Goal: Task Accomplishment & Management: Use online tool/utility

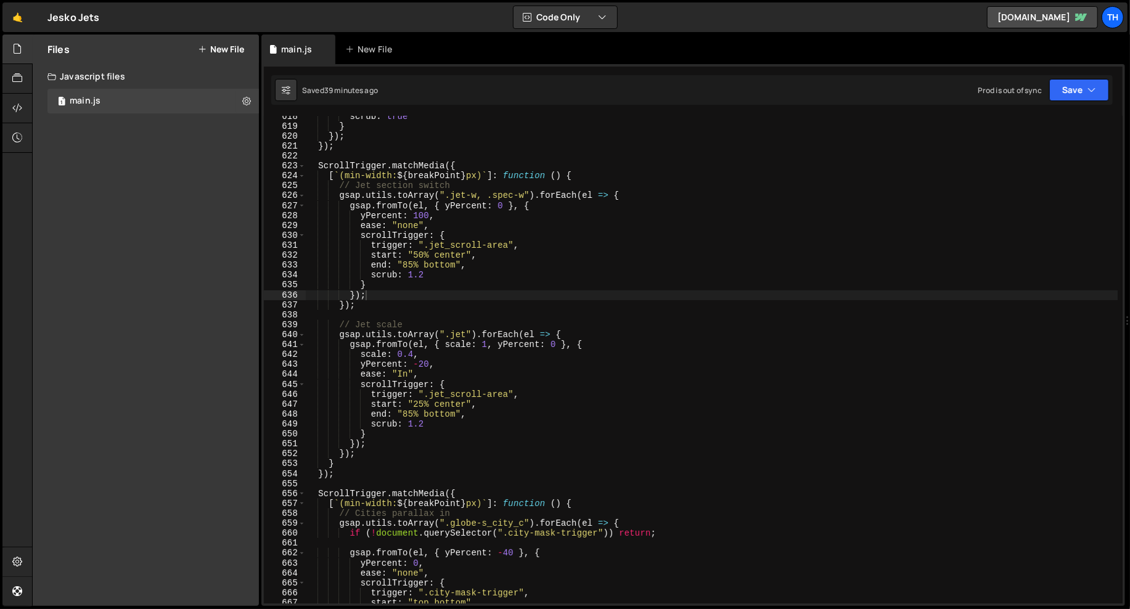
scroll to position [0, 2]
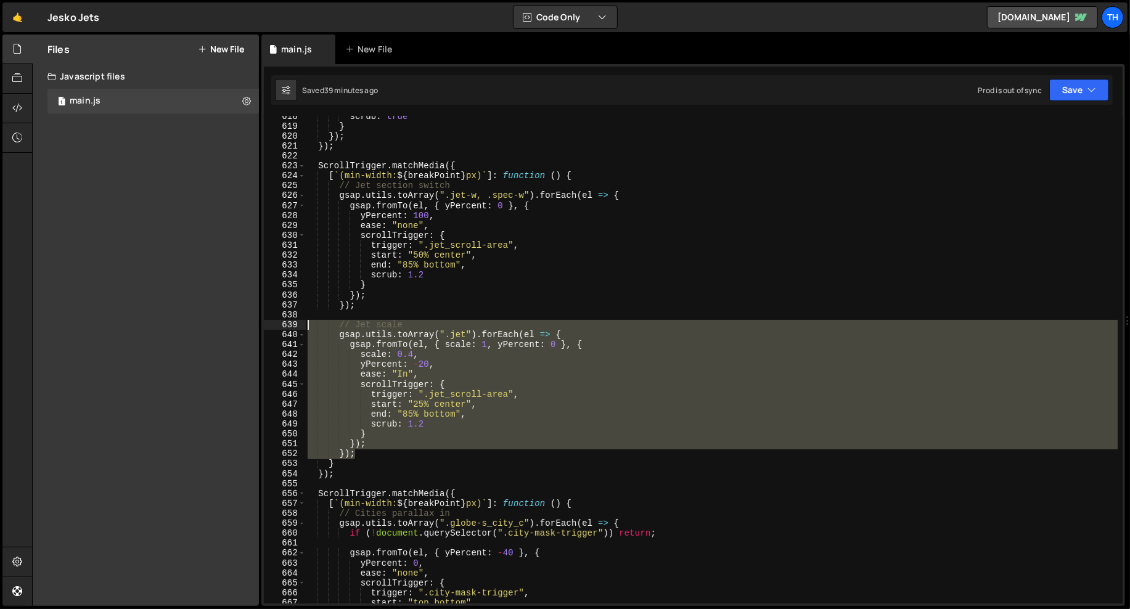
drag, startPoint x: 368, startPoint y: 451, endPoint x: 194, endPoint y: 329, distance: 212.8
click at [195, 329] on div "Files New File Javascript files 1 main.js 0 CSS files Copy share link Edit File…" at bounding box center [581, 321] width 1098 height 572
type textarea "});"
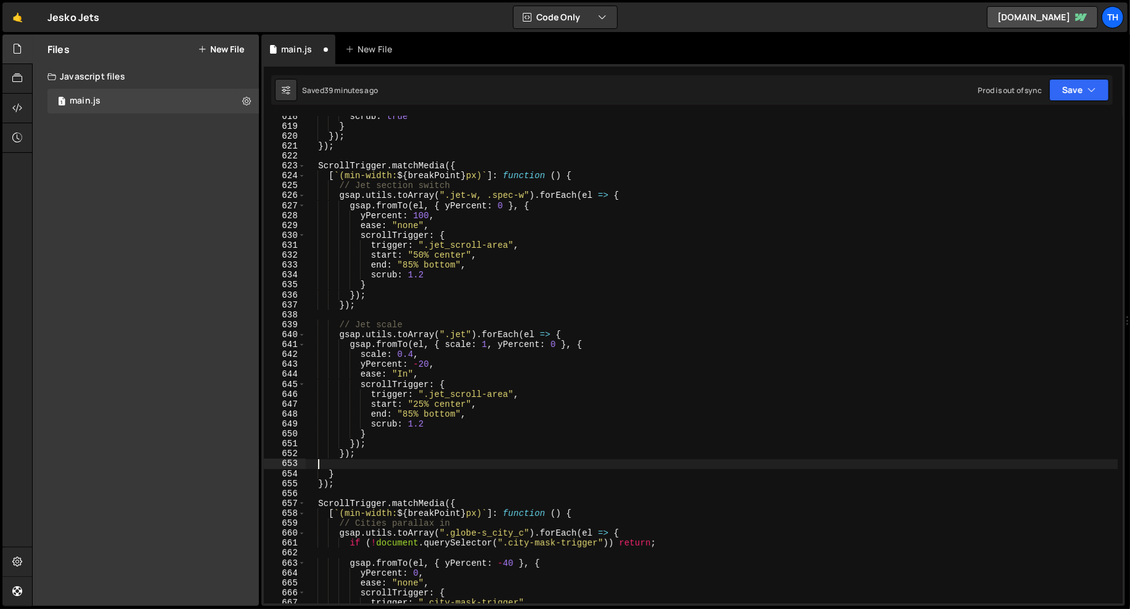
scroll to position [0, 0]
paste textarea "});"
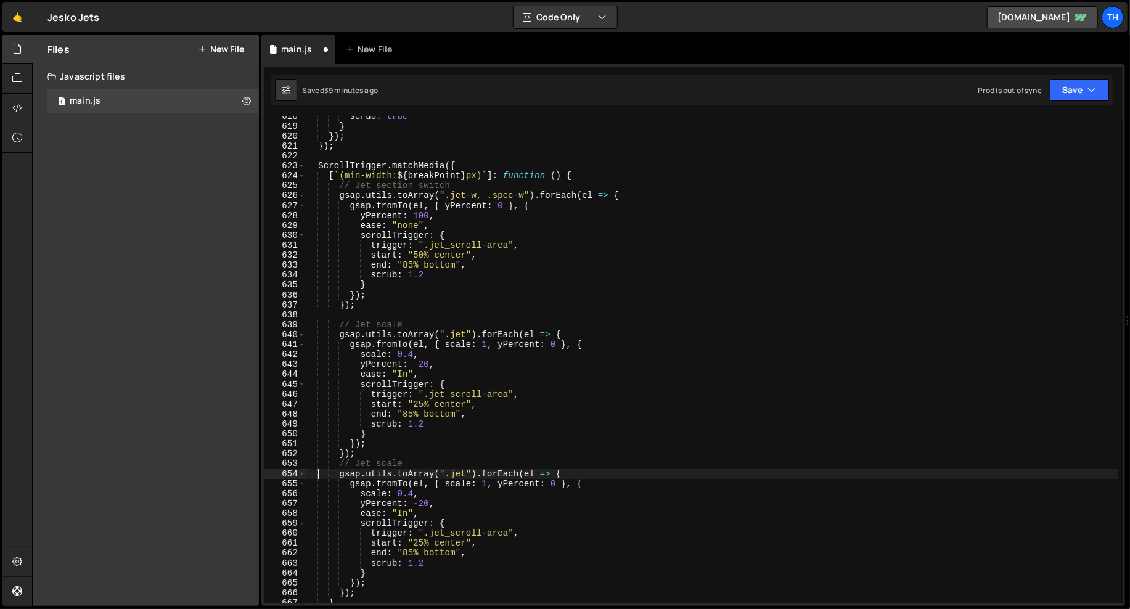
click at [316, 470] on div "scrub : true } }) ; }) ; ScrollTrigger . matchMedia ({ [ ` (min-width: ${ break…" at bounding box center [711, 365] width 813 height 507
type textarea "// Jet scale"
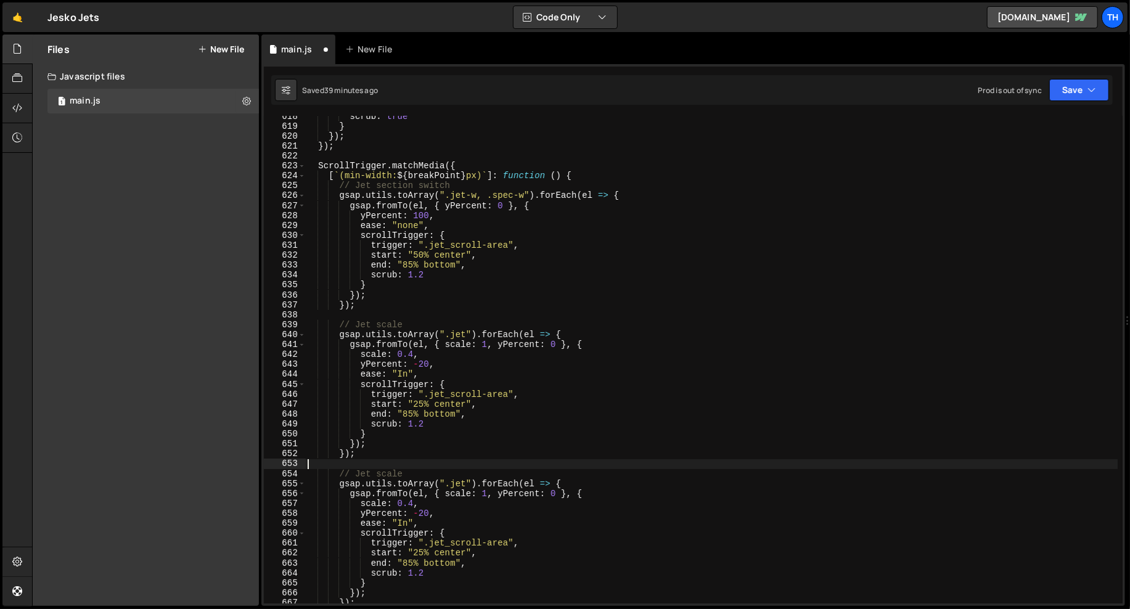
click at [438, 464] on div "scrub : true } }) ; }) ; ScrollTrigger . matchMedia ({ [ ` (min-width: ${ break…" at bounding box center [711, 365] width 813 height 507
click at [432, 470] on div "scrub : true } }) ; }) ; ScrollTrigger . matchMedia ({ [ ` (min-width: ${ break…" at bounding box center [711, 365] width 813 height 507
click at [394, 470] on div "scrub : true } }) ; }) ; ScrollTrigger . matchMedia ({ [ ` (min-width: ${ break…" at bounding box center [711, 365] width 813 height 507
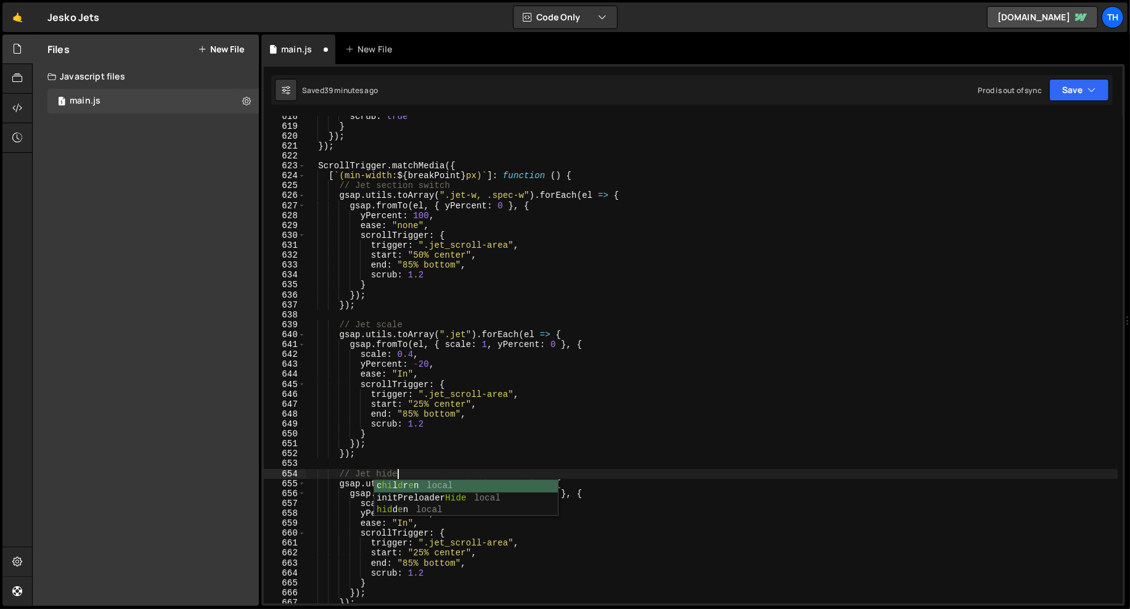
click at [488, 346] on div "scrub : true } }) ; }) ; ScrollTrigger . matchMedia ({ [ ` (min-width: ${ break…" at bounding box center [711, 365] width 813 height 507
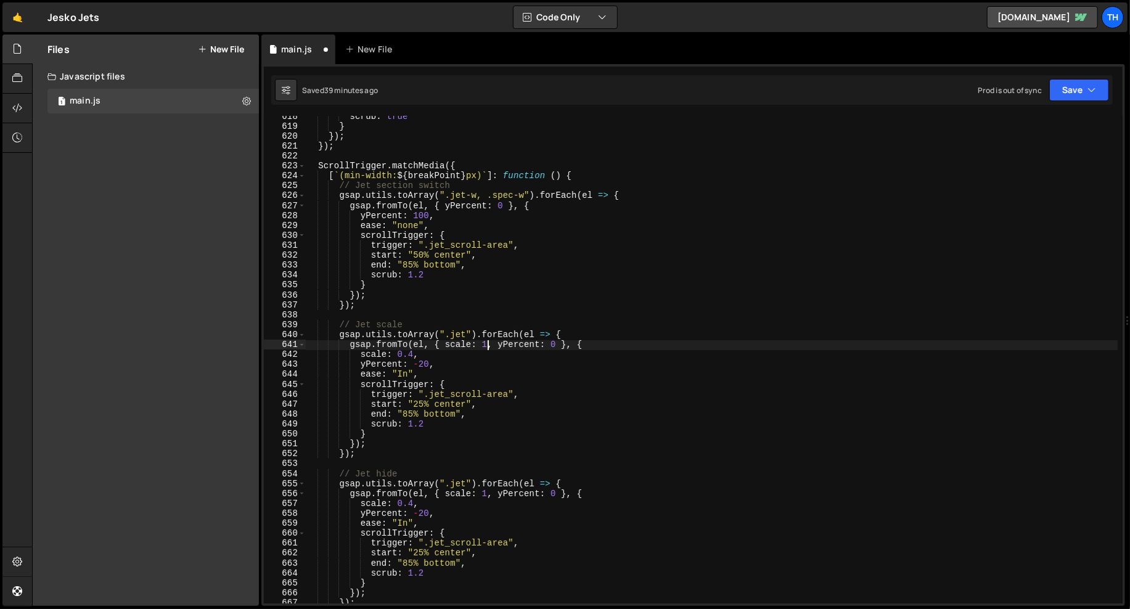
click at [461, 494] on div "scrub : true } }) ; }) ; ScrollTrigger . matchMedia ({ [ ` (min-width: ${ break…" at bounding box center [711, 365] width 813 height 507
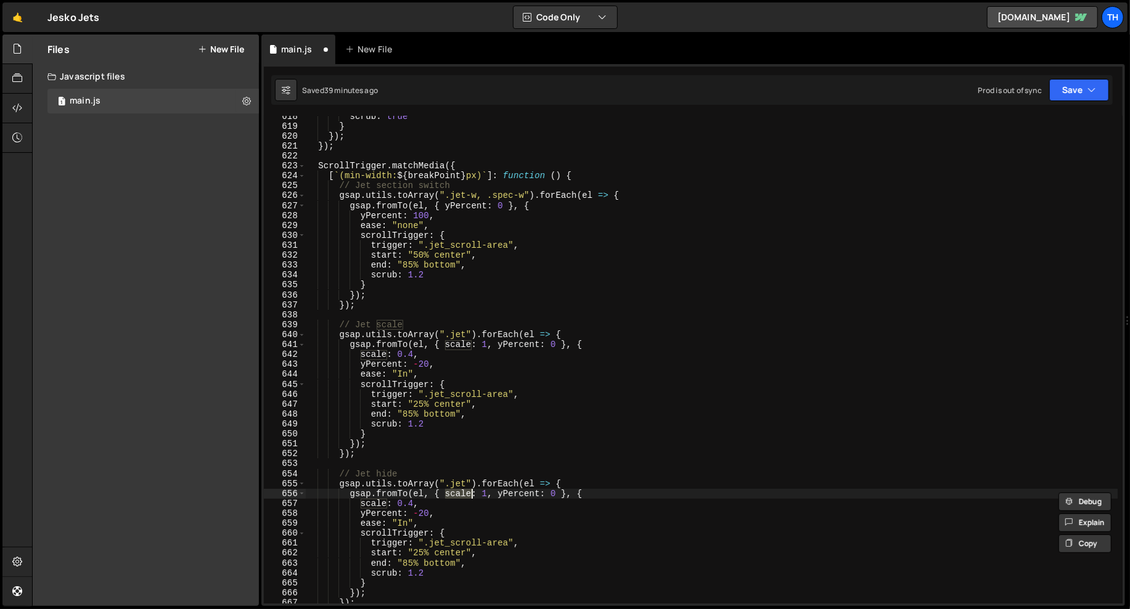
scroll to position [0, 10]
drag, startPoint x: 501, startPoint y: 496, endPoint x: 568, endPoint y: 496, distance: 67.8
click at [568, 496] on div "scrub : true } }) ; }) ; ScrollTrigger . matchMedia ({ [ ` (min-width: ${ break…" at bounding box center [711, 365] width 813 height 507
click at [414, 517] on div "scrub : true } }) ; }) ; ScrollTrigger . matchMedia ({ [ ` (min-width: ${ break…" at bounding box center [711, 365] width 813 height 507
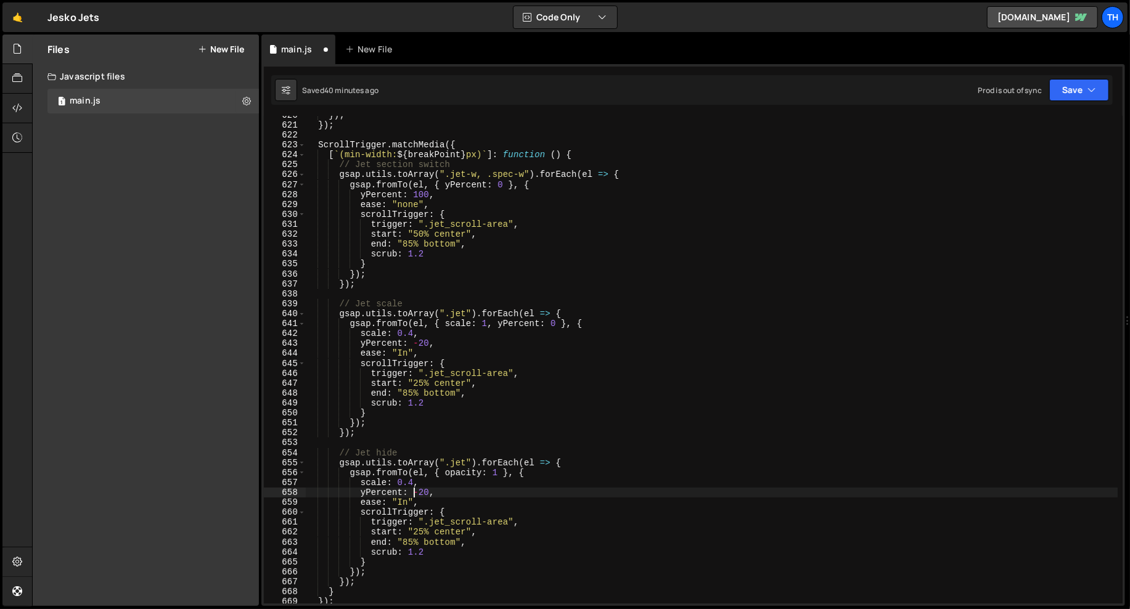
scroll to position [6155, 0]
click at [371, 483] on div "}) ; }) ; ScrollTrigger . matchMedia ({ [ ` (min-width: ${ breakPoint } px) ` ]…" at bounding box center [711, 363] width 813 height 507
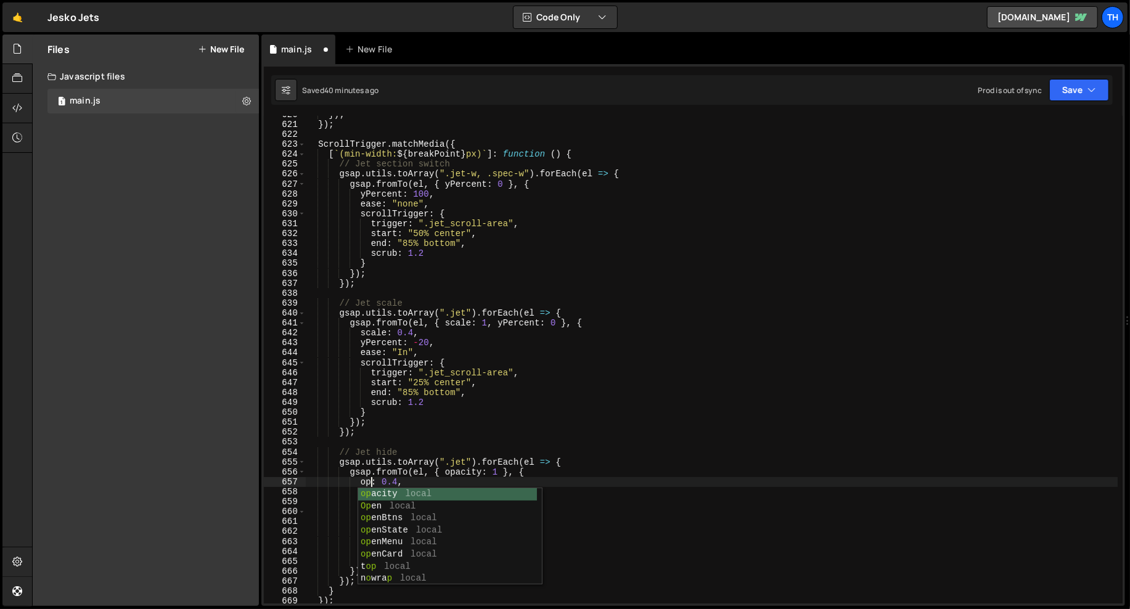
scroll to position [0, 4]
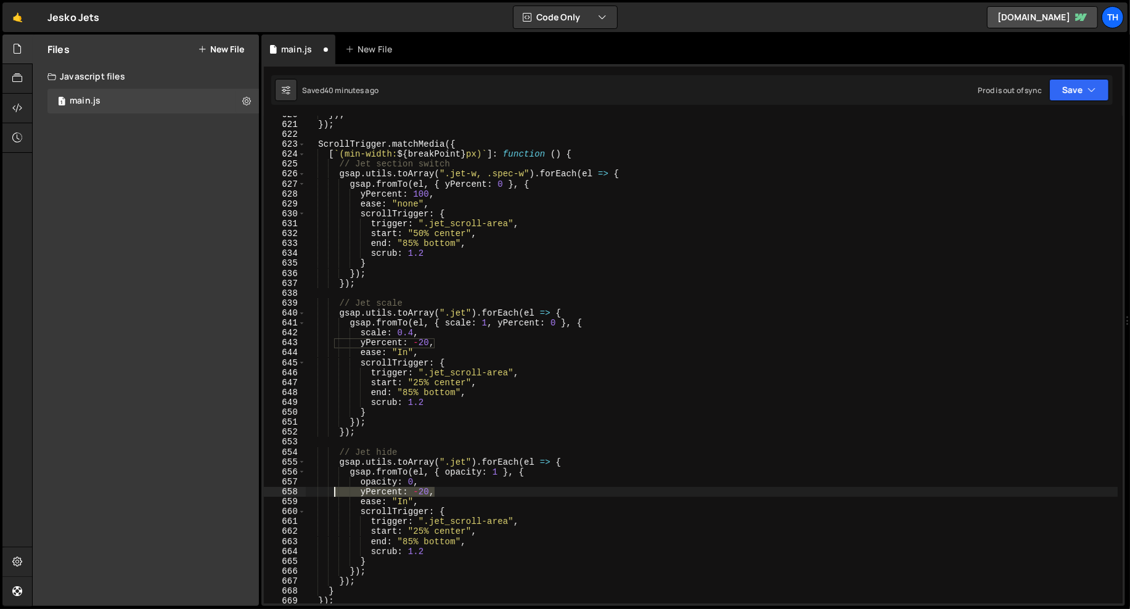
drag, startPoint x: 448, startPoint y: 493, endPoint x: 321, endPoint y: 493, distance: 127.0
click at [321, 493] on div "}) ; }) ; ScrollTrigger . matchMedia ({ [ ` (min-width: ${ breakPoint } px) ` ]…" at bounding box center [711, 363] width 813 height 507
type textarea "yPercent: -20,"
click at [403, 493] on div "}) ; }) ; ScrollTrigger . matchMedia ({ [ ` (min-width: ${ breakPoint } px) ` ]…" at bounding box center [711, 363] width 813 height 507
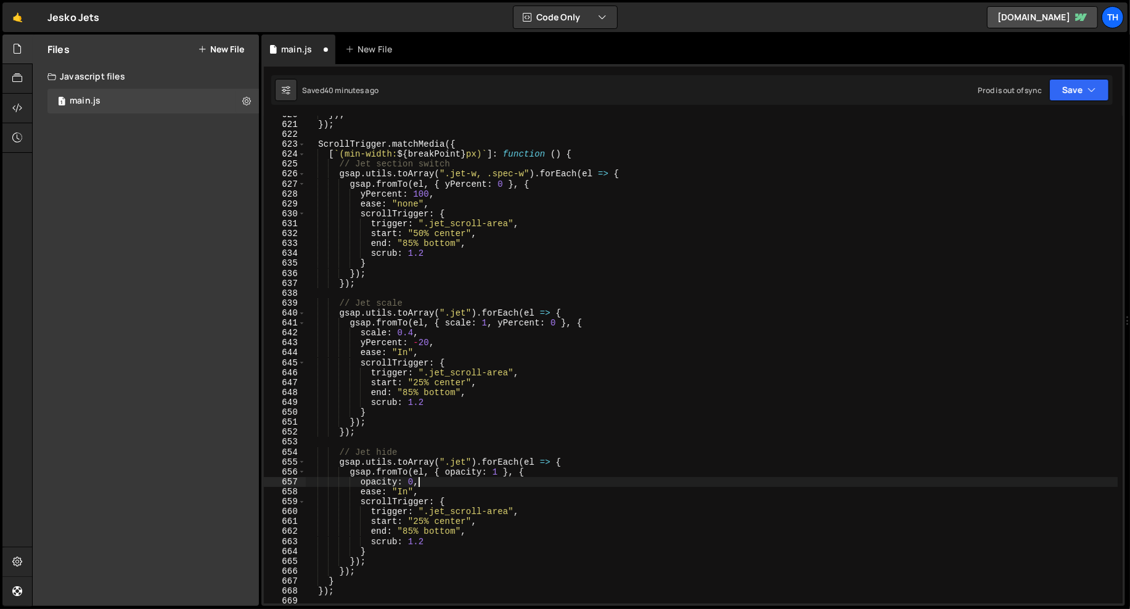
click at [403, 493] on div "}) ; }) ; ScrollTrigger . matchMedia ({ [ ` (min-width: ${ breakPoint } px) ` ]…" at bounding box center [711, 363] width 813 height 507
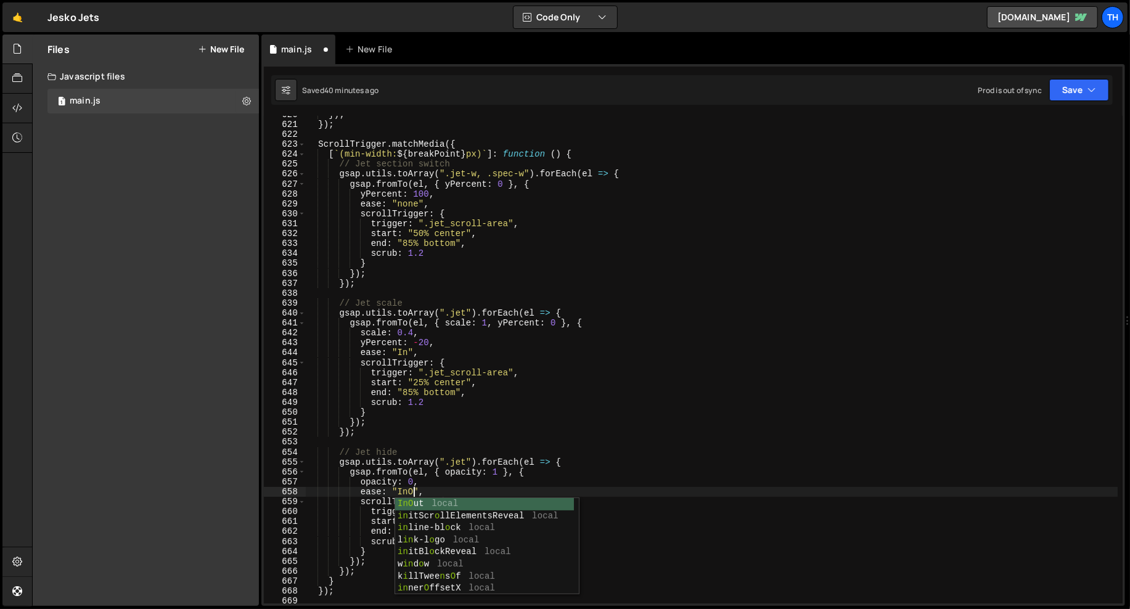
type textarea "ease: "InOut","
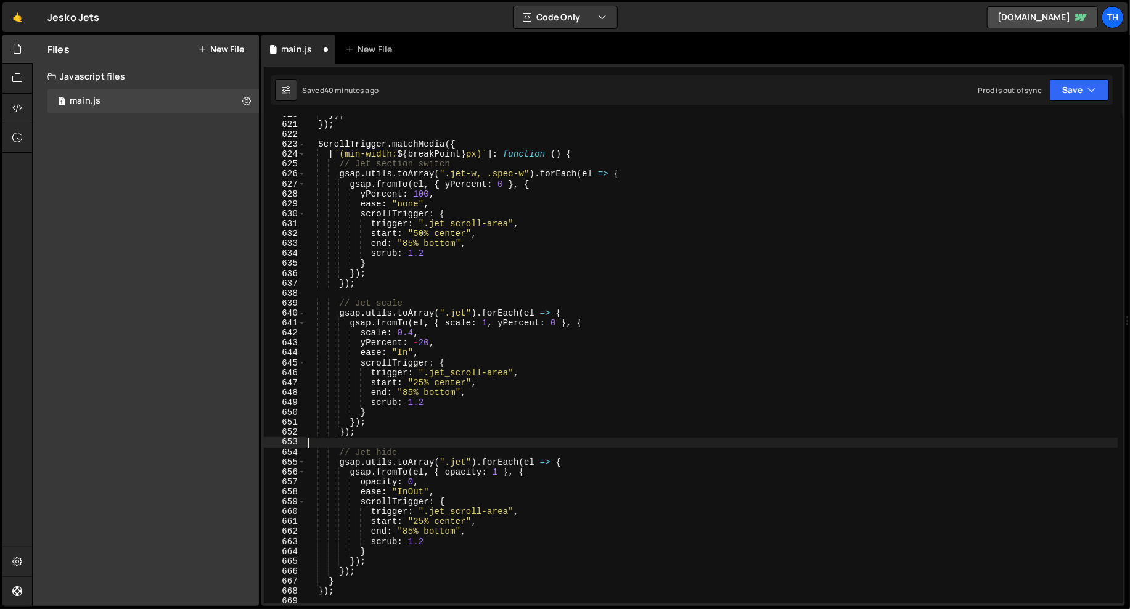
click at [411, 446] on div "}) ; }) ; ScrollTrigger . matchMedia ({ [ ` (min-width: ${ breakPoint } px) ` ]…" at bounding box center [711, 363] width 813 height 507
click at [417, 519] on div "}) ; }) ; ScrollTrigger . matchMedia ({ [ ` (min-width: ${ breakPoint } px) ` ]…" at bounding box center [711, 363] width 813 height 507
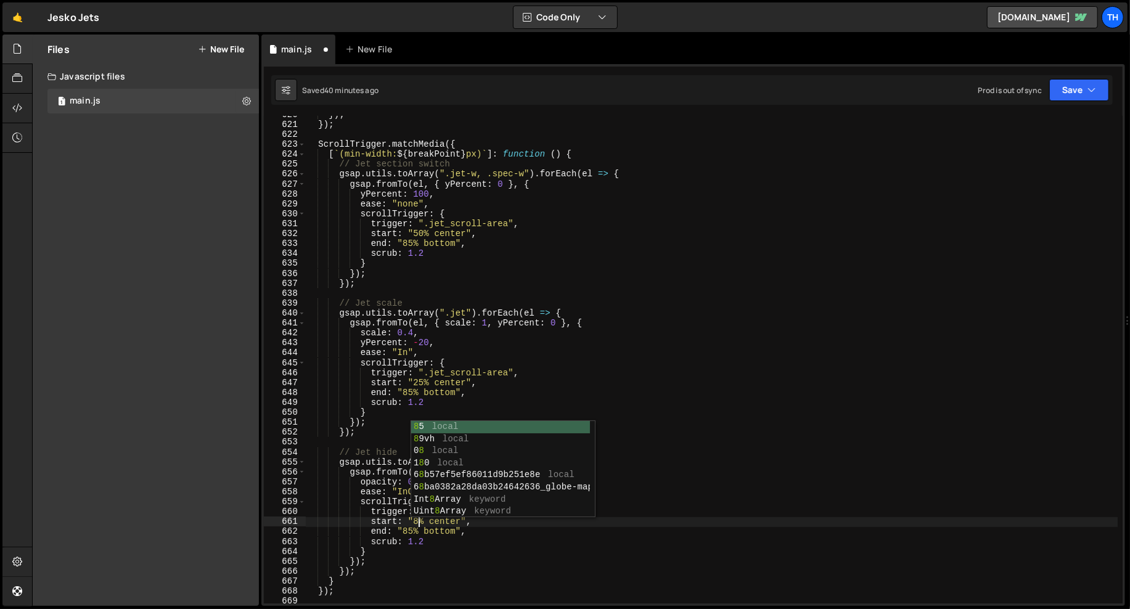
scroll to position [0, 7]
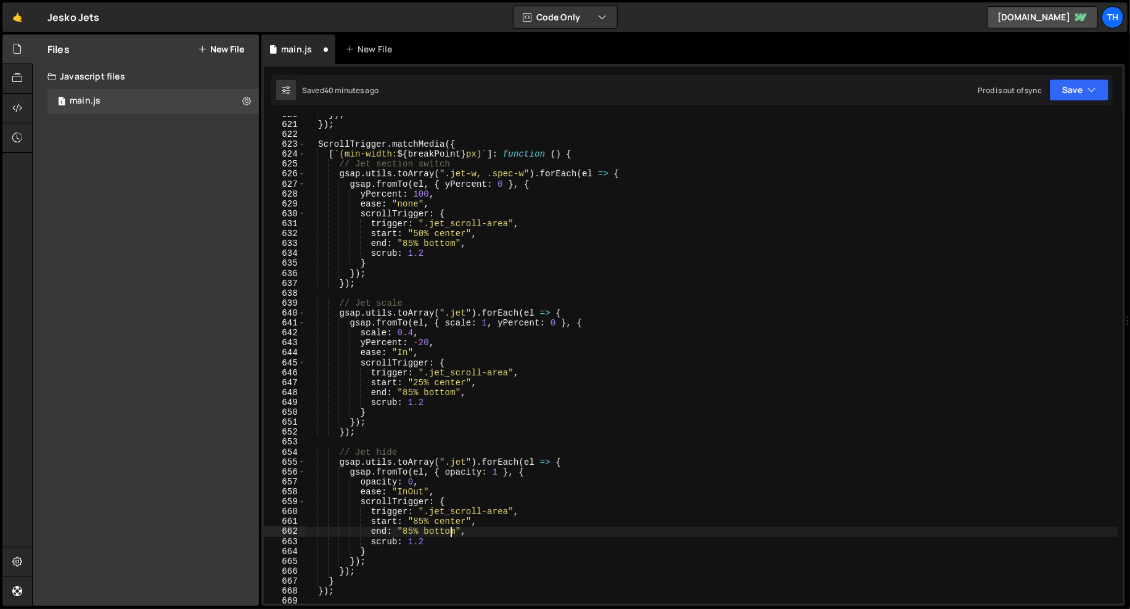
click at [450, 530] on div "}) ; }) ; ScrollTrigger . matchMedia ({ [ ` (min-width: ${ breakPoint } px) ` ]…" at bounding box center [711, 363] width 813 height 507
click at [453, 522] on div "}) ; }) ; ScrollTrigger . matchMedia ({ [ ` (min-width: ${ breakPoint } px) ` ]…" at bounding box center [711, 363] width 813 height 507
paste textarea "bottom"
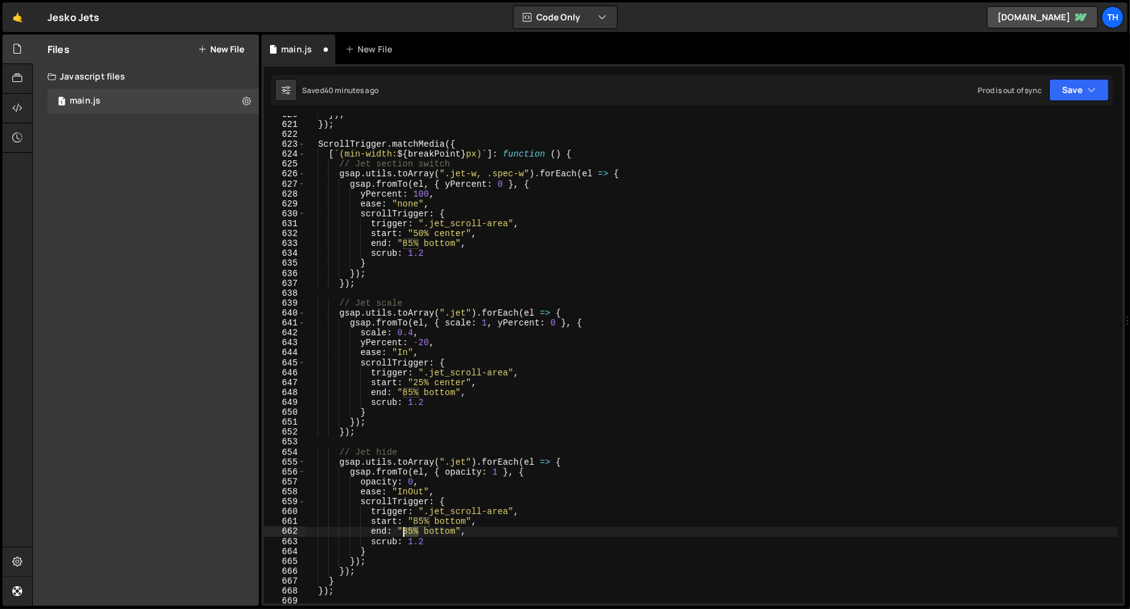
drag, startPoint x: 419, startPoint y: 532, endPoint x: 404, endPoint y: 532, distance: 15.4
click at [404, 532] on div "}) ; }) ; ScrollTrigger . matchMedia ({ [ ` (min-width: ${ breakPoint } px) ` ]…" at bounding box center [711, 363] width 813 height 507
paste textarea "bottom"
click at [467, 507] on div "}) ; }) ; ScrollTrigger . matchMedia ({ [ ` (min-width: ${ breakPoint } px) ` ]…" at bounding box center [711, 363] width 813 height 507
drag, startPoint x: 409, startPoint y: 543, endPoint x: 443, endPoint y: 543, distance: 33.9
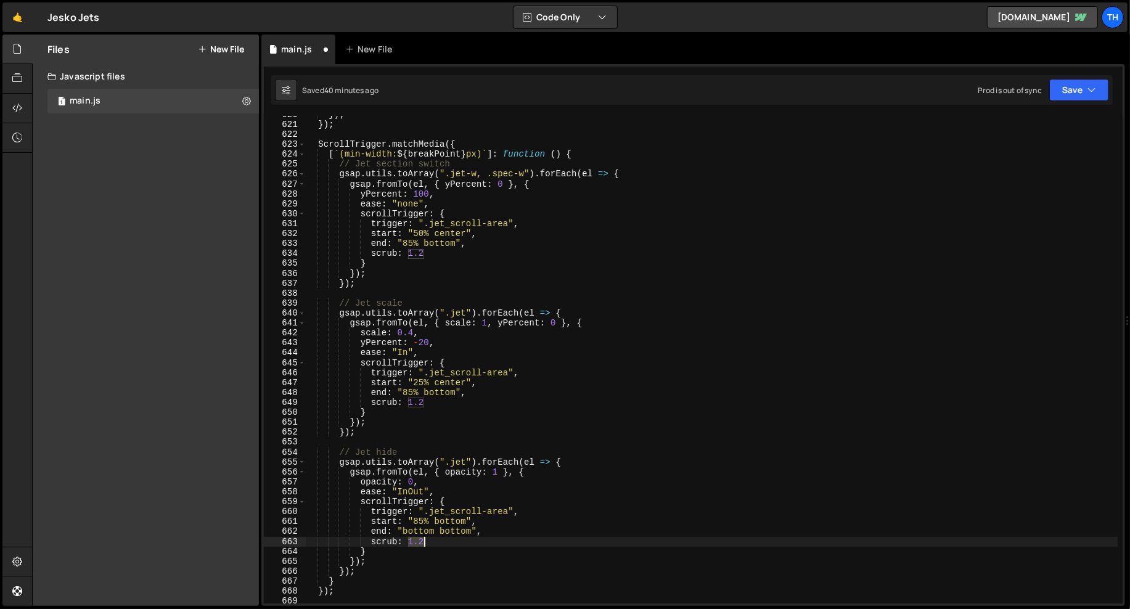
click at [443, 543] on div "}) ; }) ; ScrollTrigger . matchMedia ({ [ ` (min-width: ${ breakPoint } px) ` ]…" at bounding box center [711, 363] width 813 height 507
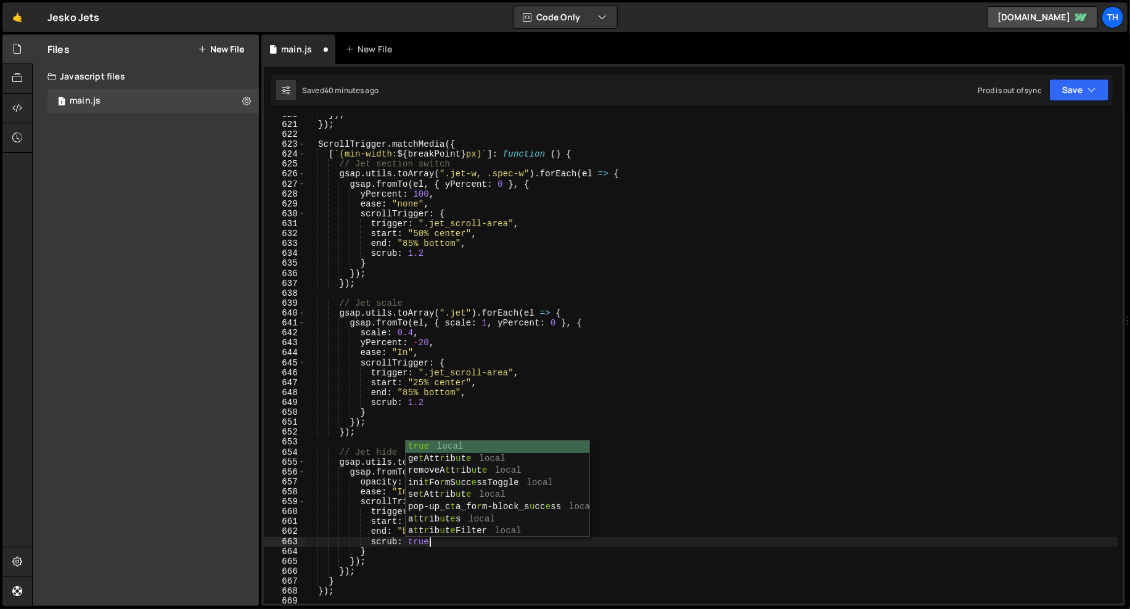
click at [417, 557] on div "}) ; }) ; ScrollTrigger . matchMedia ({ [ ` (min-width: ${ breakPoint } px) ` ]…" at bounding box center [711, 363] width 813 height 507
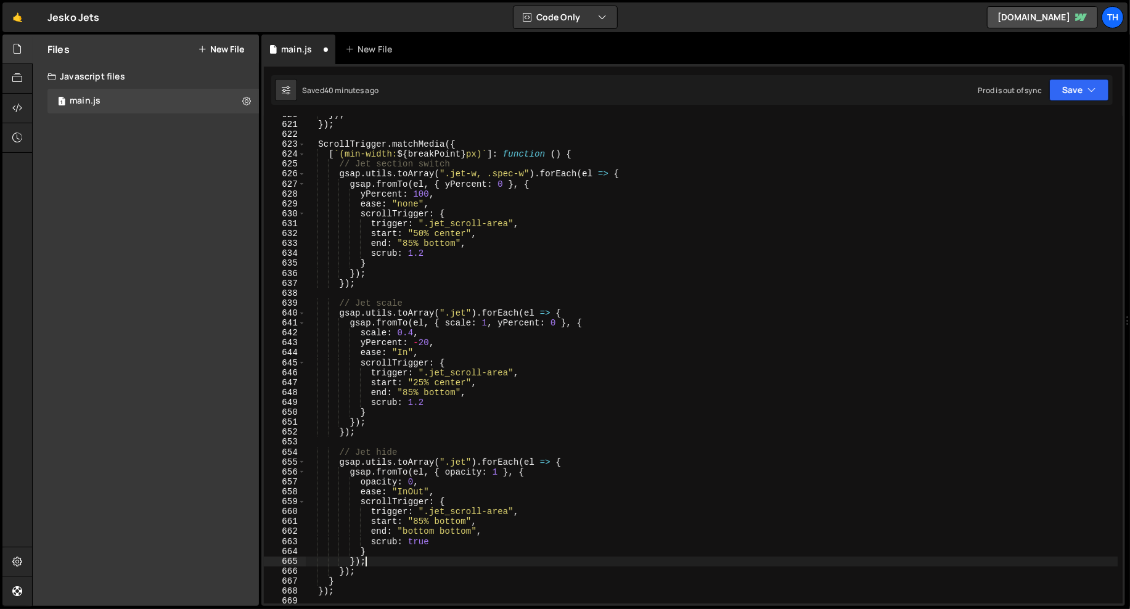
scroll to position [0, 3]
click at [1090, 82] on button "Save" at bounding box center [1079, 90] width 60 height 22
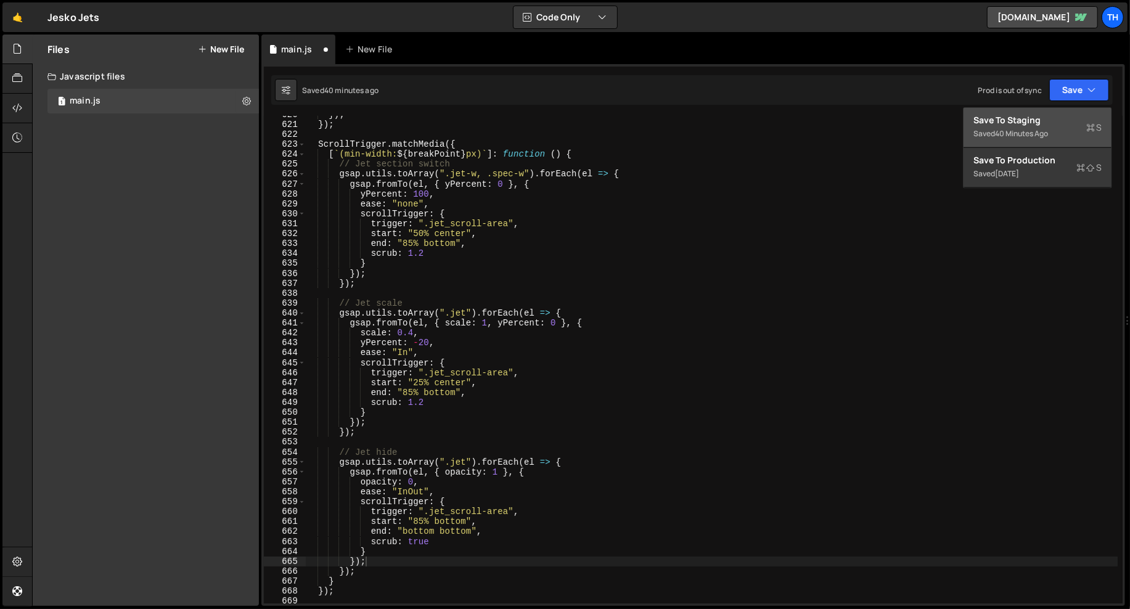
click at [1069, 109] on button "Save to Staging S Saved 40 minutes ago" at bounding box center [1038, 128] width 148 height 40
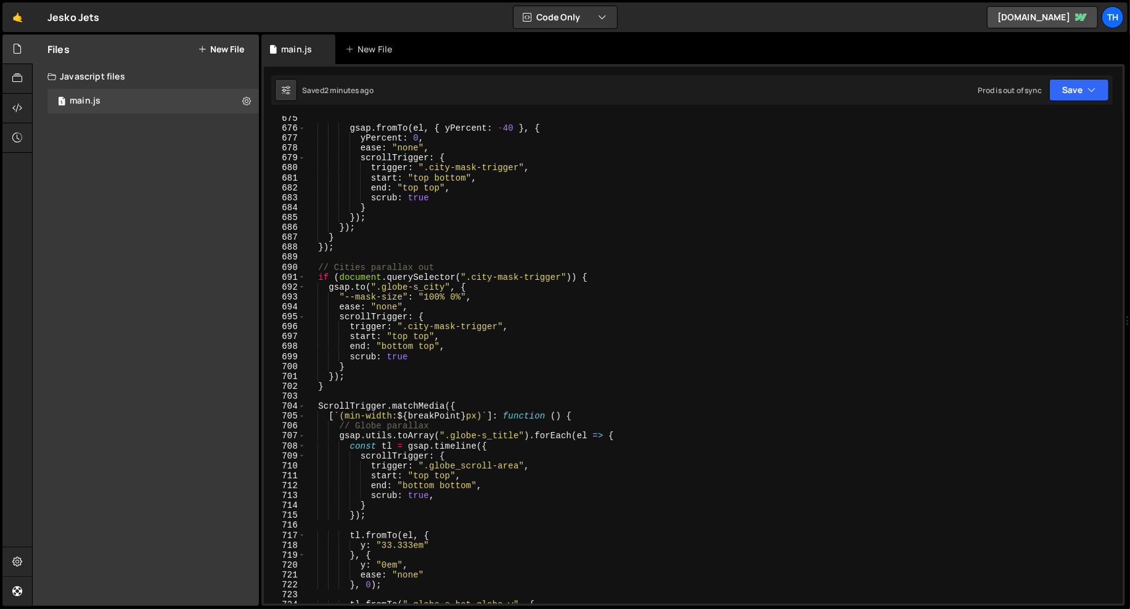
scroll to position [0, 0]
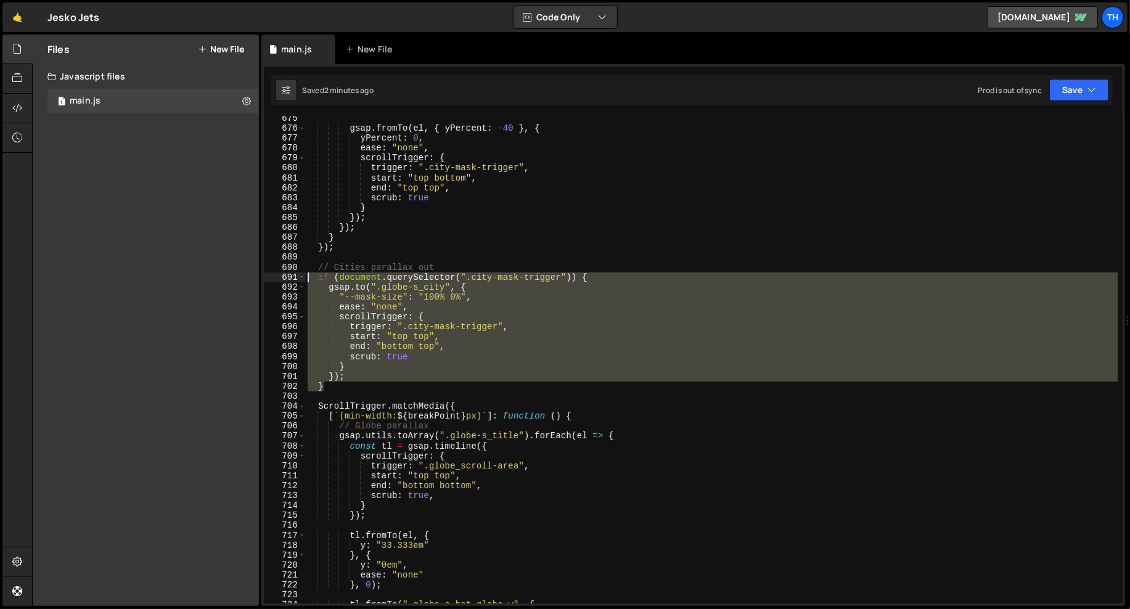
drag, startPoint x: 337, startPoint y: 389, endPoint x: 257, endPoint y: 279, distance: 135.5
click at [257, 279] on div "Files New File Javascript files 1 main.js 0 CSS files Copy share link Edit File…" at bounding box center [581, 321] width 1098 height 572
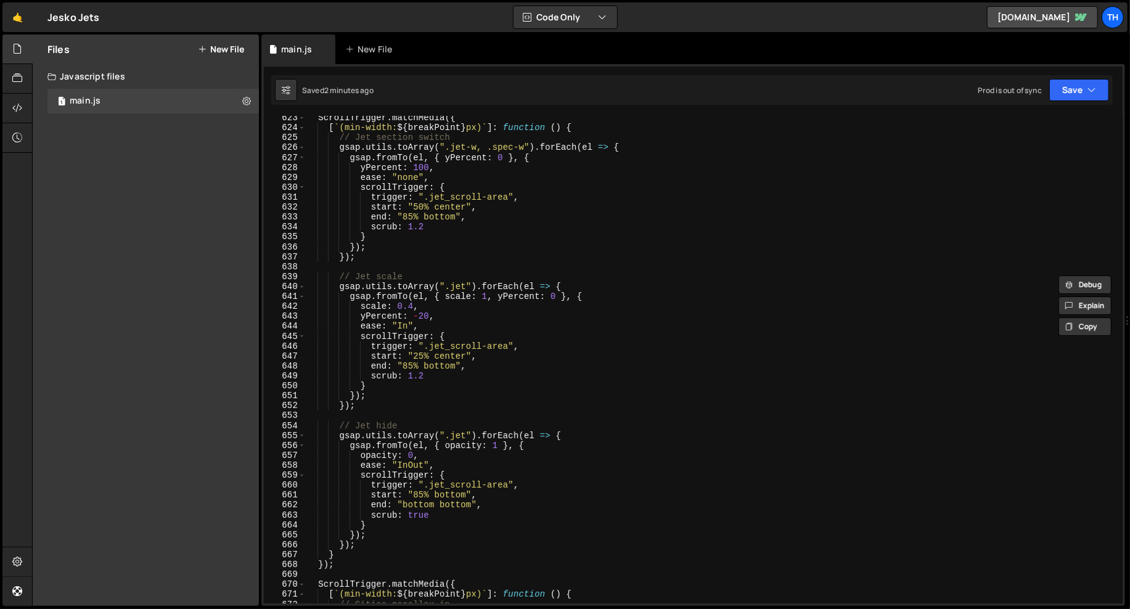
scroll to position [6180, 0]
click at [407, 429] on div "ScrollTrigger . matchMedia ({ [ ` (min-width: ${ breakPoint } px) ` ] : functio…" at bounding box center [711, 367] width 813 height 507
type textarea "// Jet hide"
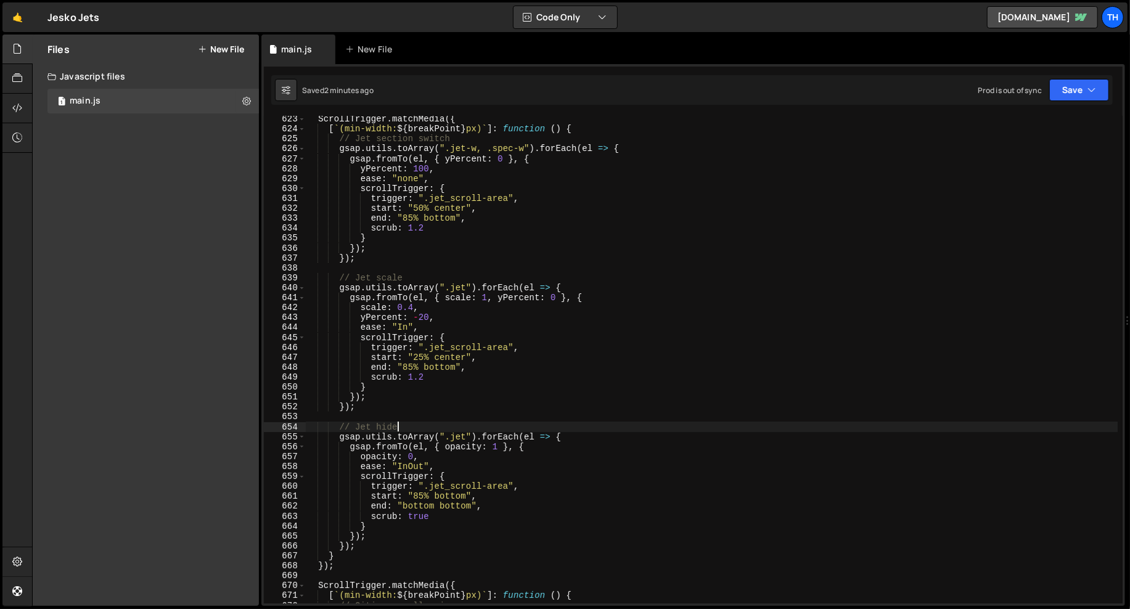
click at [406, 426] on div "ScrollTrigger . matchMedia ({ [ ` (min-width: ${ breakPoint } px) ` ] : functio…" at bounding box center [711, 367] width 813 height 507
click at [400, 422] on div "ScrollTrigger . matchMedia ({ [ ` (min-width: ${ breakPoint } px) ` ] : functio…" at bounding box center [711, 367] width 813 height 507
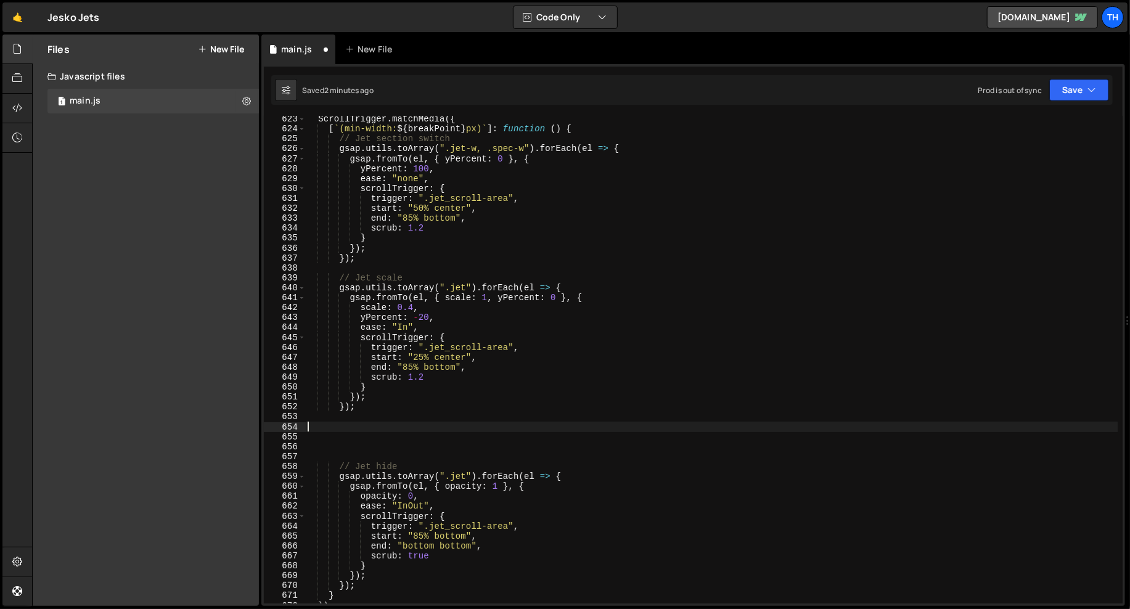
paste textarea "}"
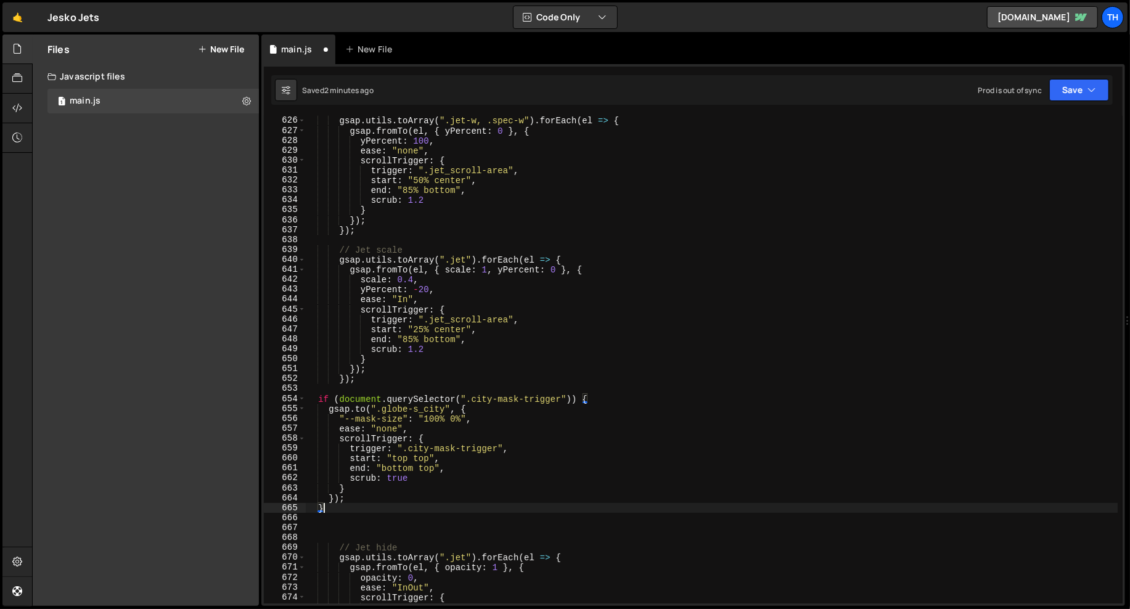
scroll to position [6232, 0]
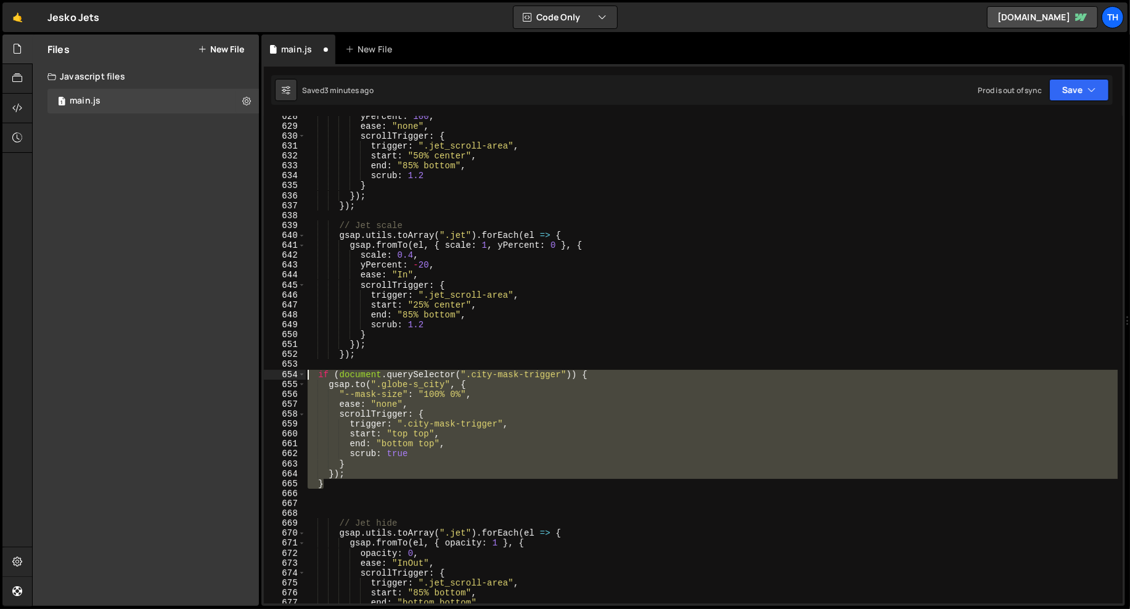
drag, startPoint x: 339, startPoint y: 485, endPoint x: 200, endPoint y: 377, distance: 175.8
click at [200, 377] on div "Files New File Javascript files 1 main.js 0 CSS files Copy share link Edit File…" at bounding box center [581, 321] width 1098 height 572
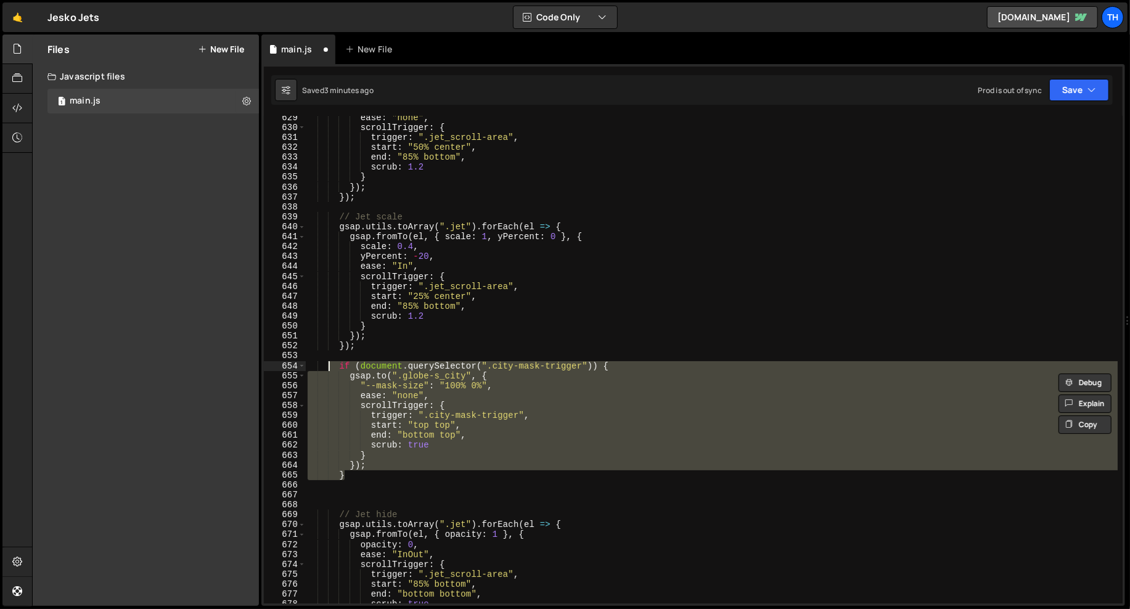
scroll to position [6247, 0]
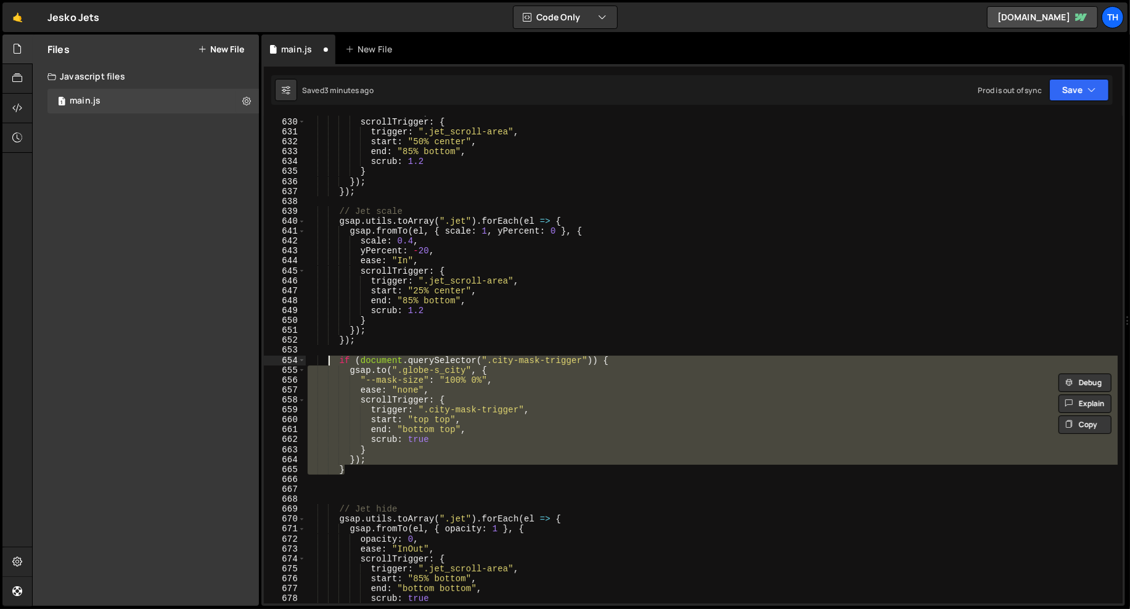
click at [381, 522] on div "ease : "none" , scrollTrigger : { trigger : ".jet_scroll-area" , start : "50% c…" at bounding box center [711, 360] width 813 height 507
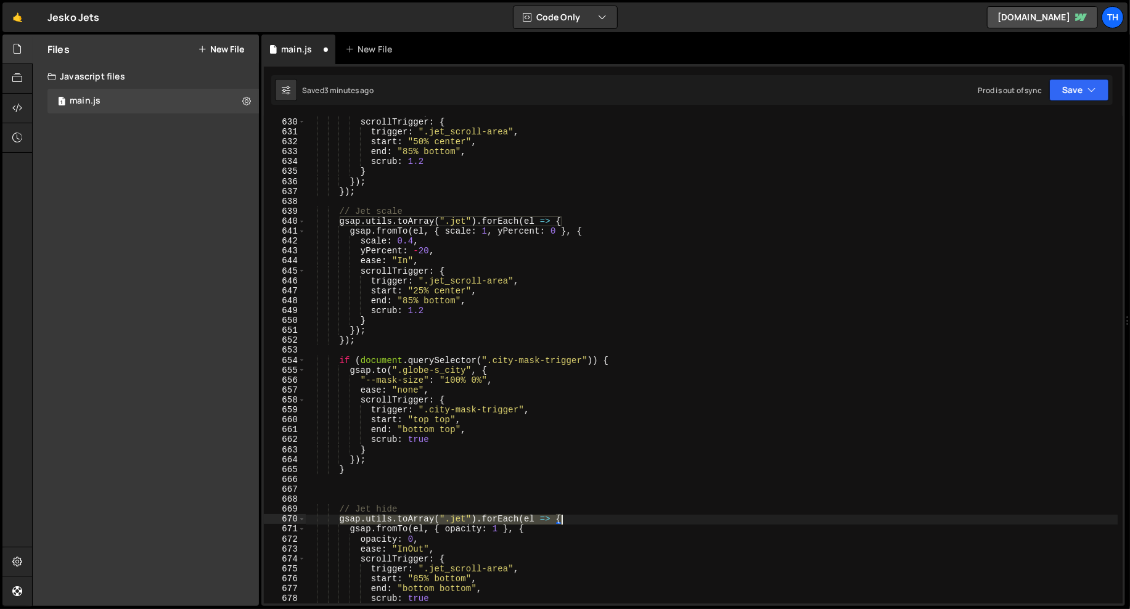
drag, startPoint x: 339, startPoint y: 521, endPoint x: 588, endPoint y: 519, distance: 249.7
click at [588, 519] on div "ease : "none" , scrollTrigger : { trigger : ".jet_scroll-area" , start : "50% c…" at bounding box center [711, 360] width 813 height 507
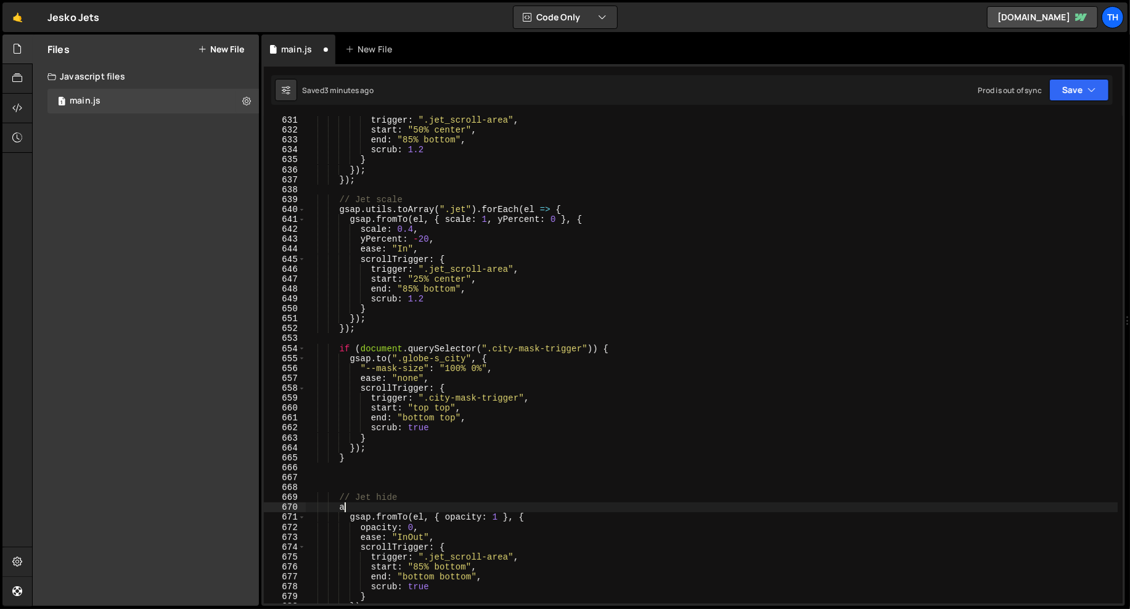
scroll to position [6272, 0]
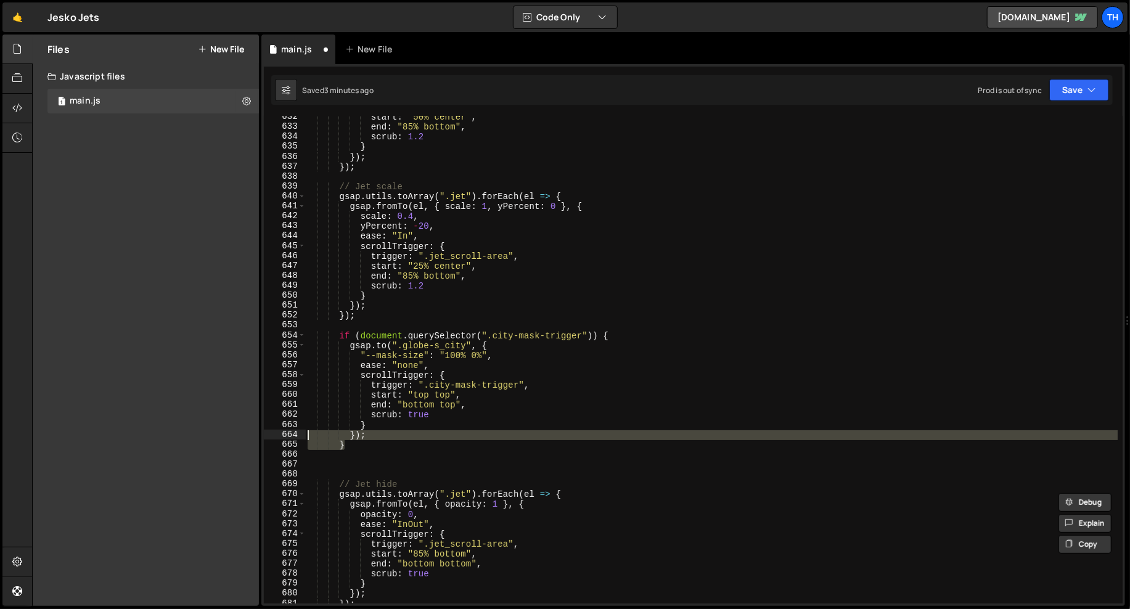
drag, startPoint x: 355, startPoint y: 448, endPoint x: 264, endPoint y: 433, distance: 92.4
click at [264, 433] on div "gsap.utils.toArray(".jet").forEach(el => { 632 633 634 635 636 637 638 639 640 …" at bounding box center [693, 360] width 859 height 488
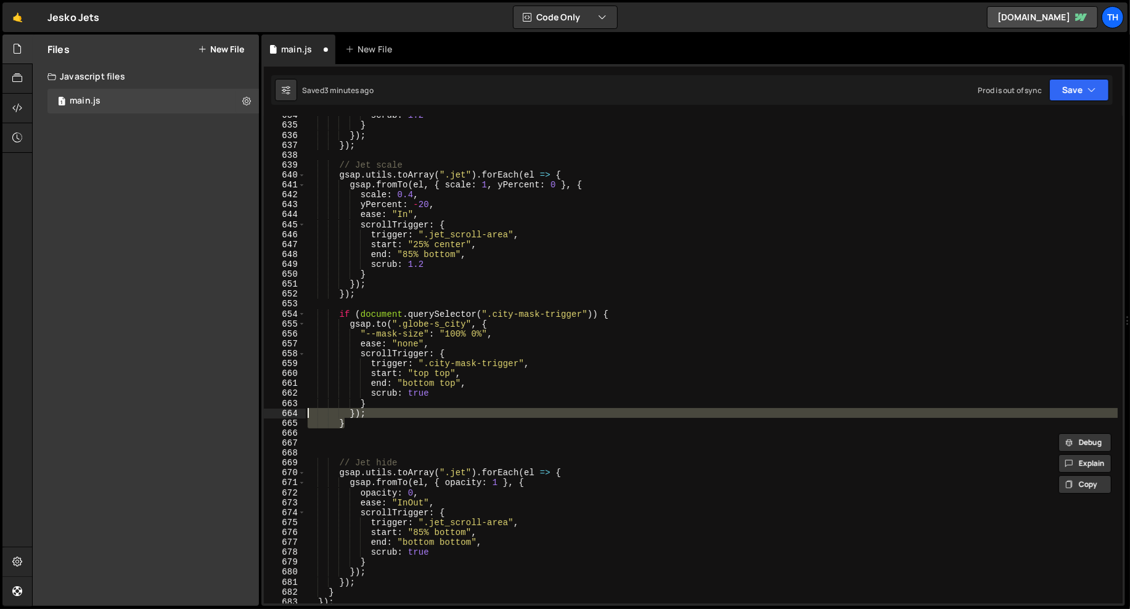
scroll to position [6302, 0]
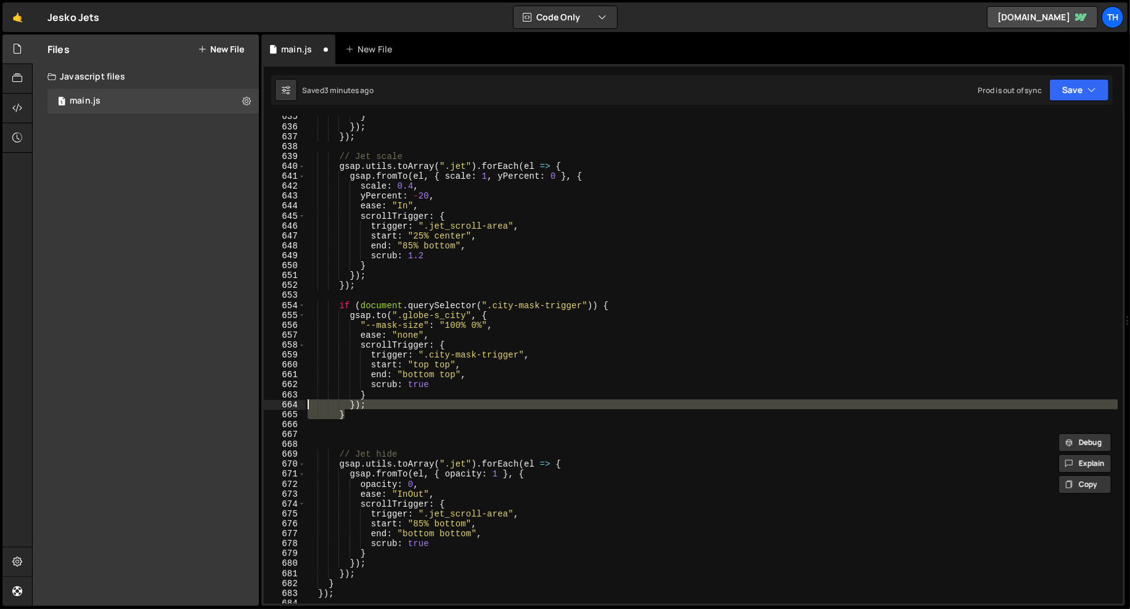
click at [381, 478] on div "} }) ; }) ; // Jet scale gsap . utils . toArray ( ".jet" ) . forEach ( el => { …" at bounding box center [711, 365] width 813 height 507
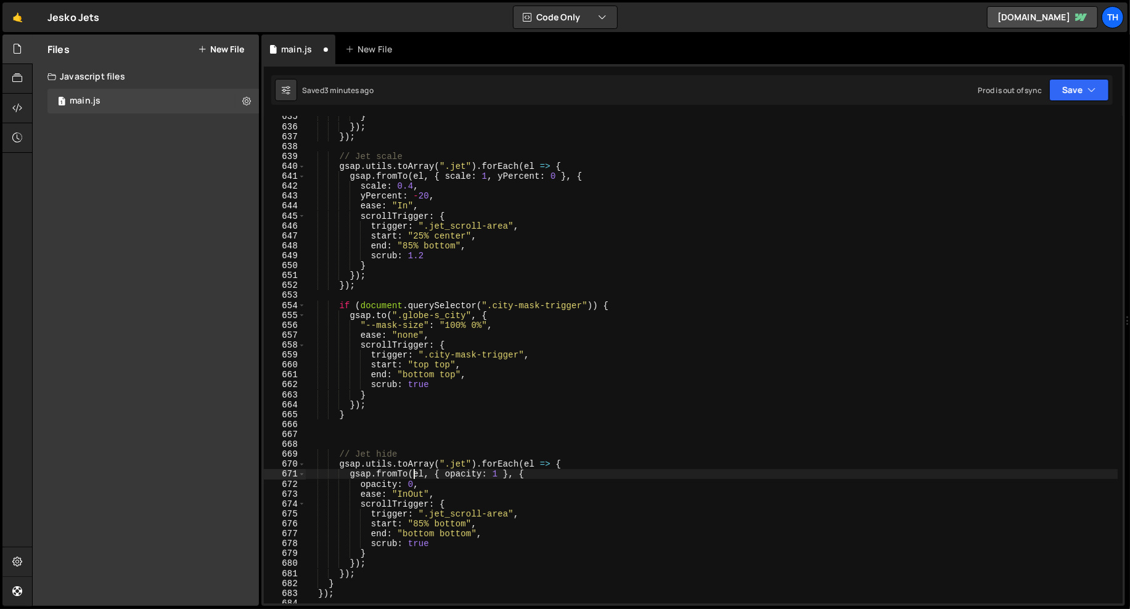
click at [415, 476] on div "} }) ; }) ; // Jet scale gsap . utils . toArray ( ".jet" ) . forEach ( el => { …" at bounding box center [711, 365] width 813 height 507
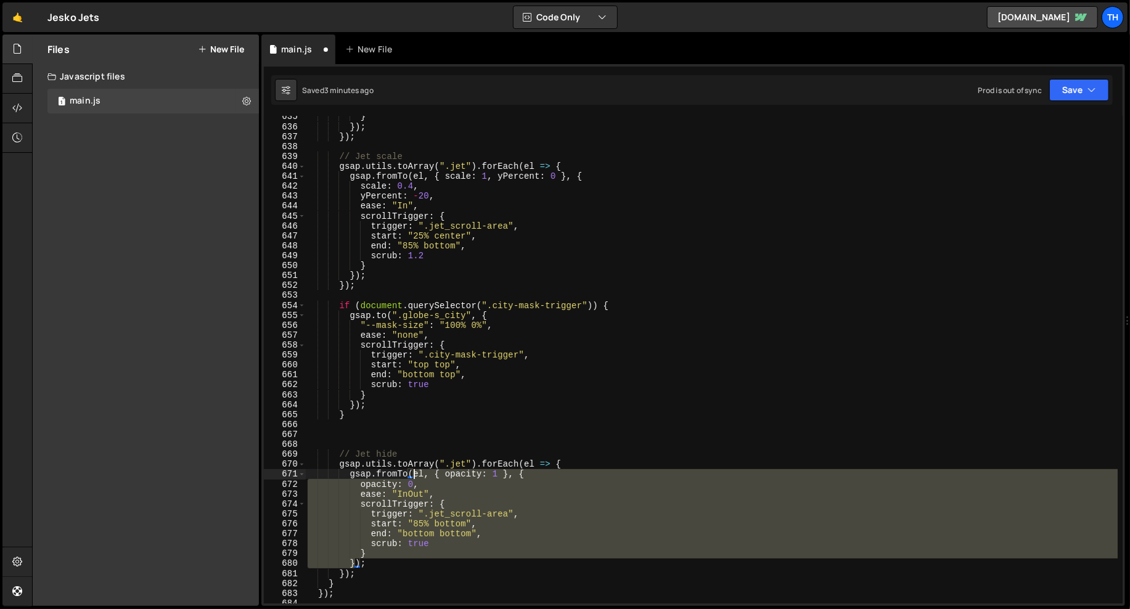
click at [415, 476] on div "} }) ; }) ; // Jet scale gsap . utils . toArray ( ".jet" ) . forEach ( el => { …" at bounding box center [711, 365] width 813 height 507
click at [418, 469] on div "} }) ; }) ; // Jet scale gsap . utils . toArray ( ".jet" ) . forEach ( el => { …" at bounding box center [711, 365] width 813 height 507
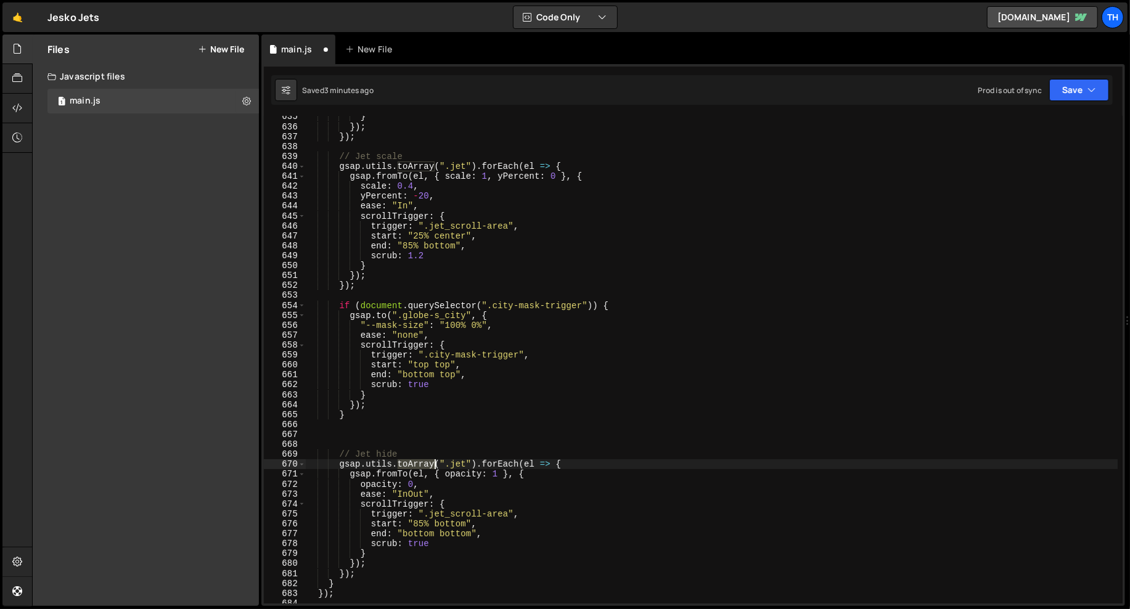
click at [418, 469] on div "} }) ; }) ; // Jet scale gsap . utils . toArray ( ".jet" ) . forEach ( el => { …" at bounding box center [711, 365] width 813 height 507
click at [414, 475] on div "} }) ; }) ; // Jet scale gsap . utils . toArray ( ".jet" ) . forEach ( el => { …" at bounding box center [711, 365] width 813 height 507
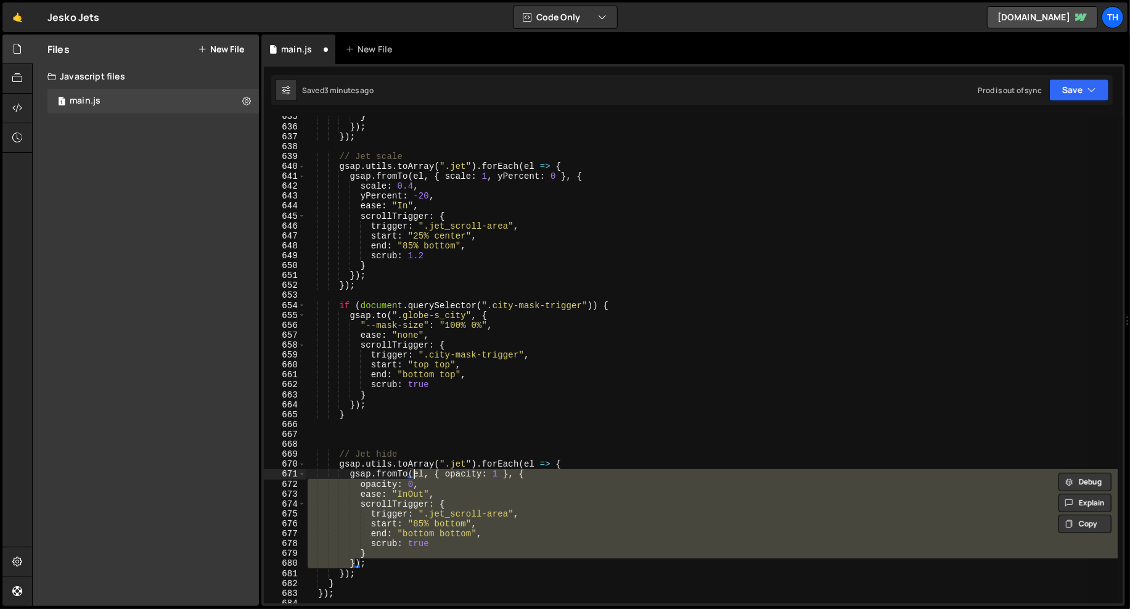
click at [424, 479] on div "} }) ; }) ; // Jet scale gsap . utils . toArray ( ".jet" ) . forEach ( el => { …" at bounding box center [711, 360] width 813 height 488
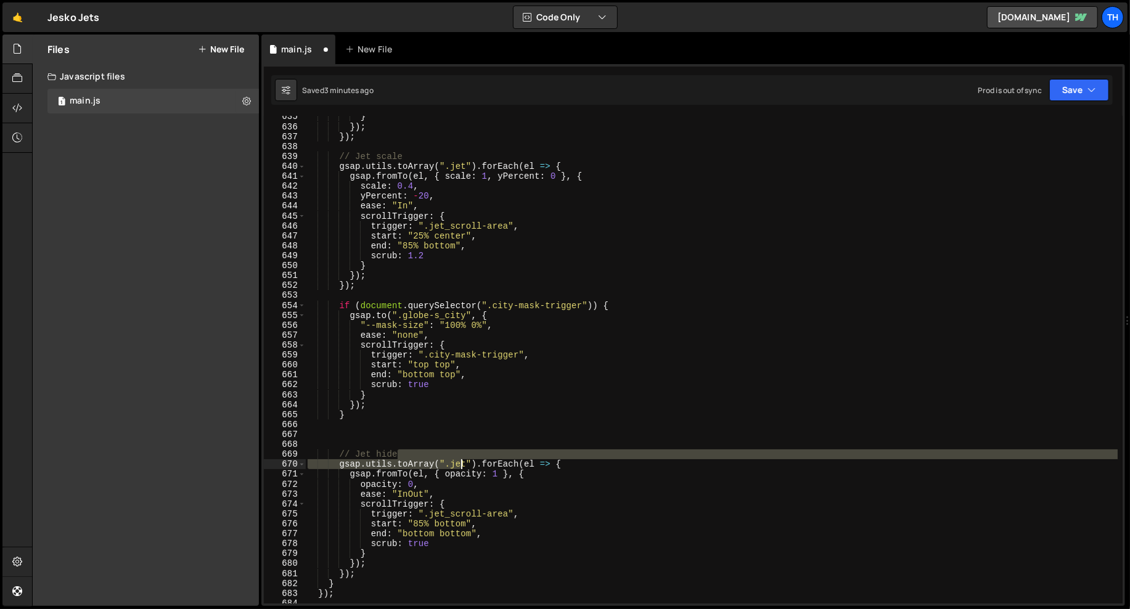
click at [463, 460] on div "} }) ; }) ; // Jet scale gsap . utils . toArray ( ".jet" ) . forEach ( el => { …" at bounding box center [711, 365] width 813 height 507
type textarea "// Jet hide gsap.utils.toArray(".jet").forEach(el => {"
click at [451, 441] on div "} }) ; }) ; // Jet scale gsap . utils . toArray ( ".jet" ) . forEach ( el => { …" at bounding box center [711, 365] width 813 height 507
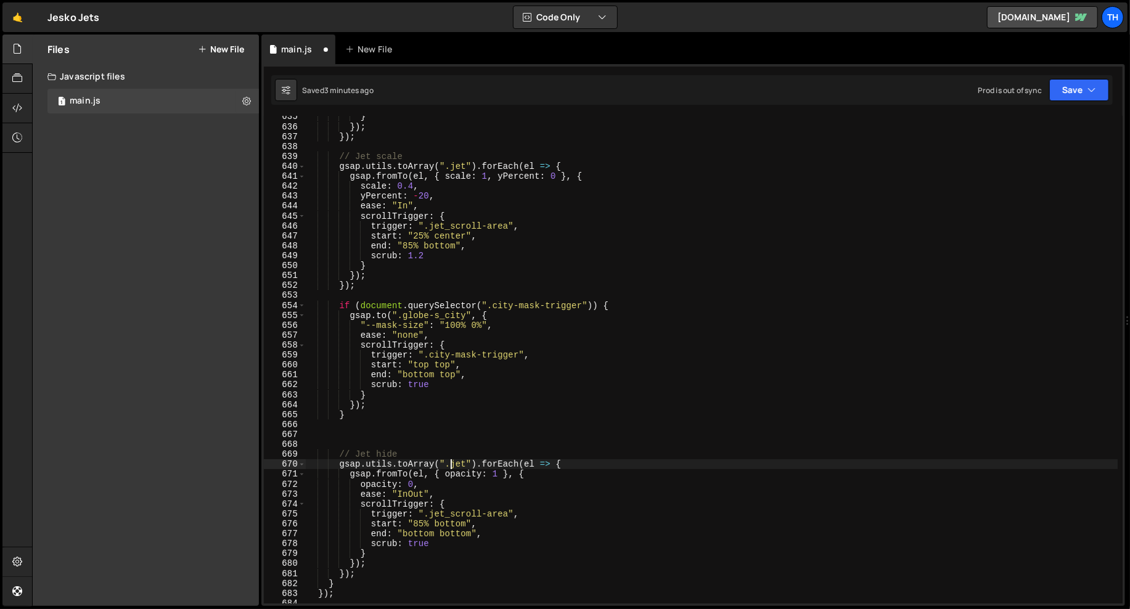
click at [451, 462] on div "} }) ; }) ; // Jet scale gsap . utils . toArray ( ".jet" ) . forEach ( el => { …" at bounding box center [711, 365] width 813 height 507
click at [506, 412] on div "} }) ; }) ; // Jet scale gsap . utils . toArray ( ".jet" ) . forEach ( el => { …" at bounding box center [711, 365] width 813 height 507
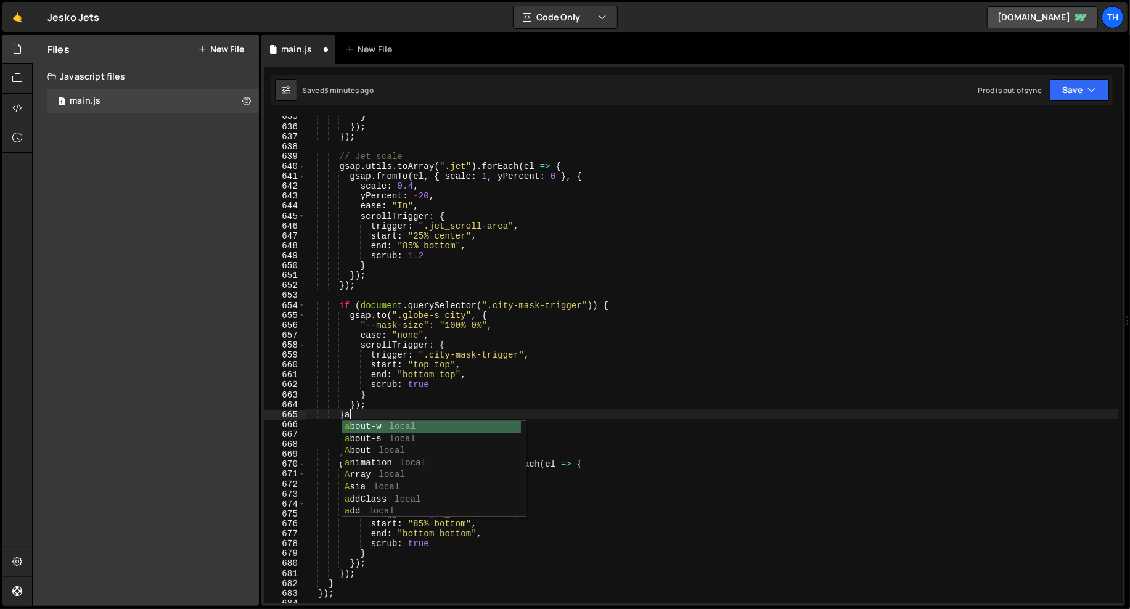
click at [433, 384] on div "} }) ; }) ; // Jet scale gsap . utils . toArray ( ".jet" ) . forEach ( el => { …" at bounding box center [711, 365] width 813 height 507
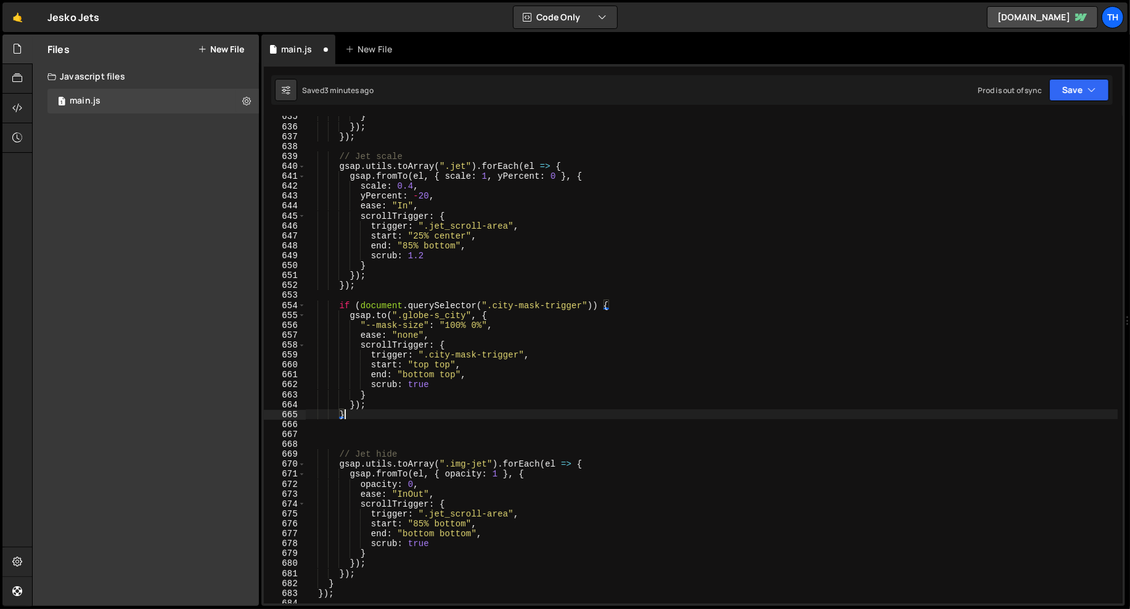
scroll to position [0, 1]
drag, startPoint x: 356, startPoint y: 326, endPoint x: 508, endPoint y: 325, distance: 151.7
click at [508, 325] on div "} }) ; }) ; // Jet scale gsap . utils . toArray ( ".jet" ) . forEach ( el => { …" at bounding box center [711, 365] width 813 height 507
click at [395, 341] on div "} }) ; }) ; // Jet scale gsap . utils . toArray ( ".jet" ) . forEach ( el => { …" at bounding box center [711, 365] width 813 height 507
click at [363, 326] on div "} }) ; }) ; // Jet scale gsap . utils . toArray ( ".jet" ) . forEach ( el => { …" at bounding box center [711, 365] width 813 height 507
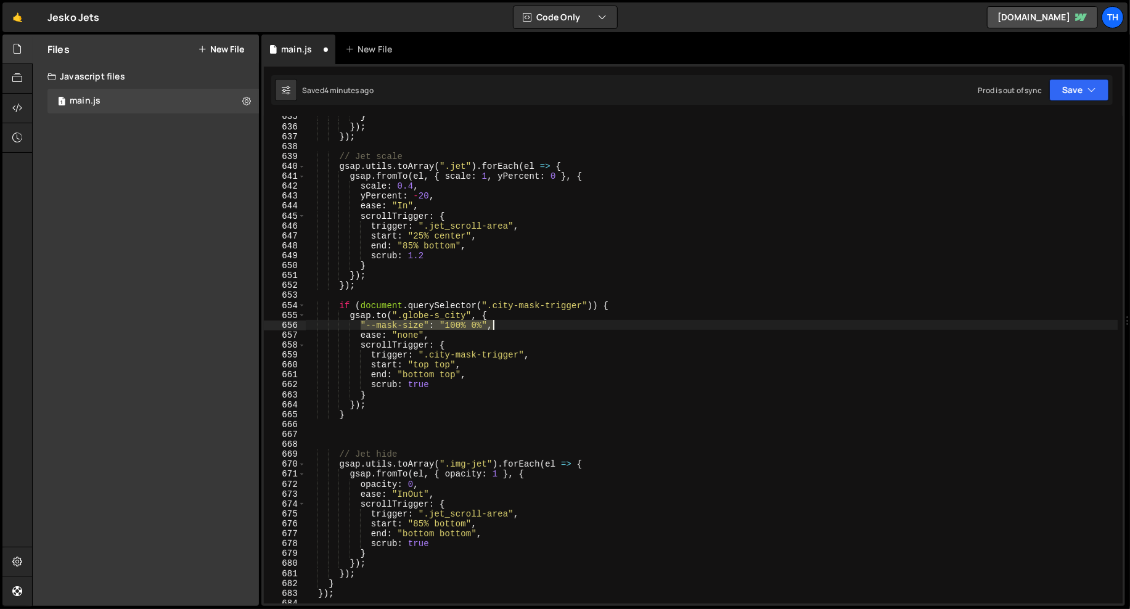
drag, startPoint x: 363, startPoint y: 325, endPoint x: 519, endPoint y: 326, distance: 156.0
click at [519, 326] on div "} }) ; }) ; // Jet scale gsap . utils . toArray ( ".jet" ) . forEach ( el => { …" at bounding box center [711, 365] width 813 height 507
click at [530, 477] on div "} }) ; }) ; // Jet scale gsap . utils . toArray ( ".jet" ) . forEach ( el => { …" at bounding box center [711, 365] width 813 height 507
type textarea "gsap.fromTo(el, { opacity: 1 }, {"
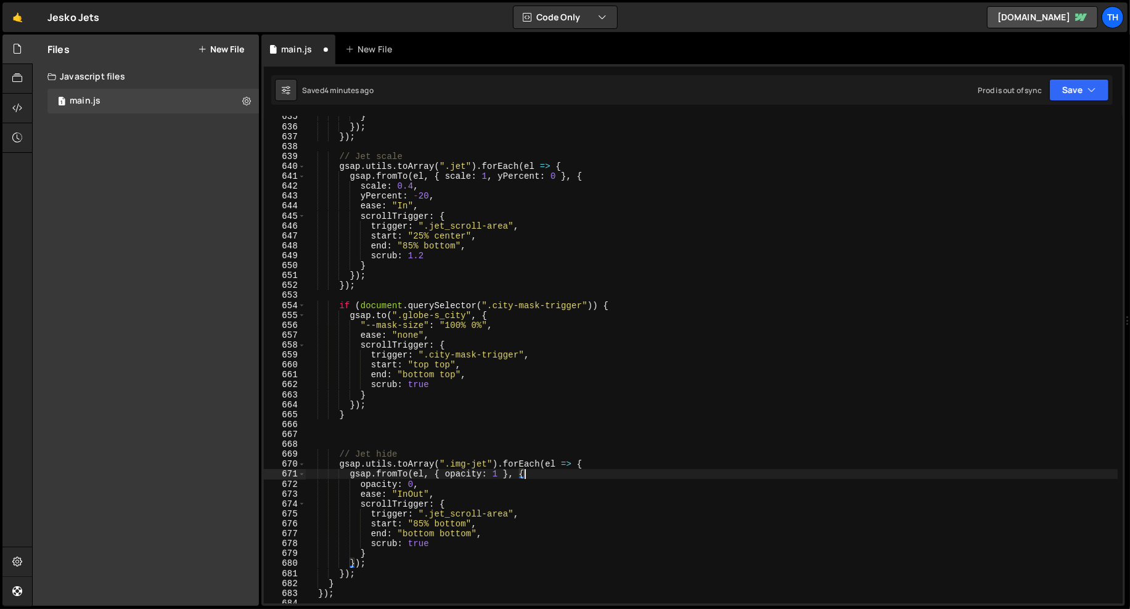
scroll to position [0, 3]
paste textarea ""--mask-size": "100% 0%","
drag, startPoint x: 446, startPoint y: 474, endPoint x: 498, endPoint y: 477, distance: 51.9
click at [498, 477] on div "} }) ; }) ; // Jet scale gsap . utils . toArray ( ".jet" ) . forEach ( el => { …" at bounding box center [711, 365] width 813 height 507
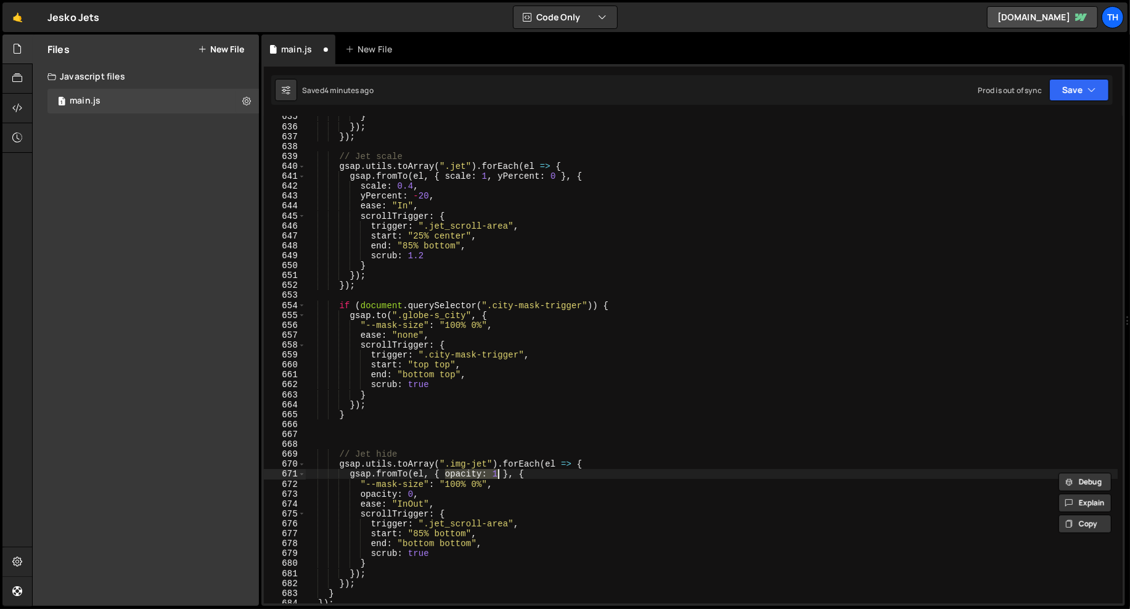
paste textarea ""--mask-size": "100% 0%","
click at [561, 475] on div "} }) ; }) ; // Jet scale gsap . utils . toArray ( ".jet" ) . forEach ( el => { …" at bounding box center [711, 365] width 813 height 507
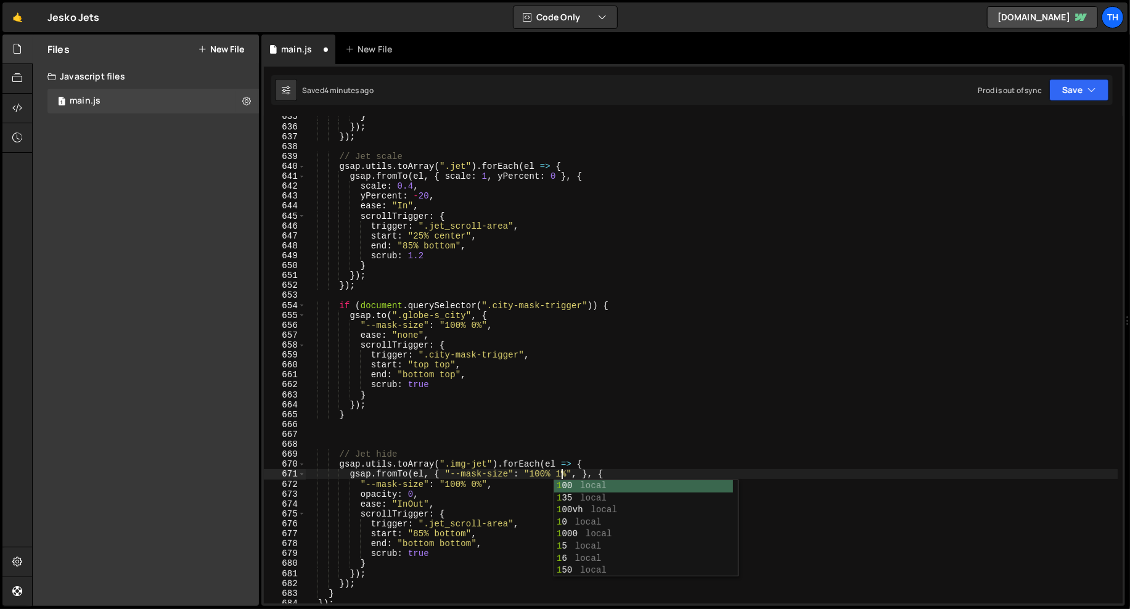
scroll to position [0, 18]
click at [453, 515] on div "} }) ; }) ; // Jet scale gsap . utils . toArray ( ".jet" ) . forEach ( el => { …" at bounding box center [711, 365] width 813 height 507
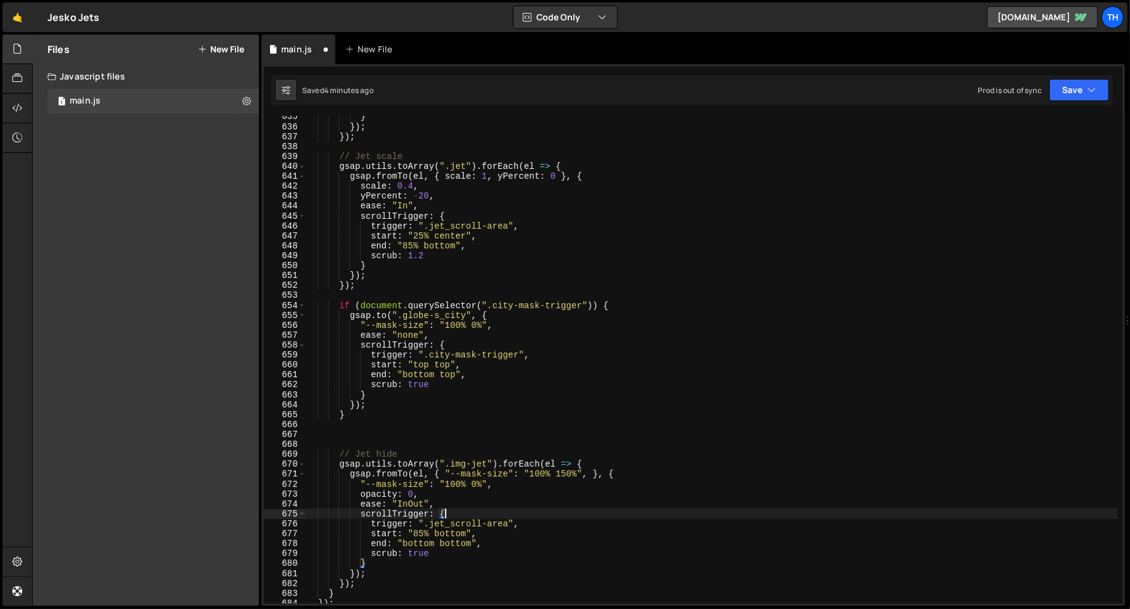
scroll to position [0, 9]
drag, startPoint x: 431, startPoint y: 494, endPoint x: 220, endPoint y: 493, distance: 210.9
click at [220, 493] on div "Files New File Javascript files 1 main.js 0 CSS files Copy share link Edit File…" at bounding box center [581, 321] width 1098 height 572
type textarea "opacity: 0,"
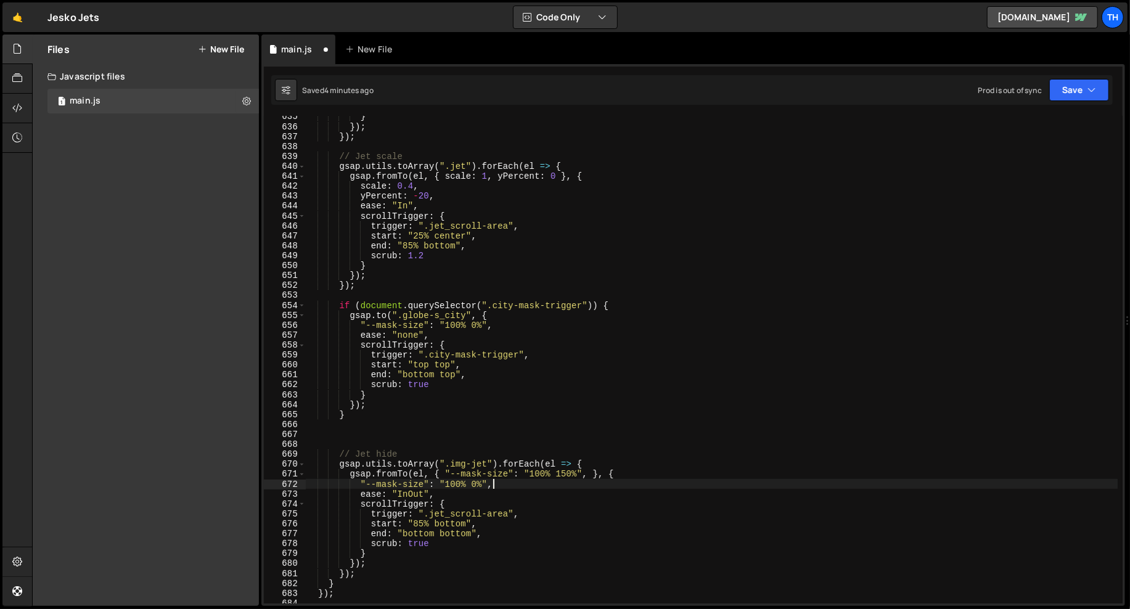
click at [408, 337] on div "} }) ; }) ; // Jet scale gsap . utils . toArray ( ".jet" ) . forEach ( el => { …" at bounding box center [711, 365] width 813 height 507
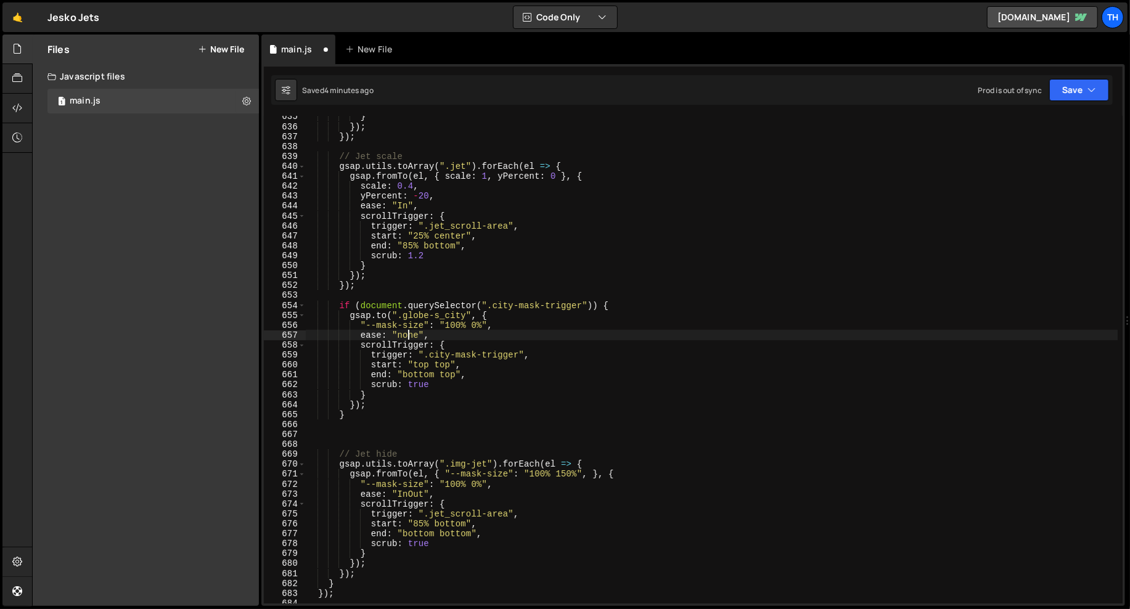
click at [408, 337] on div "} }) ; }) ; // Jet scale gsap . utils . toArray ( ".jet" ) . forEach ( el => { …" at bounding box center [711, 365] width 813 height 507
click at [411, 496] on div "} }) ; }) ; // Jet scale gsap . utils . toArray ( ".jet" ) . forEach ( el => { …" at bounding box center [711, 365] width 813 height 507
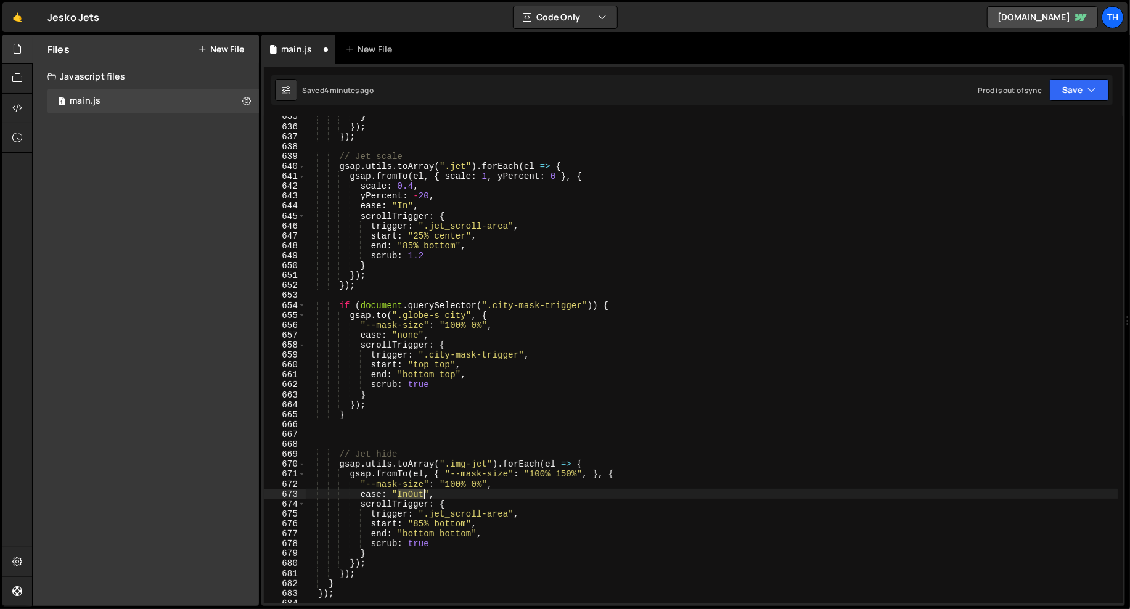
click at [411, 496] on div "} }) ; }) ; // Jet scale gsap . utils . toArray ( ".jet" ) . forEach ( el => { …" at bounding box center [711, 365] width 813 height 507
paste textarea "none"
click at [497, 531] on div "} }) ; }) ; // Jet scale gsap . utils . toArray ( ".jet" ) . forEach ( el => { …" at bounding box center [711, 365] width 813 height 507
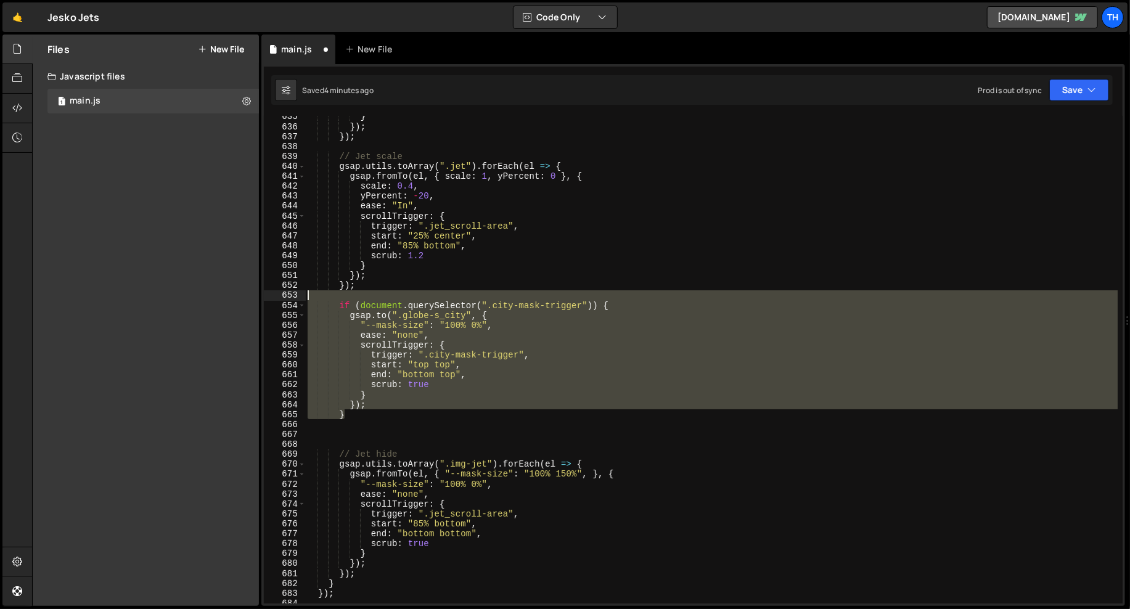
drag, startPoint x: 378, startPoint y: 412, endPoint x: 274, endPoint y: 291, distance: 159.6
click at [274, 291] on div "end: "bottom bottom", 635 636 637 638 639 640 641 642 643 644 645 646 647 648 6…" at bounding box center [693, 360] width 859 height 488
type textarea "if (document.querySelector(".city-mask-trigger")) {"
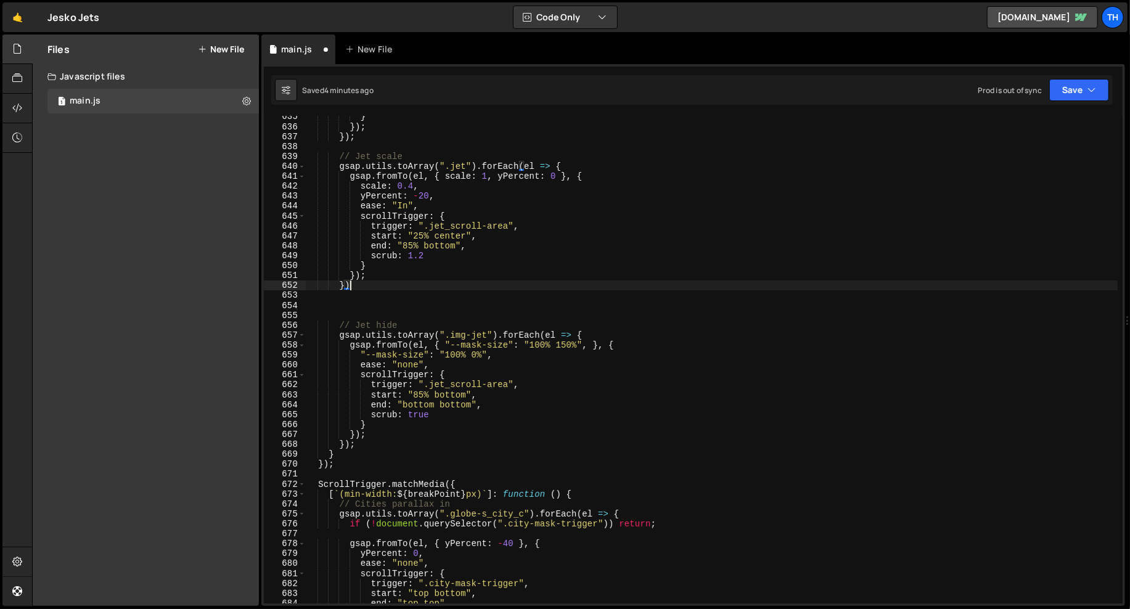
type textarea "});"
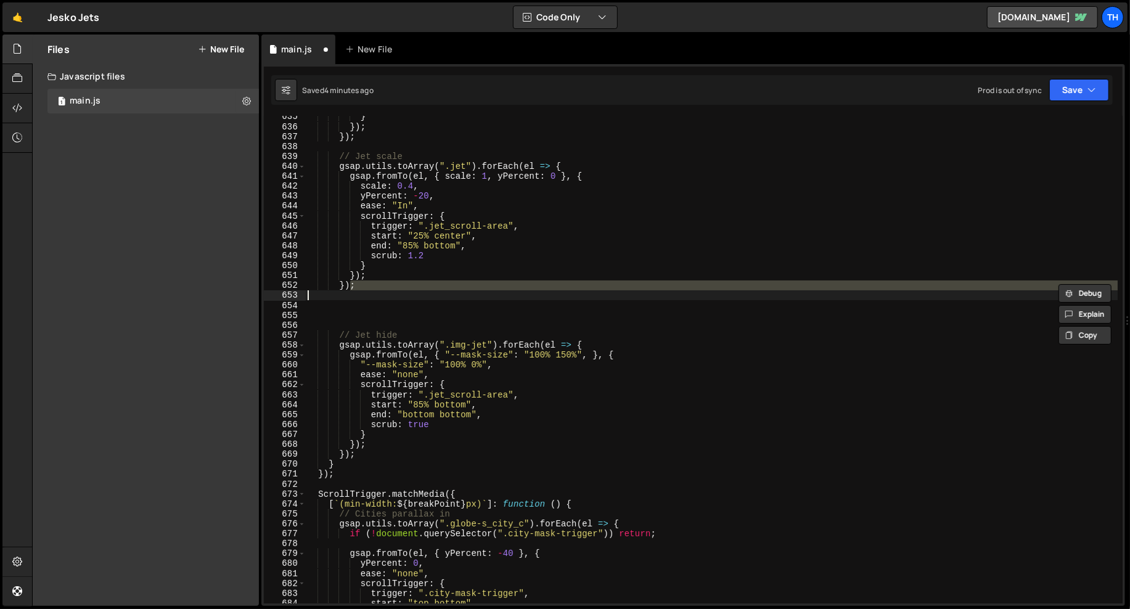
click at [428, 321] on div "} }) ; }) ; // Jet scale gsap . utils . toArray ( ".jet" ) . forEach ( el => { …" at bounding box center [711, 365] width 813 height 507
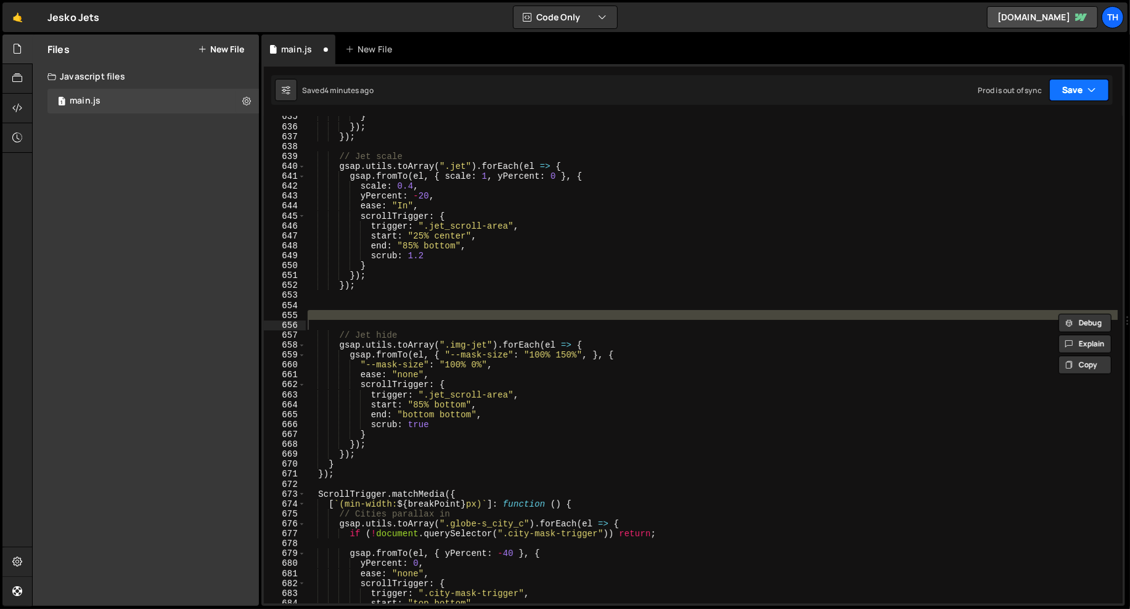
click at [1067, 82] on button "Save" at bounding box center [1079, 90] width 60 height 22
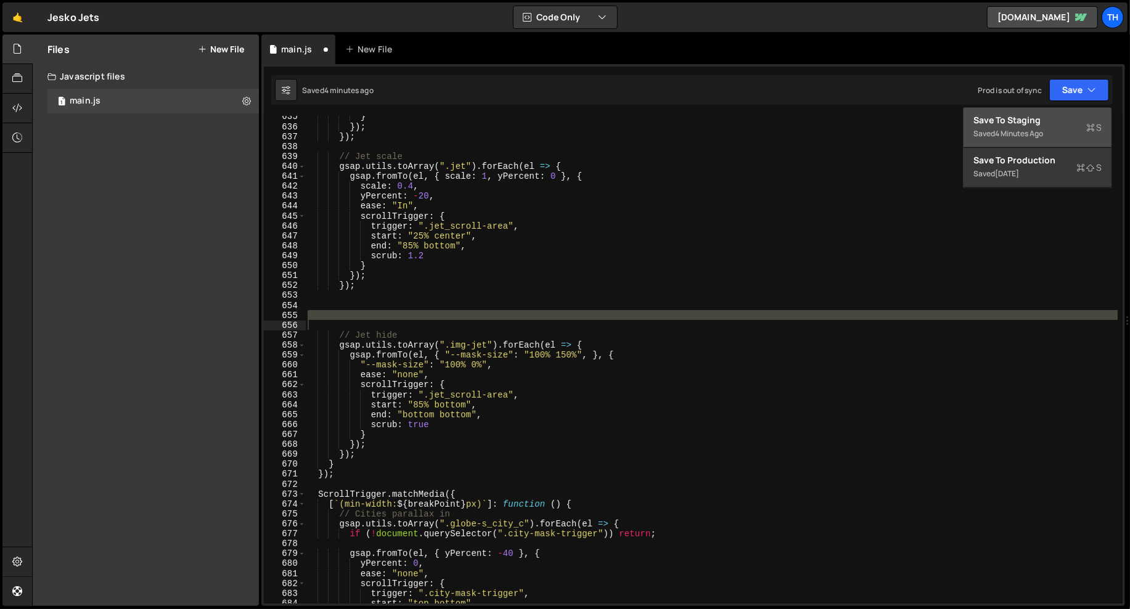
click at [1045, 118] on div "Save to Staging S" at bounding box center [1038, 120] width 128 height 12
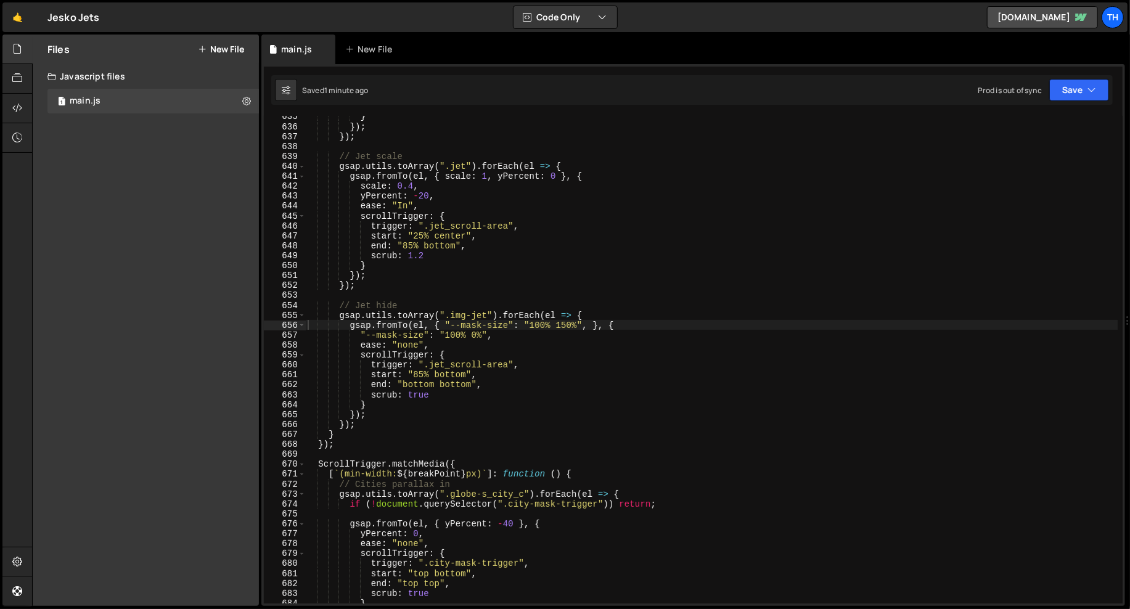
click at [453, 337] on div "} }) ; }) ; // Jet scale gsap . utils . toArray ( ".jet" ) . forEach ( el => { …" at bounding box center [711, 365] width 813 height 507
click at [1094, 101] on div "Saved 1 minute ago Prod is out of sync Upgrade to Edit Save Save to Staging S S…" at bounding box center [692, 90] width 842 height 30
click at [1091, 99] on button "Save" at bounding box center [1079, 90] width 60 height 22
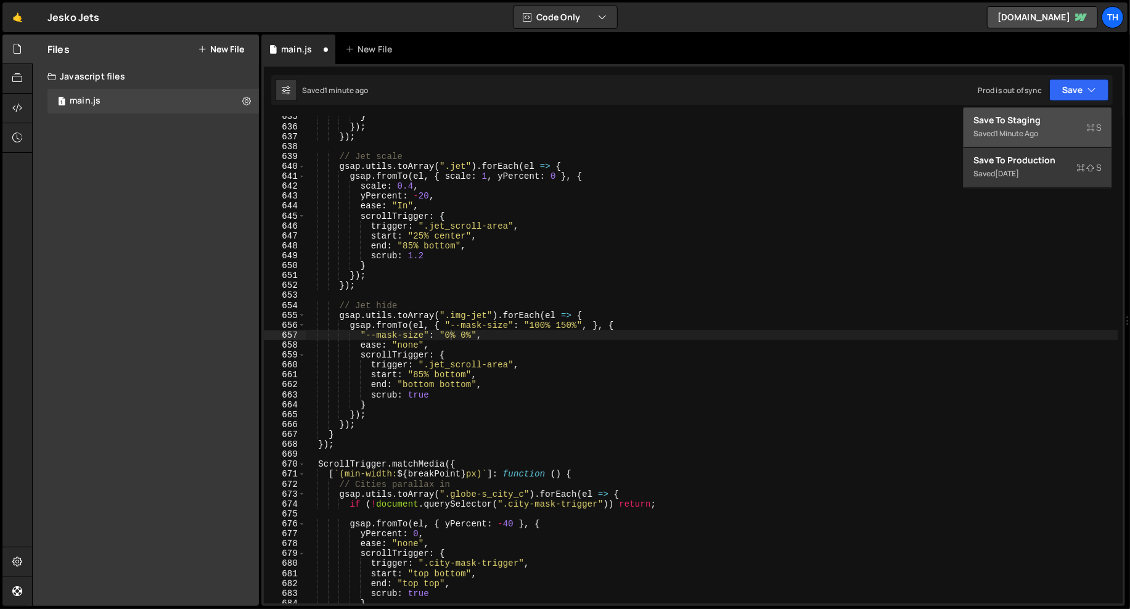
click at [1064, 120] on div "Save to Staging S" at bounding box center [1038, 120] width 128 height 12
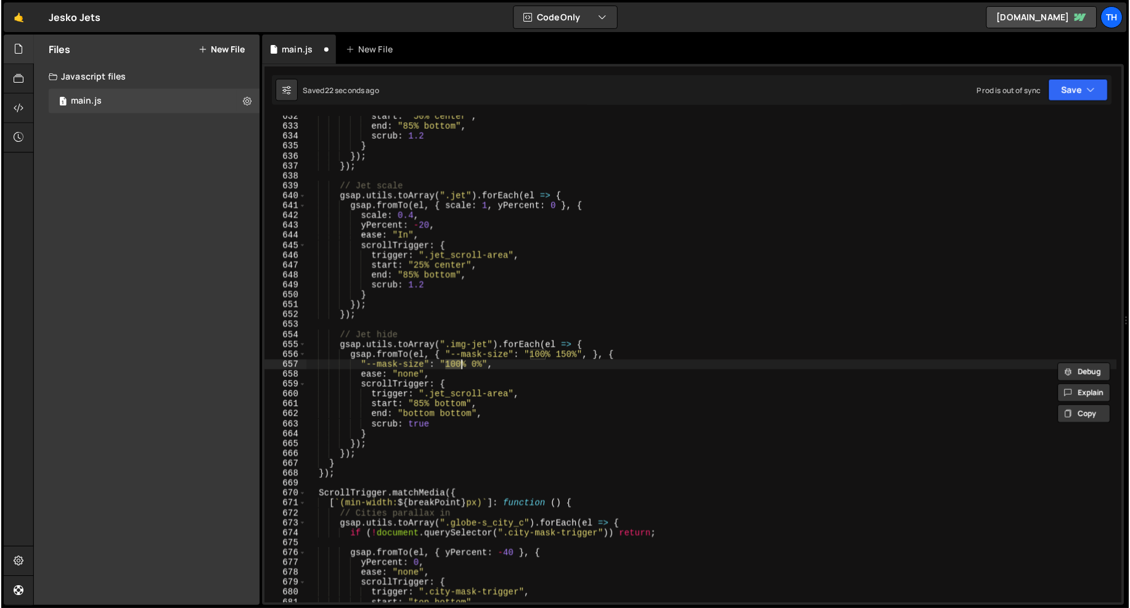
scroll to position [6273, 0]
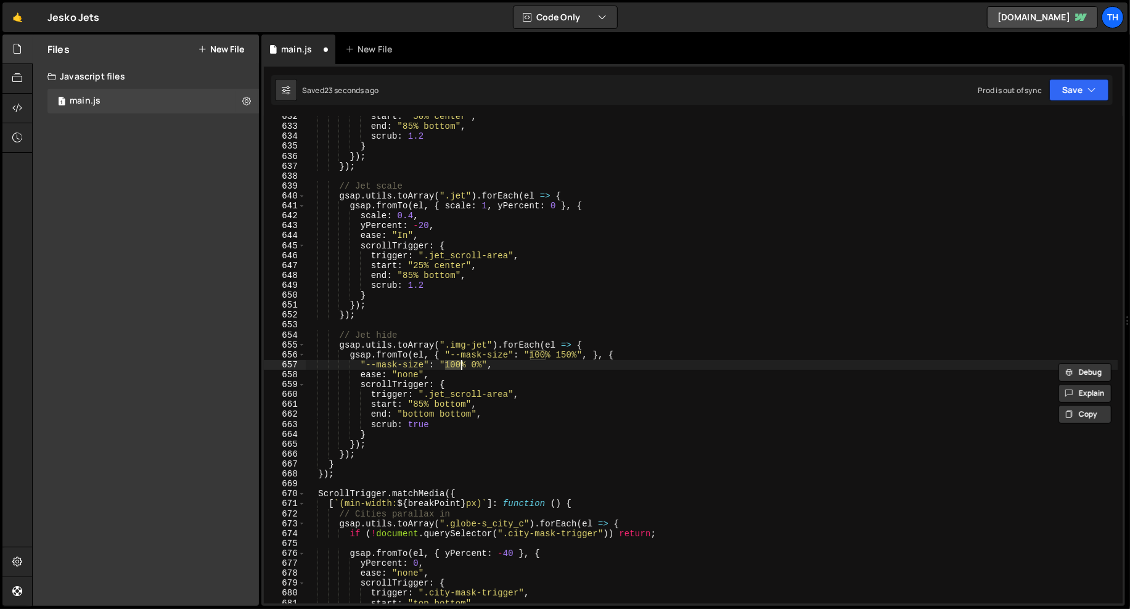
click at [1072, 76] on div "Saved 23 seconds ago Prod is out of sync Upgrade to Edit Save Save to Staging S…" at bounding box center [692, 90] width 842 height 30
click at [1070, 82] on button "Save" at bounding box center [1079, 90] width 60 height 22
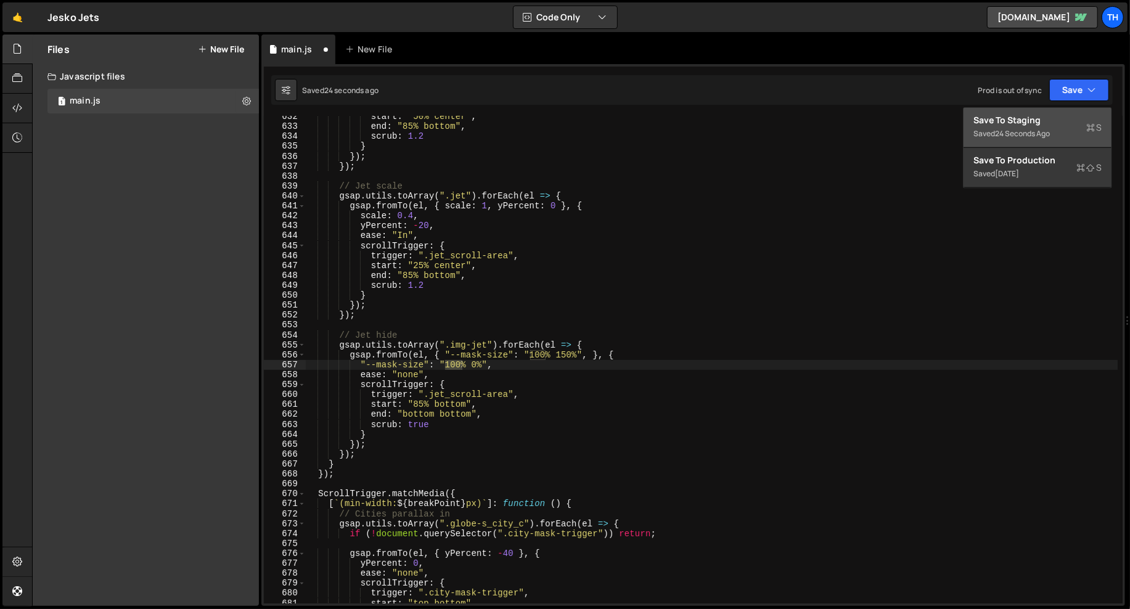
click at [1040, 118] on div "Save to Staging S" at bounding box center [1038, 120] width 128 height 12
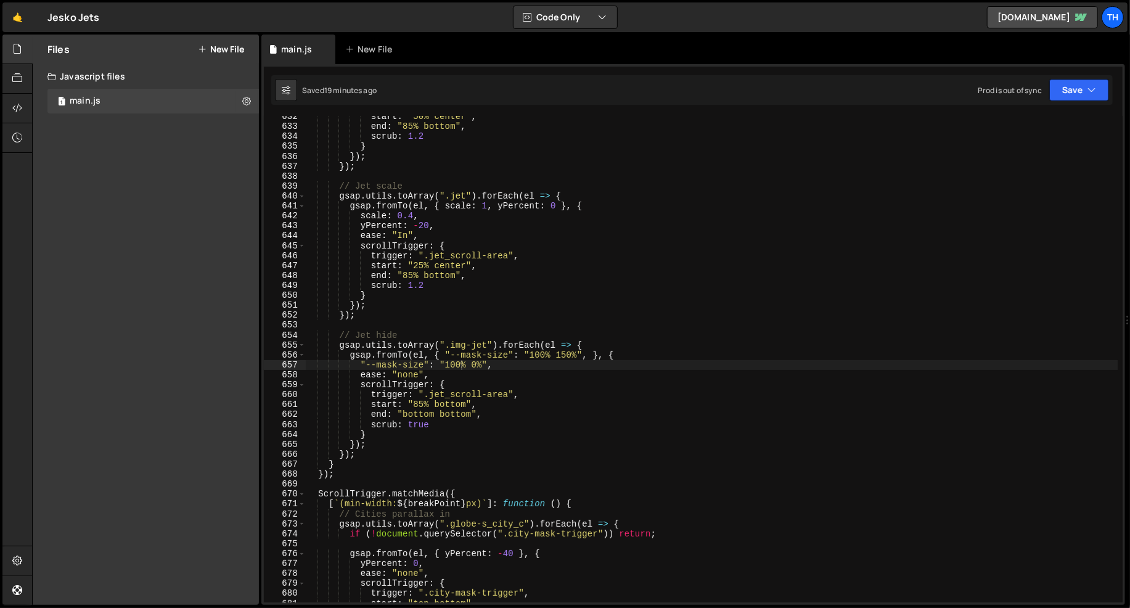
type textarea "// Jet hide"
click at [378, 332] on div "start : "50% center" , end : "85% bottom" , scrub : 1.2 } }) ; }) ; // Jet scal…" at bounding box center [711, 365] width 813 height 507
click at [381, 324] on div "start : "50% center" , end : "85% bottom" , scrub : 1.2 } }) ; }) ; // Jet scal…" at bounding box center [711, 365] width 813 height 507
paste textarea "blueprint"
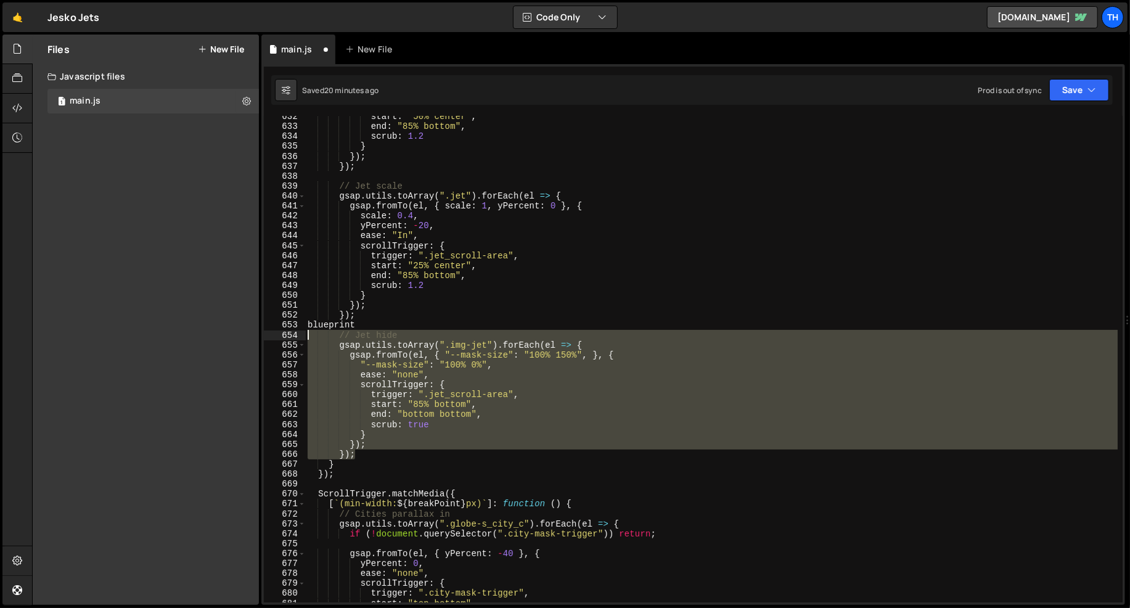
drag, startPoint x: 376, startPoint y: 452, endPoint x: 217, endPoint y: 334, distance: 198.3
click at [217, 334] on div "Files New File Javascript files 1 main.js 0 CSS files Copy share link Edit File…" at bounding box center [581, 320] width 1098 height 571
type textarea "});"
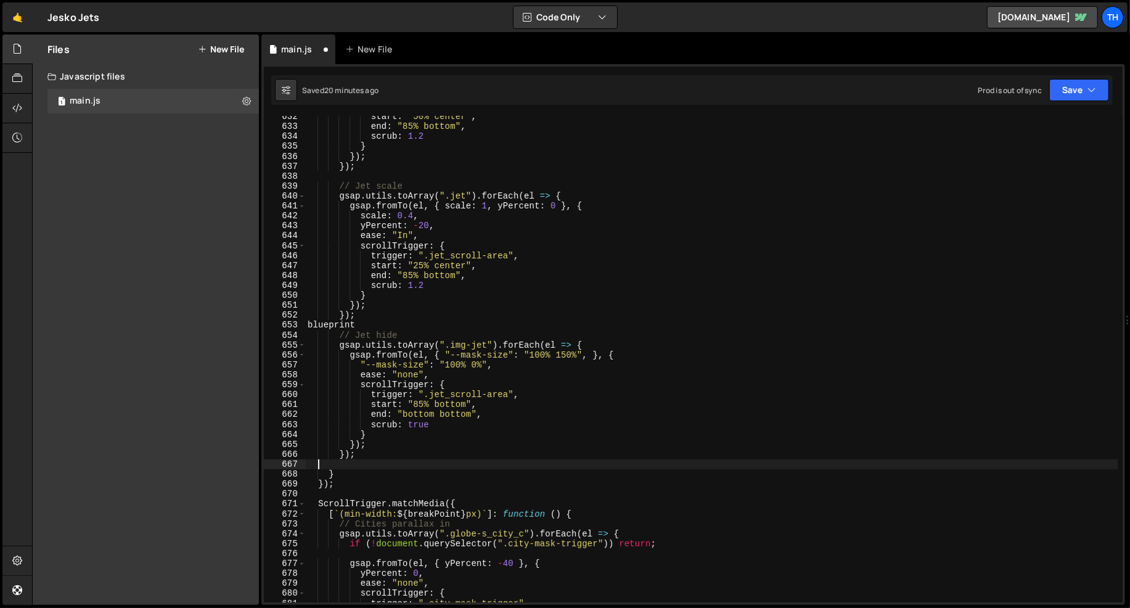
scroll to position [0, 0]
paste textarea "});"
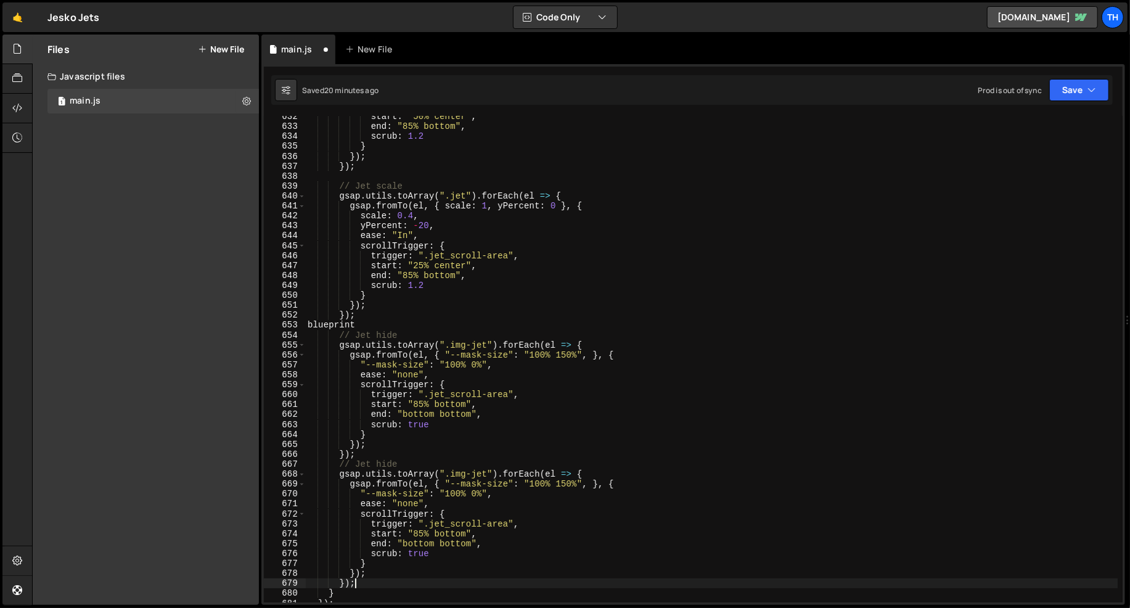
click at [310, 467] on div "start : "50% center" , end : "85% bottom" , scrub : 1.2 } }) ; }) ; // Jet scal…" at bounding box center [711, 365] width 813 height 507
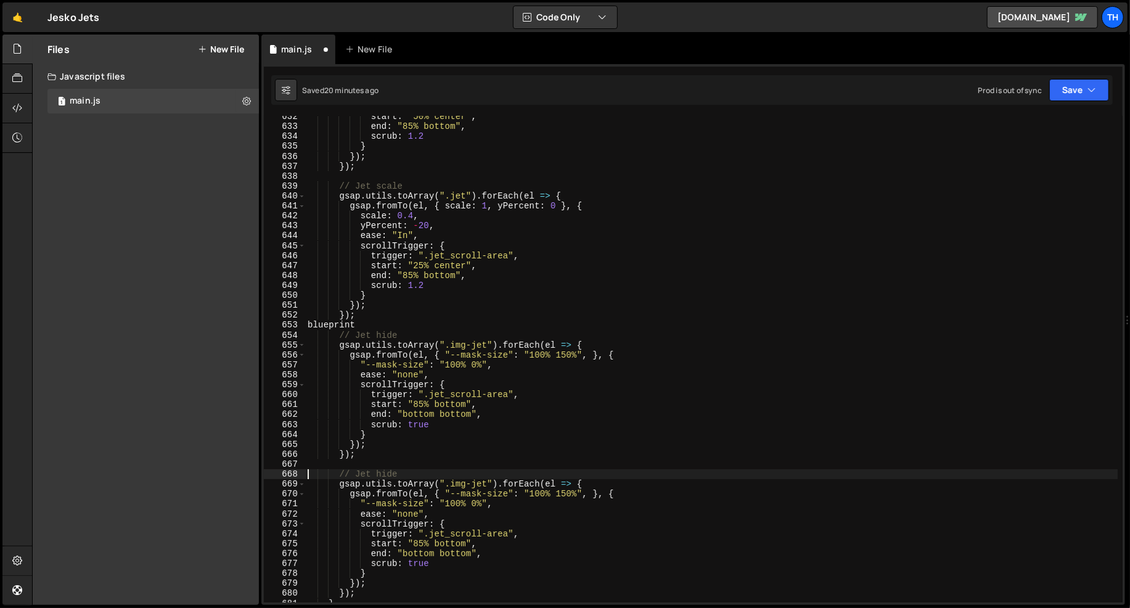
click at [355, 327] on div "start : "50% center" , end : "85% bottom" , scrub : 1.2 } }) ; }) ; // Jet scal…" at bounding box center [711, 365] width 813 height 507
type textarea "blueprint"
click at [355, 327] on div "start : "50% center" , end : "85% bottom" , scrub : 1.2 } }) ; }) ; // Jet scal…" at bounding box center [711, 365] width 813 height 507
drag, startPoint x: 453, startPoint y: 483, endPoint x: 488, endPoint y: 485, distance: 34.6
click at [488, 485] on div "start : "50% center" , end : "85% bottom" , scrub : 1.2 } }) ; }) ; // Jet scal…" at bounding box center [711, 365] width 813 height 507
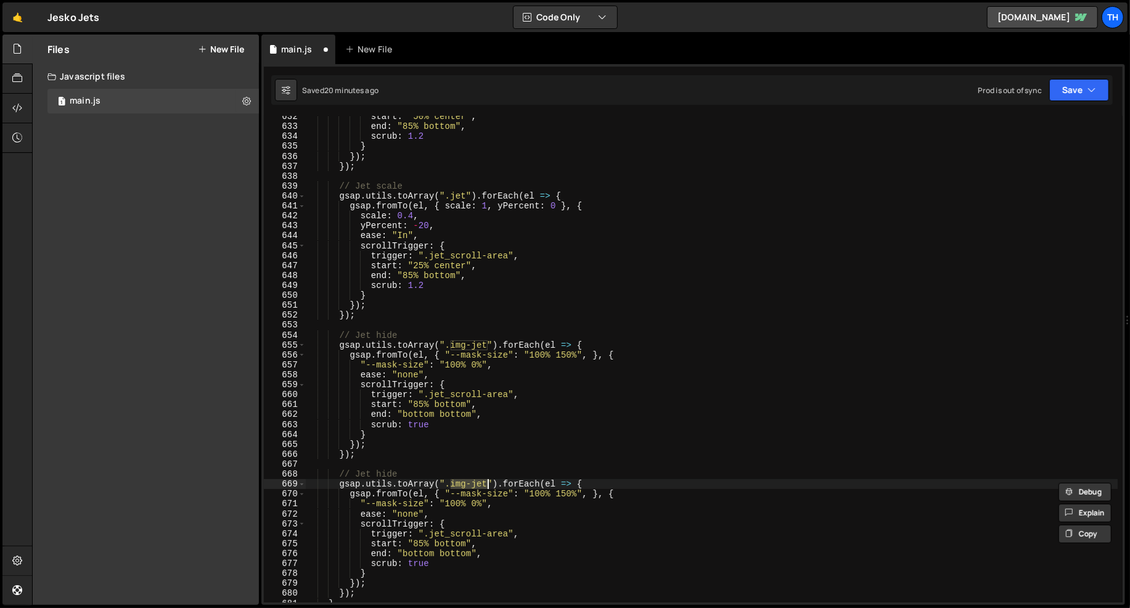
paste textarea "blueprin"
click at [359, 471] on div "start : "50% center" , end : "85% bottom" , scrub : 1.2 } }) ; }) ; // Jet scal…" at bounding box center [711, 365] width 813 height 507
paste textarea "blueprin"
click at [361, 473] on div "start : "50% center" , end : "85% bottom" , scrub : 1.2 } }) ; }) ; // Jet scal…" at bounding box center [711, 365] width 813 height 507
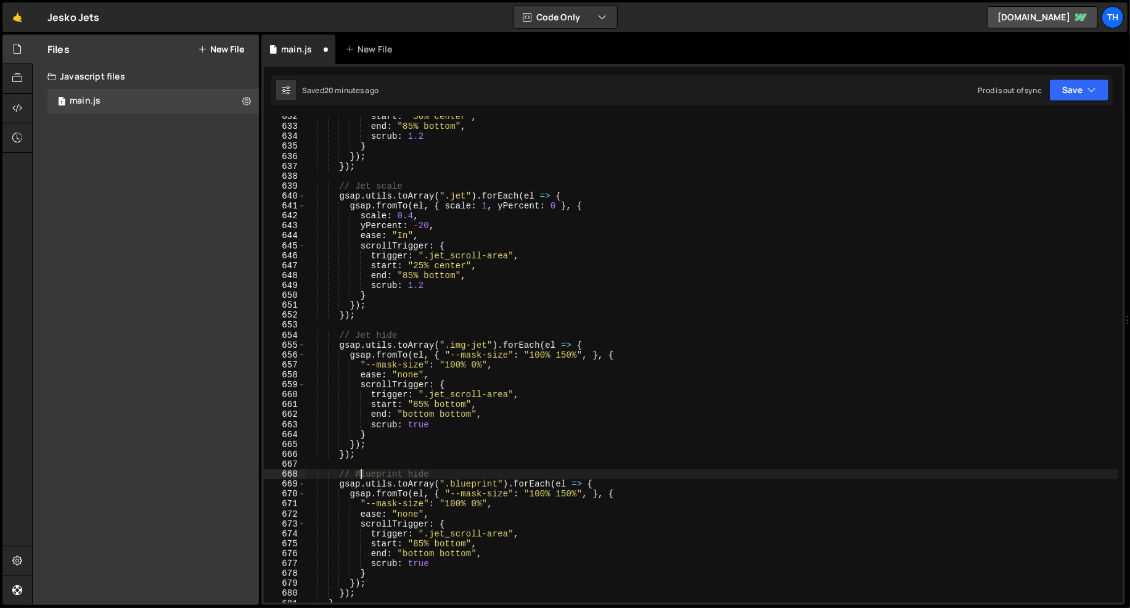
scroll to position [0, 4]
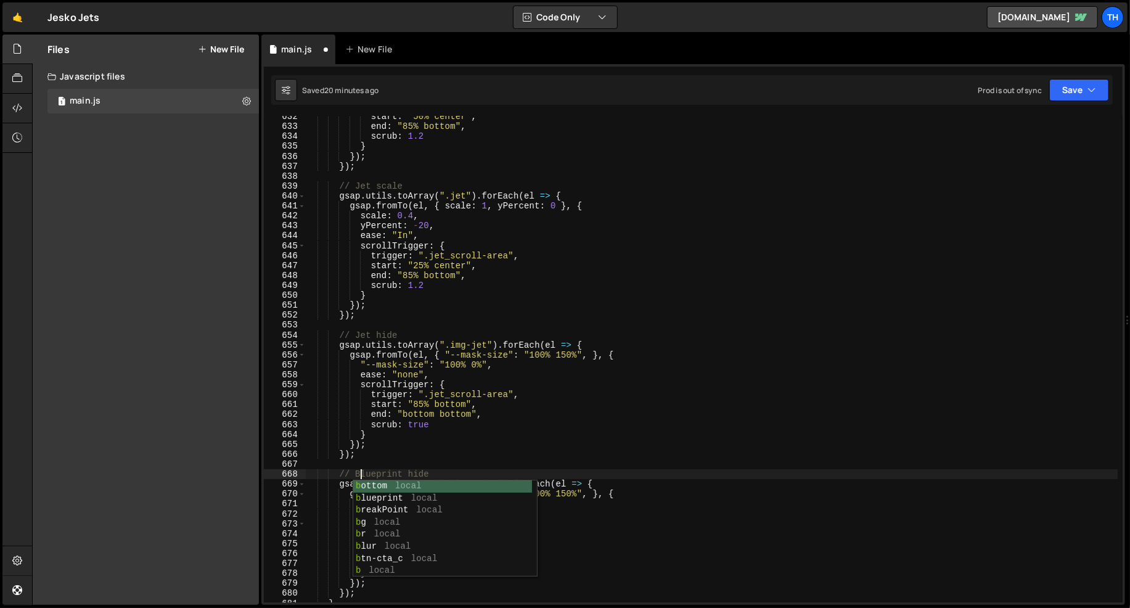
click at [419, 472] on div "start : "50% center" , end : "85% bottom" , scrub : 1.2 } }) ; }) ; // Jet scal…" at bounding box center [711, 365] width 813 height 507
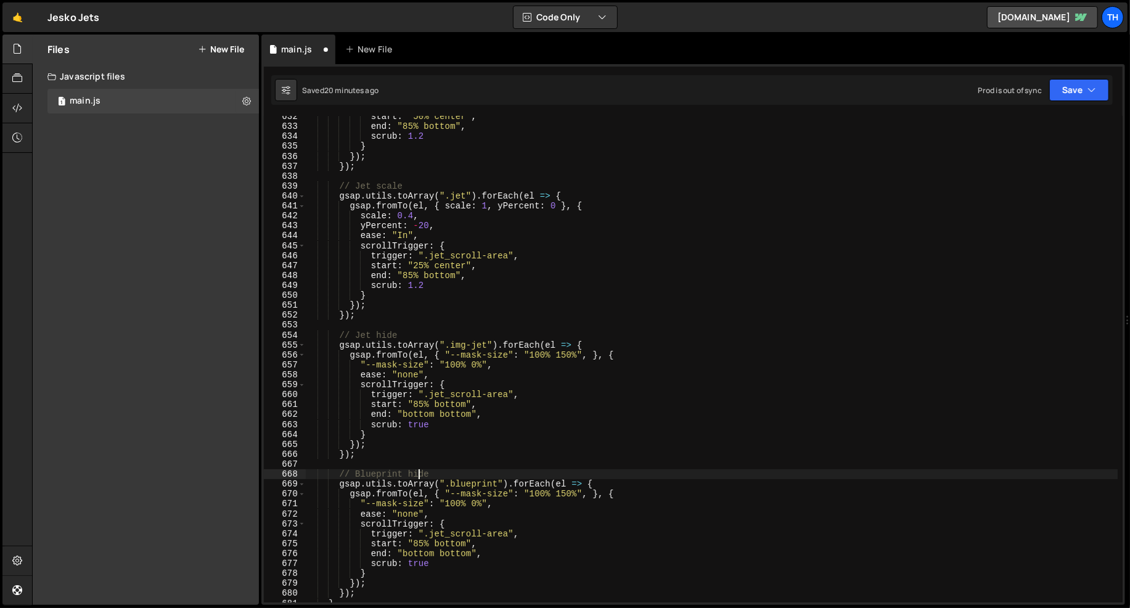
click at [419, 472] on div "start : "50% center" , end : "85% bottom" , scrub : 1.2 } }) ; }) ; // Jet scal…" at bounding box center [711, 365] width 813 height 507
click at [451, 429] on div "start : "50% center" , end : "85% bottom" , scrub : 1.2 } }) ; }) ; // Jet scal…" at bounding box center [711, 365] width 813 height 507
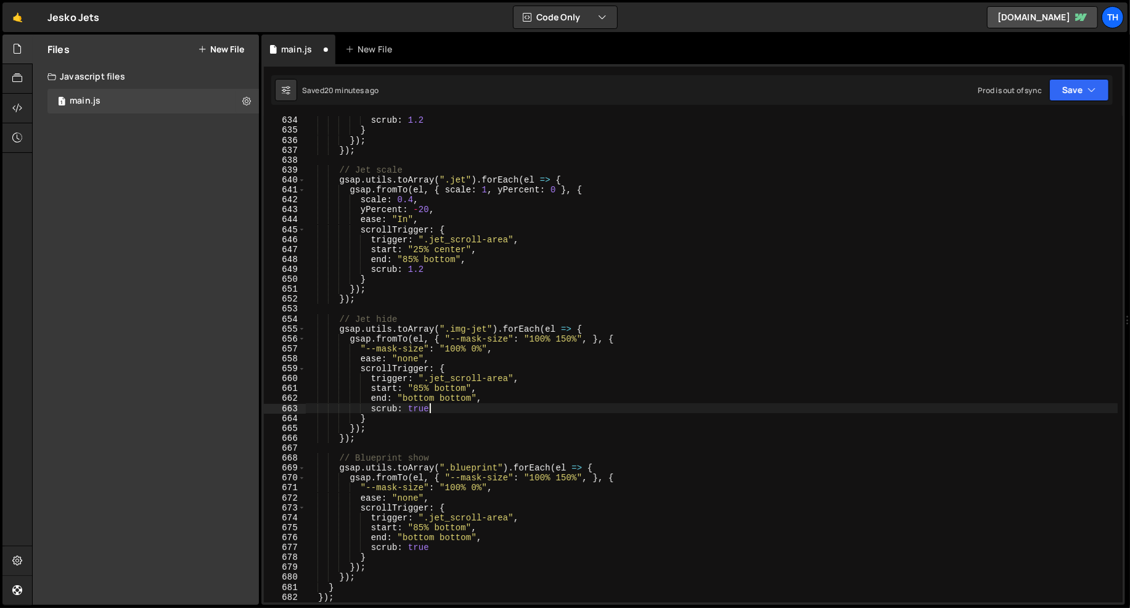
scroll to position [6289, 0]
click at [587, 476] on div "scrub : 1.2 } }) ; }) ; // Jet scale gsap . utils . toArray ( ".jet" ) . forEac…" at bounding box center [711, 368] width 813 height 507
drag, startPoint x: 584, startPoint y: 338, endPoint x: 593, endPoint y: 364, distance: 27.5
click at [586, 340] on div "scrub : 1.2 } }) ; }) ; // Jet scale gsap . utils . toArray ( ".jet" ) . forEac…" at bounding box center [711, 368] width 813 height 507
drag, startPoint x: 569, startPoint y: 475, endPoint x: 444, endPoint y: 481, distance: 125.3
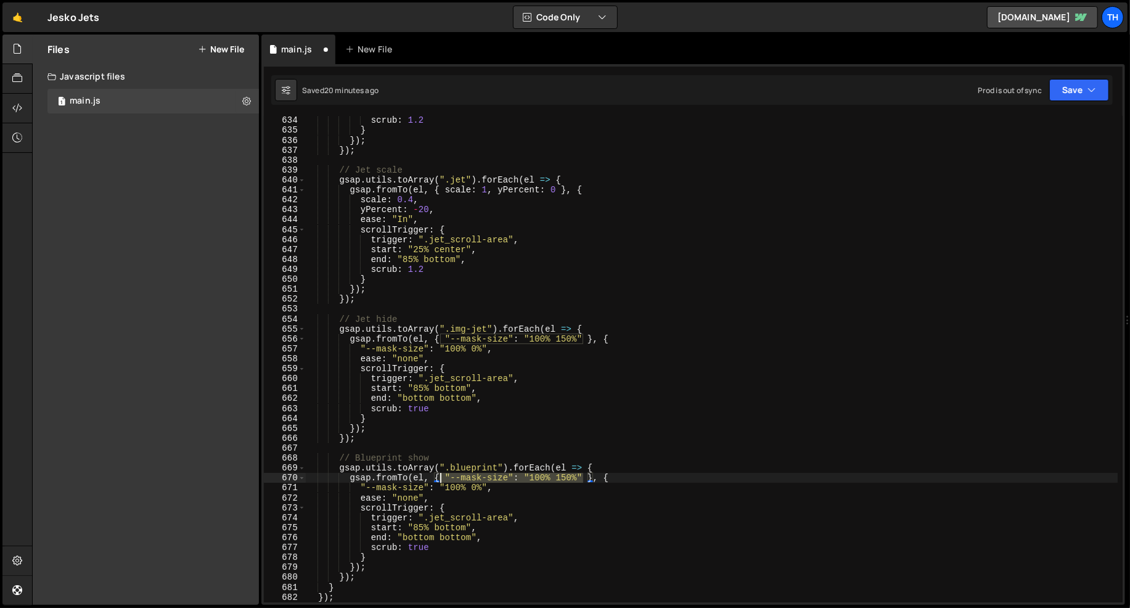
click at [444, 481] on div "scrub : 1.2 } }) ; }) ; // Jet scale gsap . utils . toArray ( ".jet" ) . forEac…" at bounding box center [711, 368] width 813 height 507
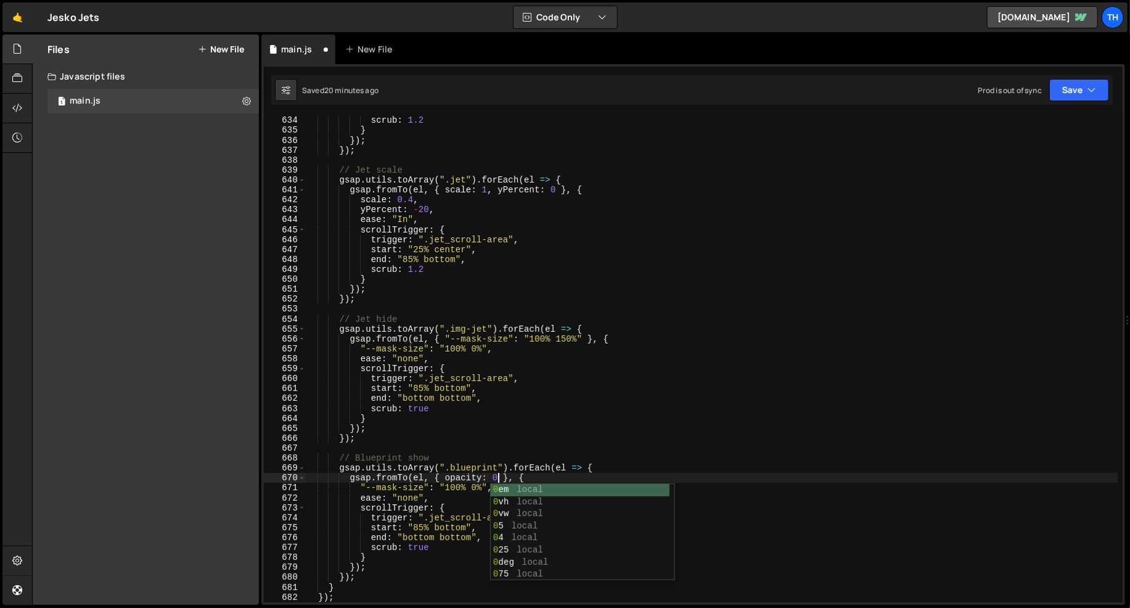
click at [367, 488] on div "scrub : 1.2 } }) ; }) ; // Jet scale gsap . utils . toArray ( ".jet" ) . forEac…" at bounding box center [711, 368] width 813 height 507
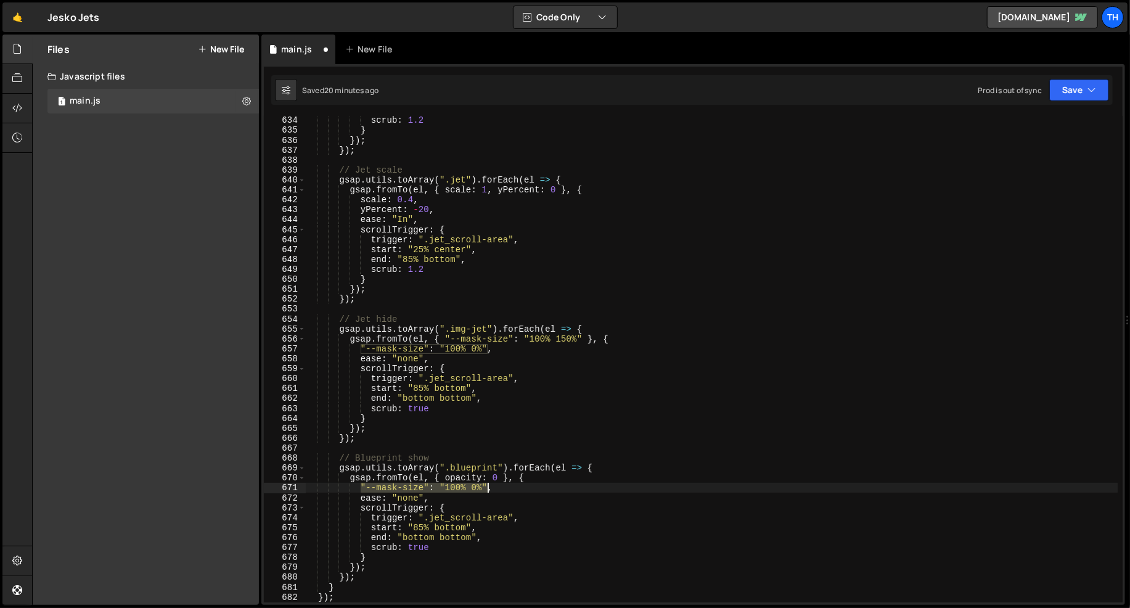
drag, startPoint x: 366, startPoint y: 488, endPoint x: 488, endPoint y: 486, distance: 122.7
click at [488, 486] on div "scrub : 1.2 } }) ; }) ; // Jet scale gsap . utils . toArray ( ".jet" ) . forEac…" at bounding box center [711, 368] width 813 height 507
click at [698, 435] on div "scrub : 1.2 } }) ; }) ; // Jet scale gsap . utils . toArray ( ".jet" ) . forEac…" at bounding box center [711, 368] width 813 height 507
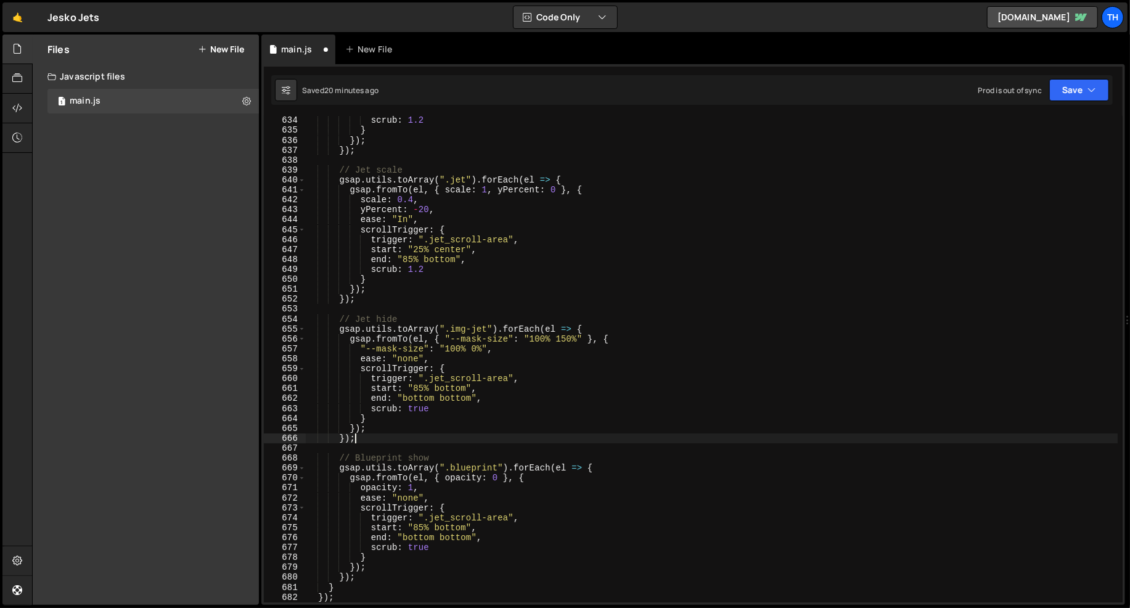
scroll to position [0, 2]
click at [1063, 91] on button "Save" at bounding box center [1079, 90] width 60 height 22
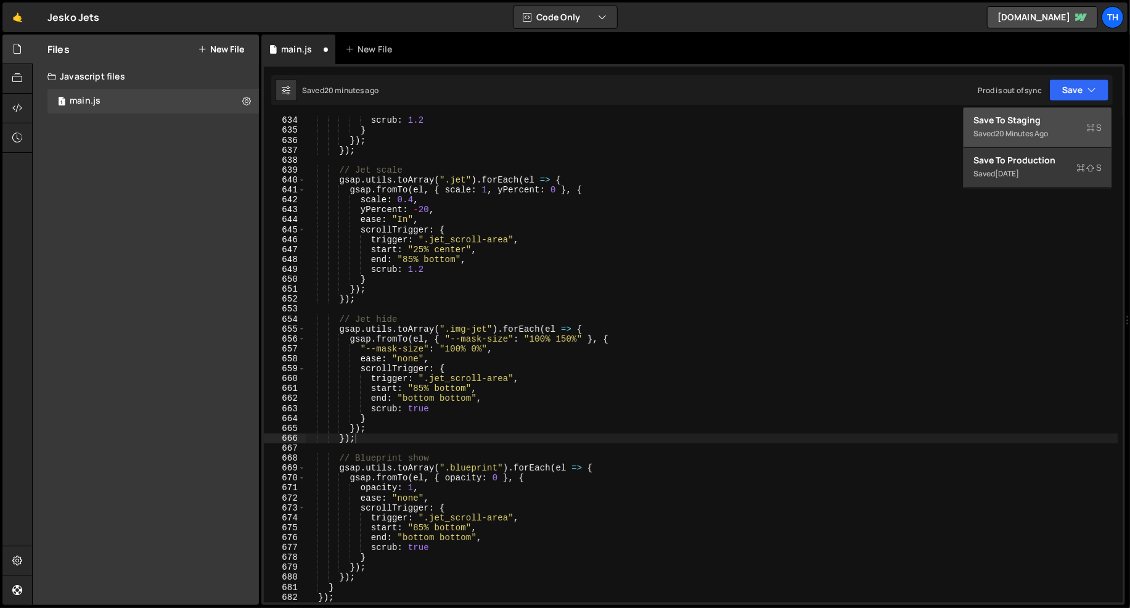
click at [1035, 133] on div "20 minutes ago" at bounding box center [1021, 133] width 53 height 10
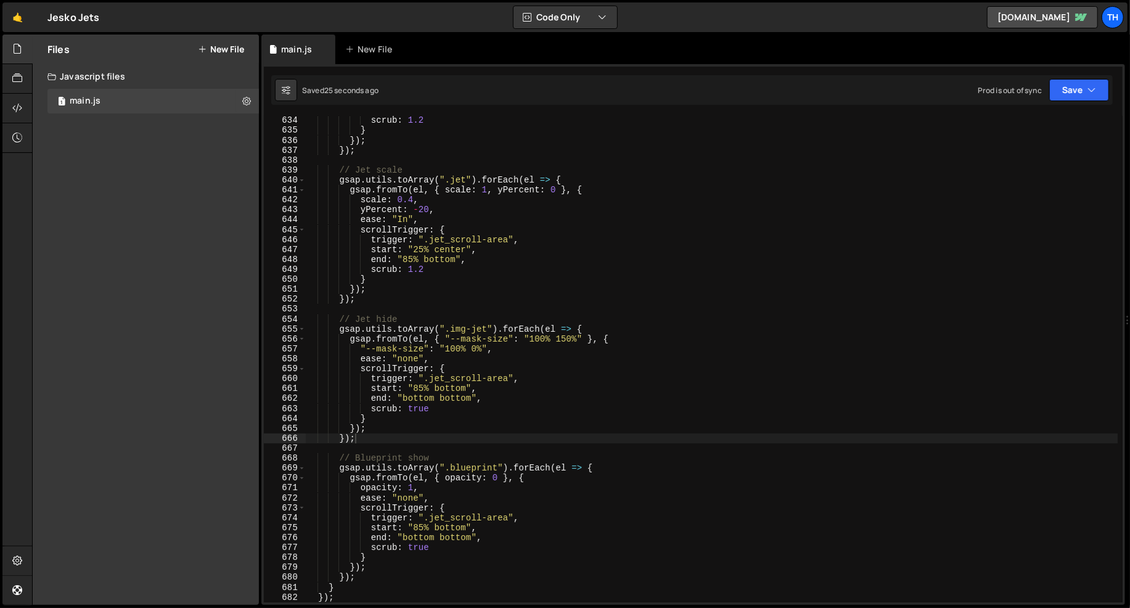
click at [335, 345] on div "scrub : 1.2 } }) ; }) ; // Jet scale gsap . utils . toArray ( ".jet" ) . forEac…" at bounding box center [711, 368] width 813 height 507
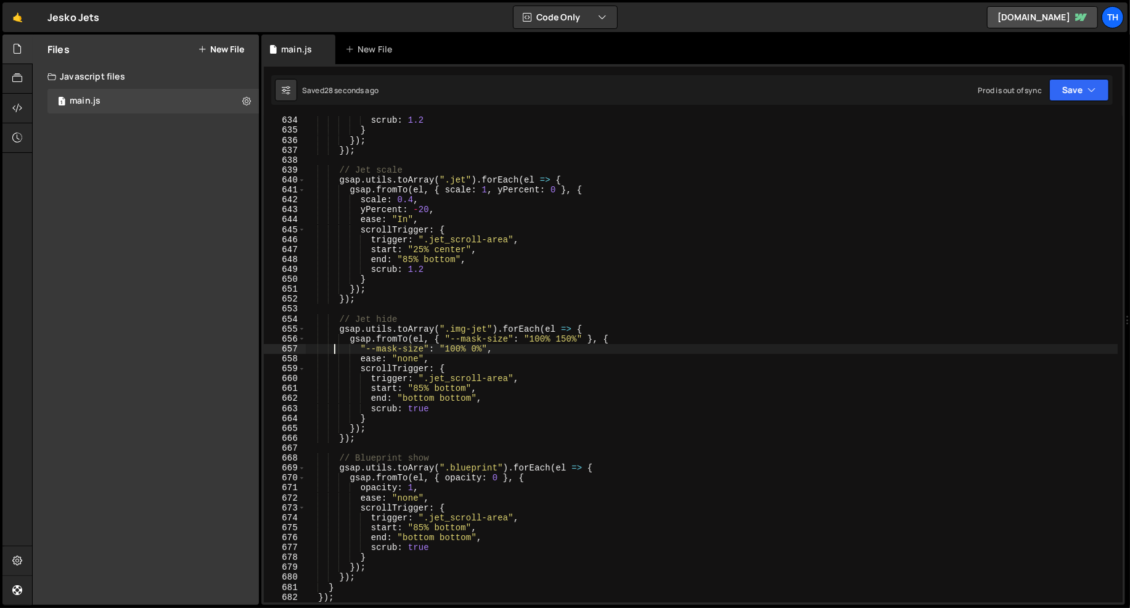
click at [411, 503] on div "scrub : 1.2 } }) ; }) ; // Jet scale gsap . utils . toArray ( ".jet" ) . forEac…" at bounding box center [711, 368] width 813 height 507
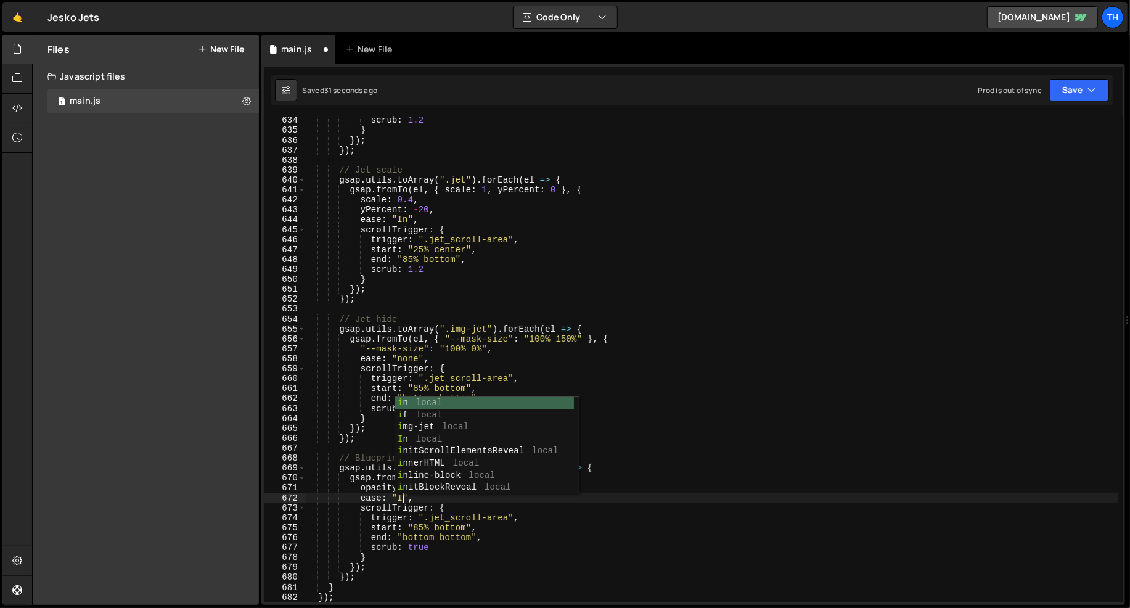
scroll to position [0, 7]
click at [676, 300] on div "scrub : 1.2 } }) ; }) ; // Jet scale gsap . utils . toArray ( ".jet" ) . forEac…" at bounding box center [711, 368] width 813 height 507
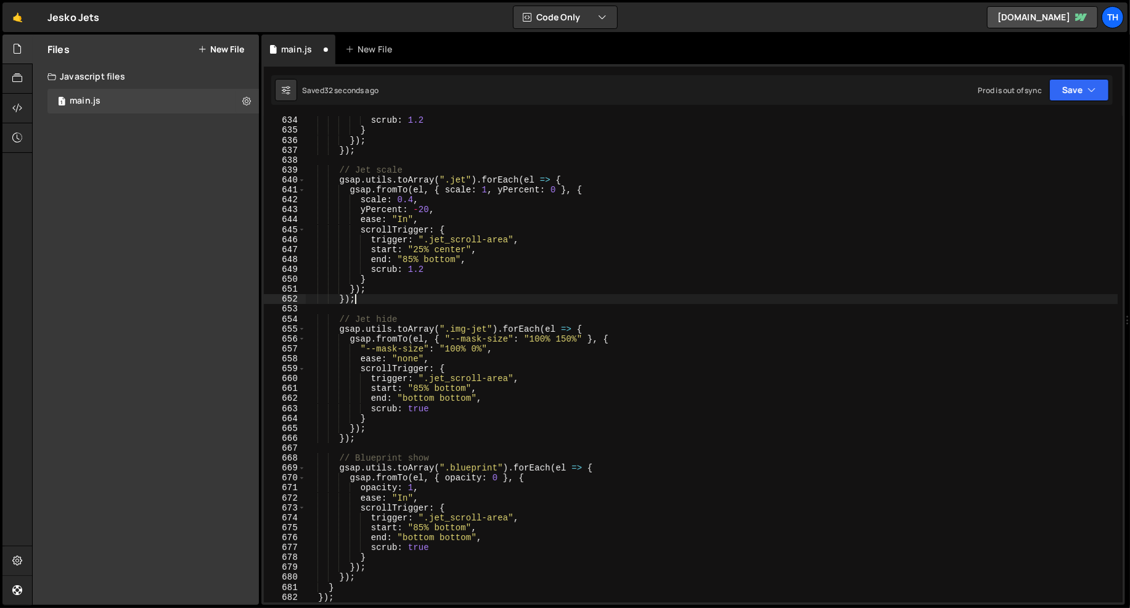
scroll to position [0, 2]
click at [1064, 96] on button "Save" at bounding box center [1079, 90] width 60 height 22
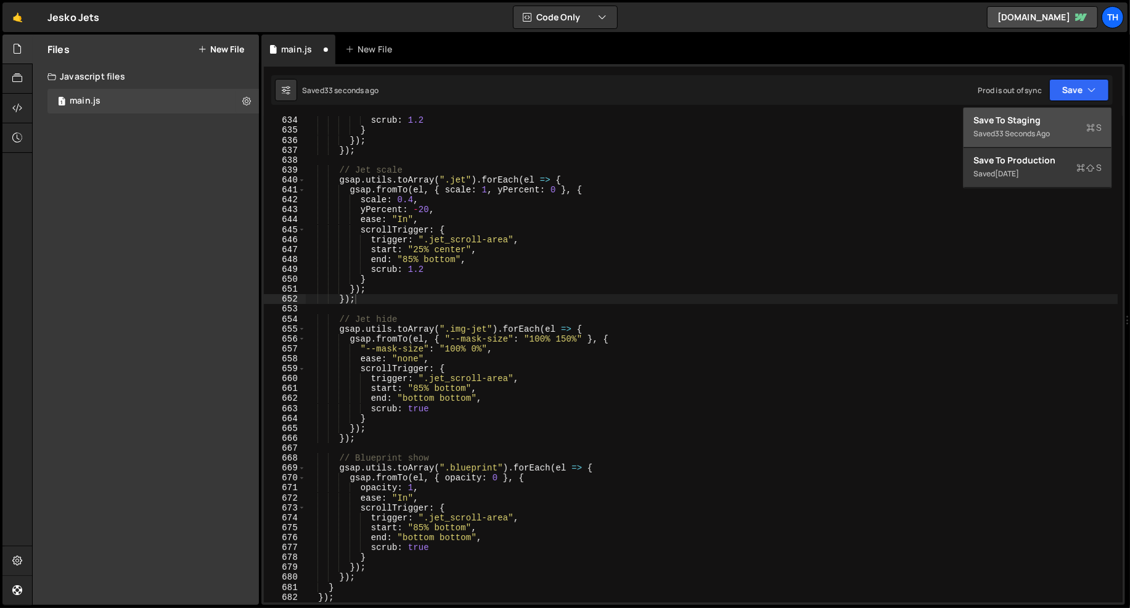
click at [1059, 119] on div "Save to Staging S" at bounding box center [1038, 120] width 128 height 12
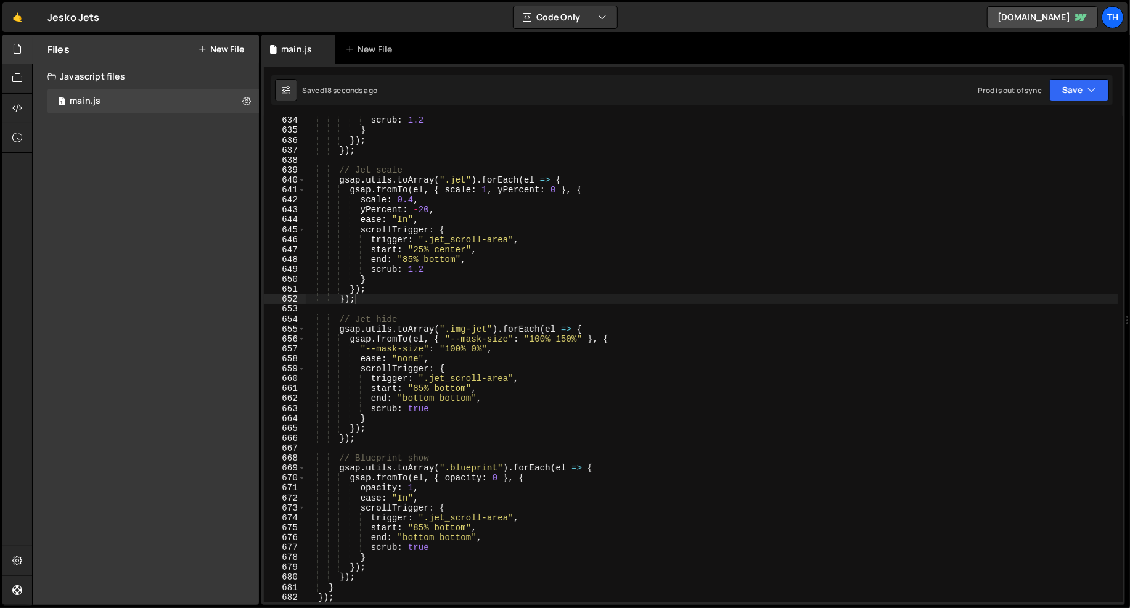
click at [408, 359] on div "scrub : 1.2 } }) ; }) ; // Jet scale gsap . utils . toArray ( ".jet" ) . forEac…" at bounding box center [711, 368] width 813 height 507
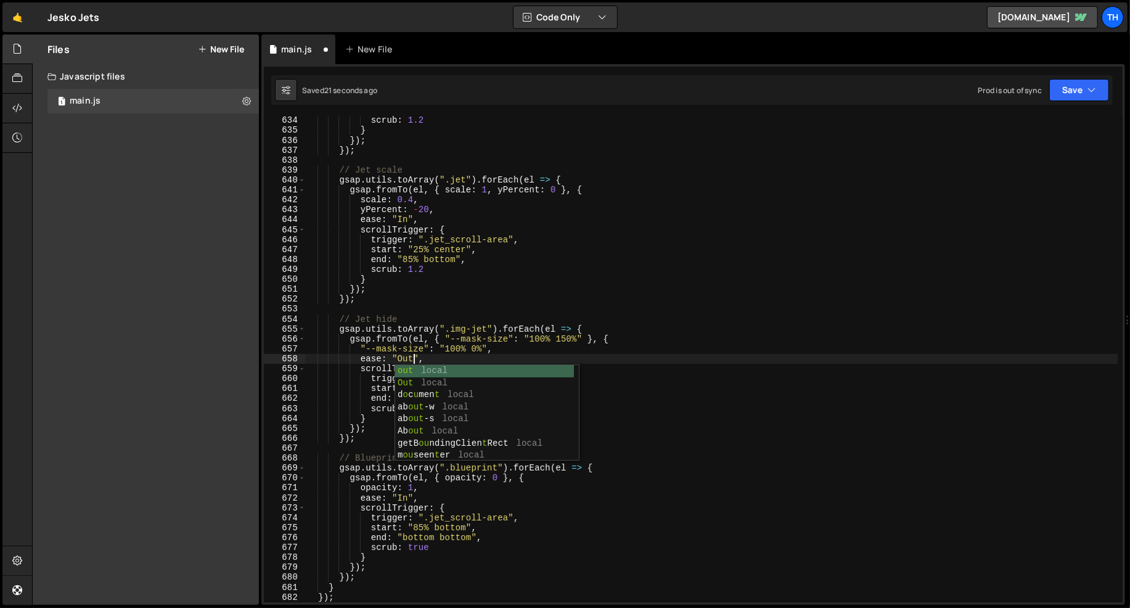
click at [782, 166] on div "scrub : 1.2 } }) ; }) ; // Jet scale gsap . utils . toArray ( ".jet" ) . forEac…" at bounding box center [711, 368] width 813 height 507
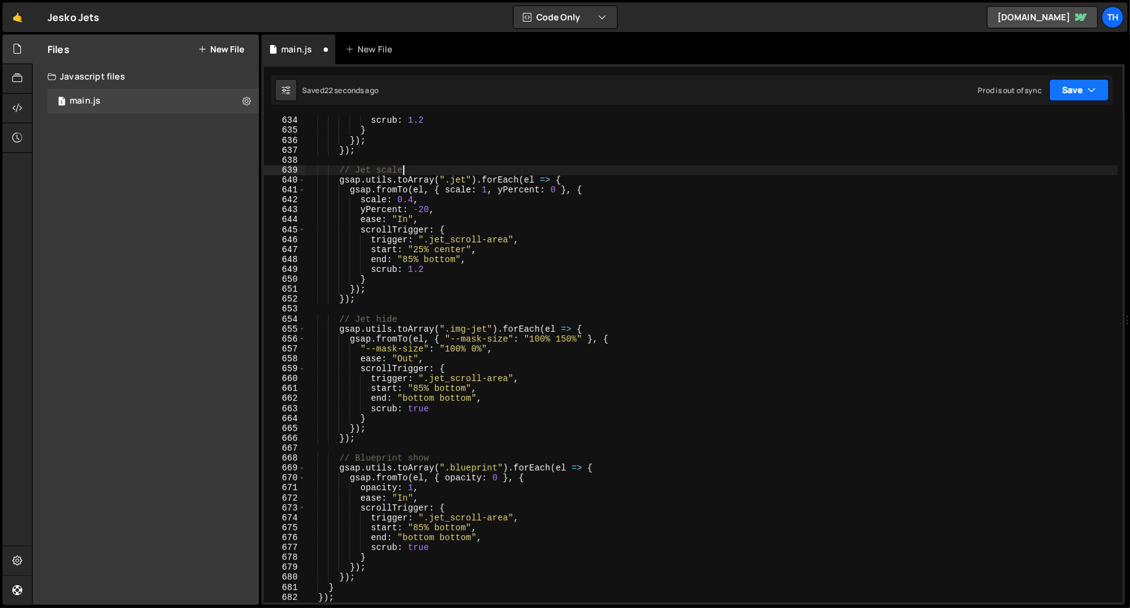
click at [1106, 89] on button "Save" at bounding box center [1079, 90] width 60 height 22
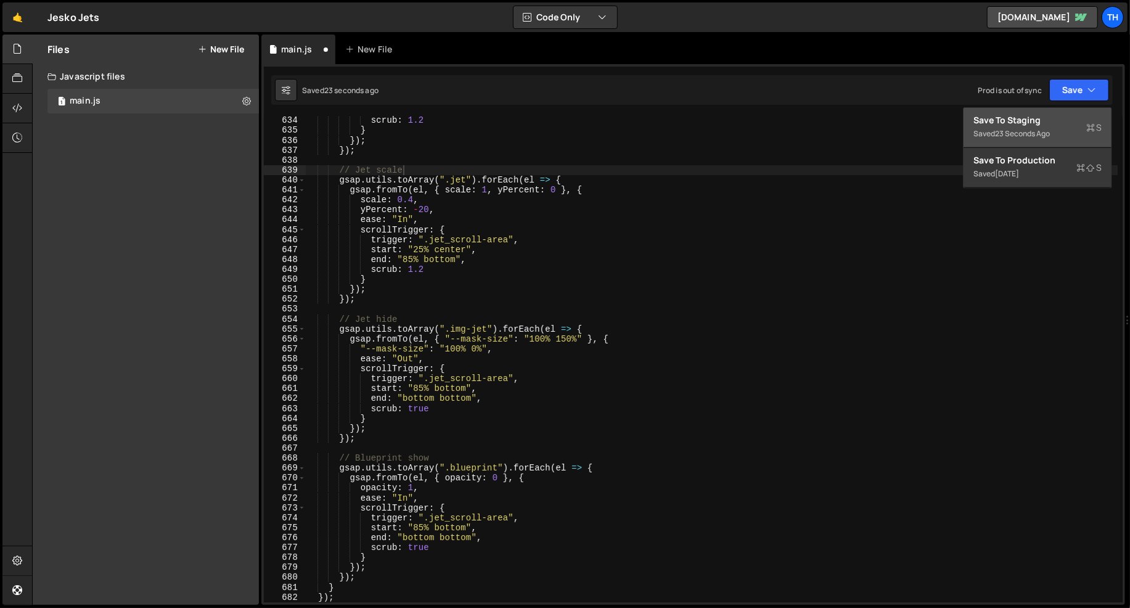
click at [1067, 113] on button "Save to Staging S Saved 23 seconds ago" at bounding box center [1038, 128] width 148 height 40
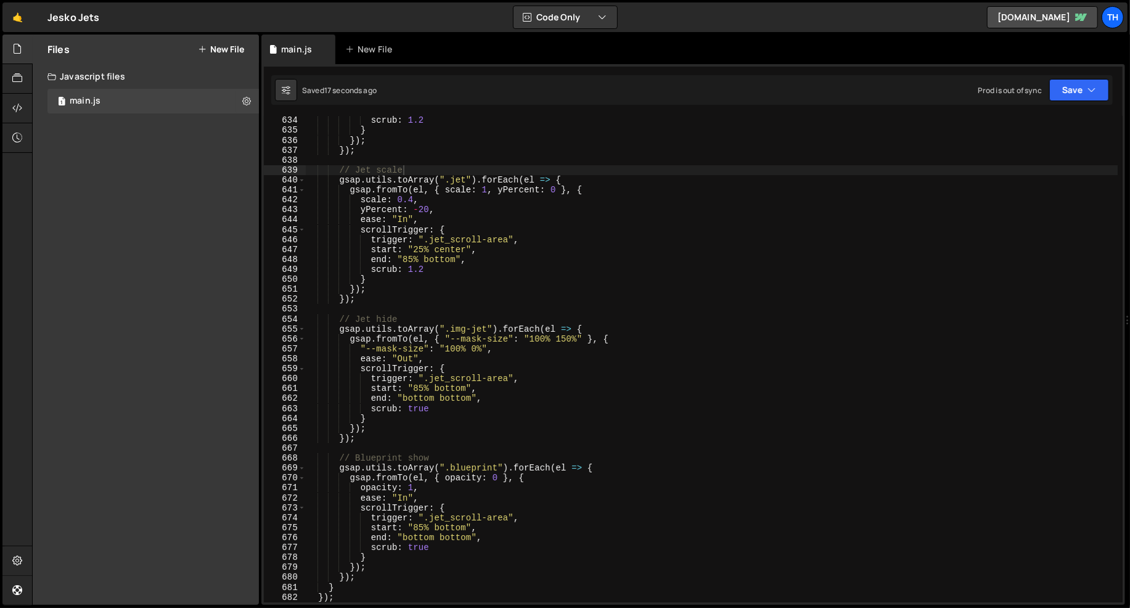
click at [403, 265] on div "scrub : 1.2 } }) ; }) ; // Jet scale gsap . utils . toArray ( ".jet" ) . forEac…" at bounding box center [711, 368] width 813 height 507
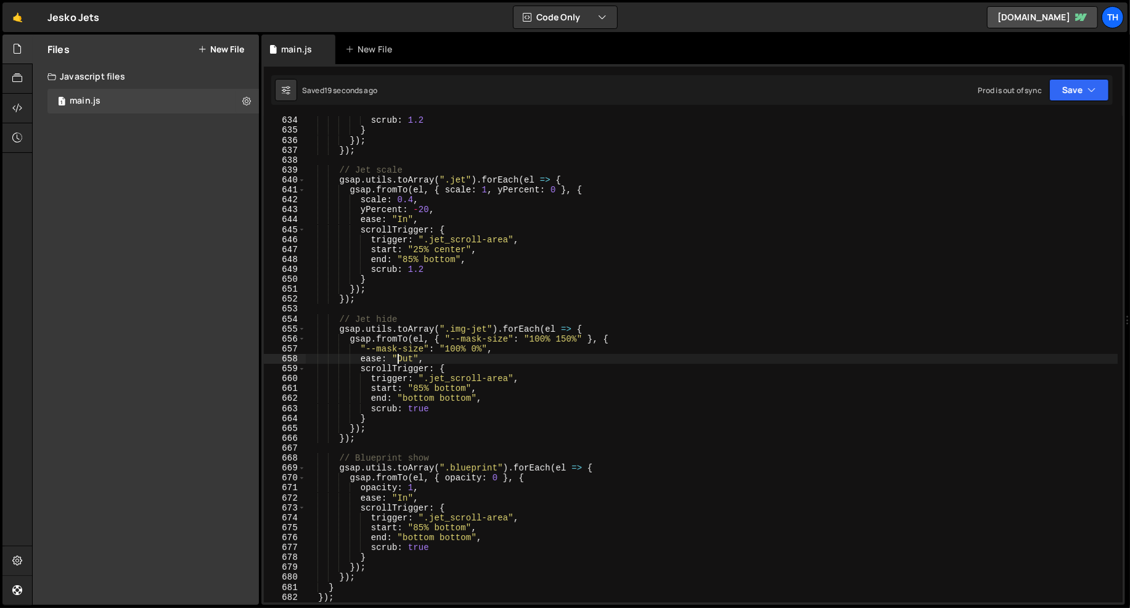
click at [396, 355] on div "scrub : 1.2 } }) ; }) ; // Jet scale gsap . utils . toArray ( ".jet" ) . forEac…" at bounding box center [711, 368] width 813 height 507
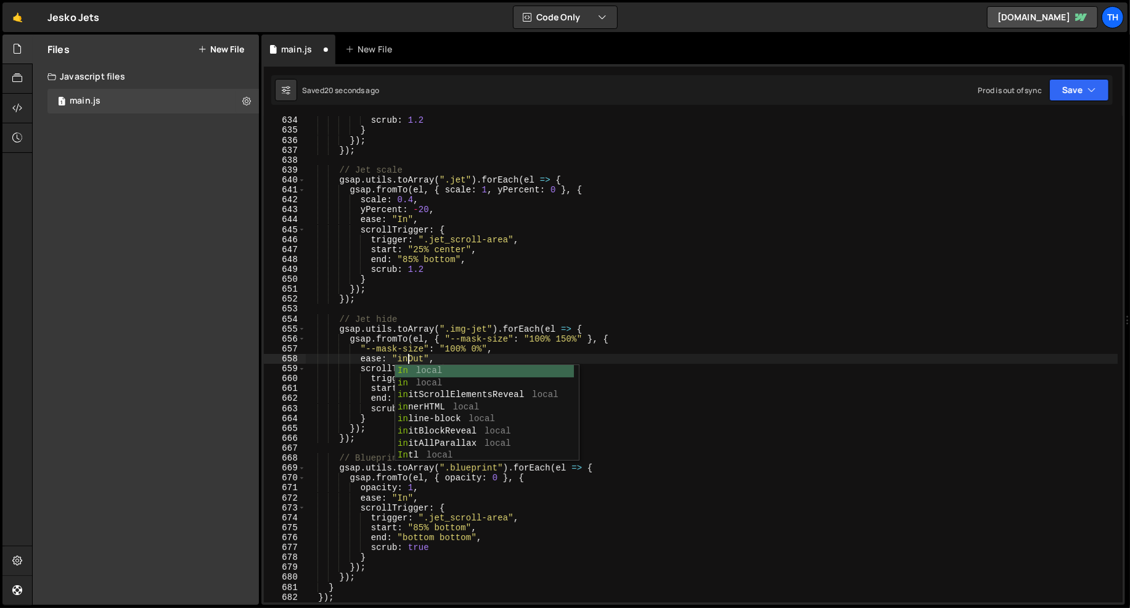
scroll to position [0, 7]
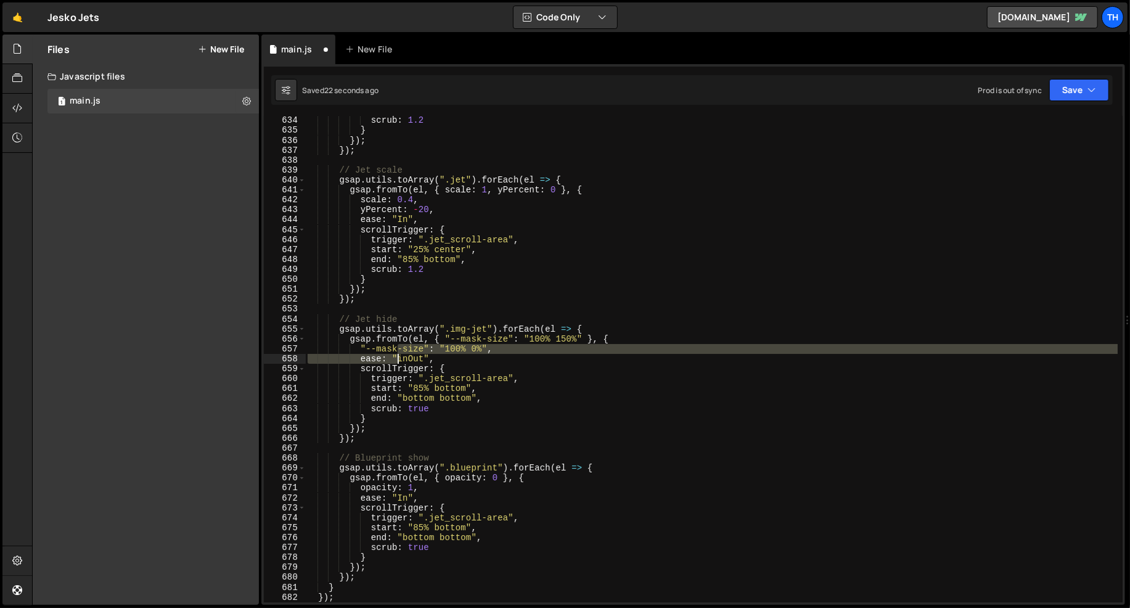
click at [400, 356] on div "scrub : 1.2 } }) ; }) ; // Jet scale gsap . utils . toArray ( ".jet" ) . forEac…" at bounding box center [711, 368] width 813 height 507
click at [400, 356] on div "scrub : 1.2 } }) ; }) ; // Jet scale gsap . utils . toArray ( ".jet" ) . forEac…" at bounding box center [711, 359] width 813 height 486
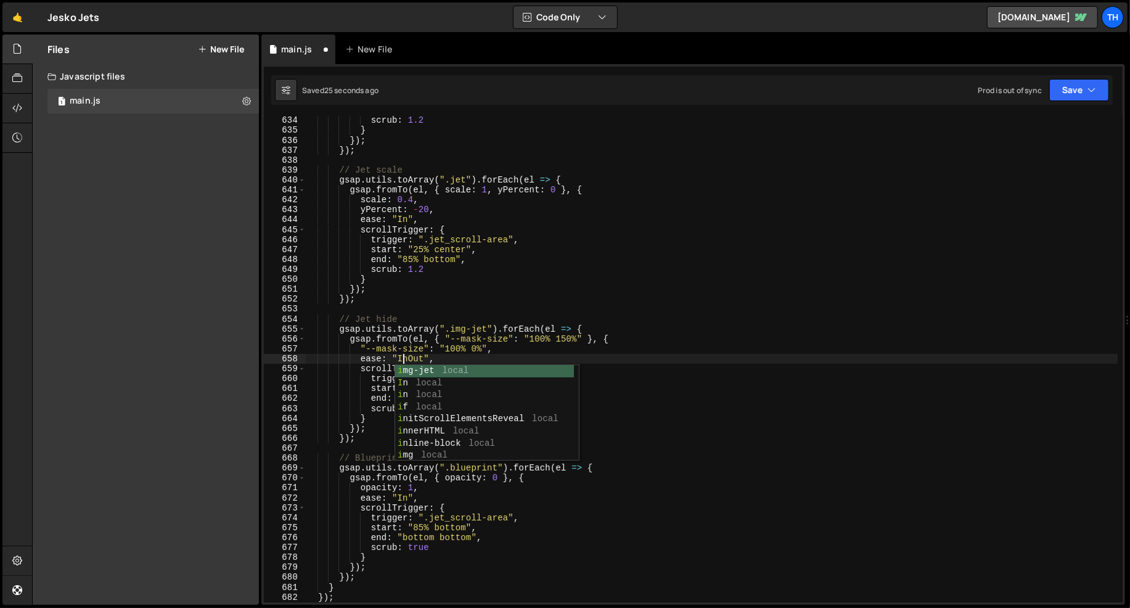
click at [377, 330] on div "scrub : 1.2 } }) ; }) ; // Jet scale gsap . utils . toArray ( ".jet" ) . forEac…" at bounding box center [711, 368] width 813 height 507
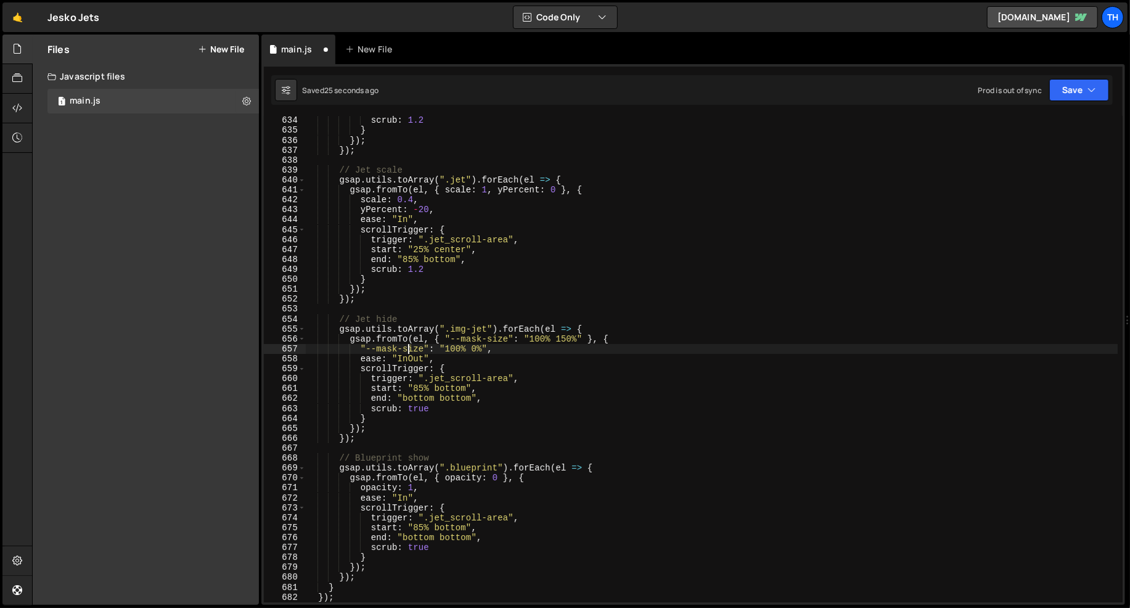
click at [406, 353] on div "scrub : 1.2 } }) ; }) ; // Jet scale gsap . utils . toArray ( ".jet" ) . forEac…" at bounding box center [711, 368] width 813 height 507
click at [387, 363] on div at bounding box center [387, 363] width 0 height 0
click at [404, 365] on div "scrub : 1.2 } }) ; }) ; // Jet scale gsap . utils . toArray ( ".jet" ) . forEac…" at bounding box center [711, 368] width 813 height 507
click at [408, 359] on div "scrub : 1.2 } }) ; }) ; // Jet scale gsap . utils . toArray ( ".jet" ) . forEac…" at bounding box center [711, 368] width 813 height 507
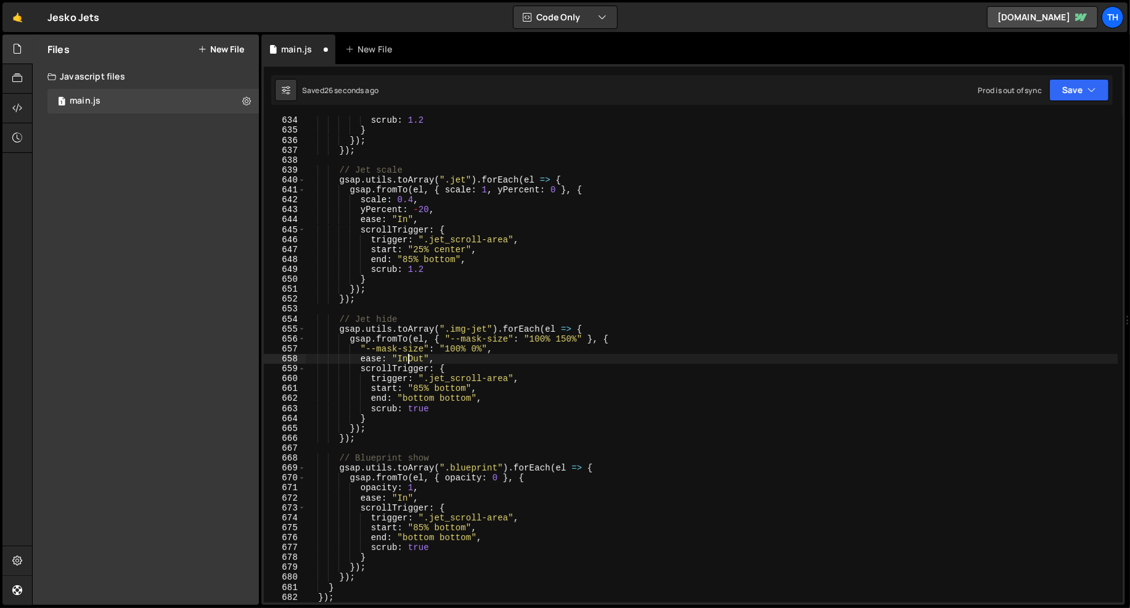
click at [408, 359] on div "scrub : 1.2 } }) ; }) ; // Jet scale gsap . utils . toArray ( ".jet" ) . forEac…" at bounding box center [711, 368] width 813 height 507
click at [404, 498] on div "scrub : 1.2 } }) ; }) ; // Jet scale gsap . utils . toArray ( ".jet" ) . forEac…" at bounding box center [711, 368] width 813 height 507
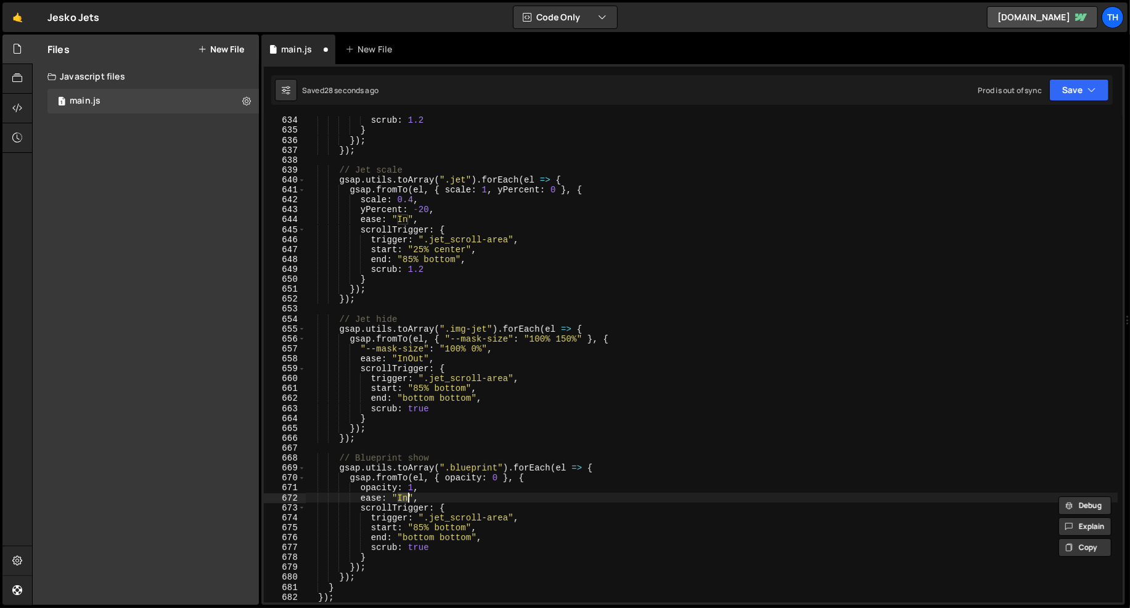
paste textarea "Out"
click at [1078, 84] on button "Save" at bounding box center [1079, 90] width 60 height 22
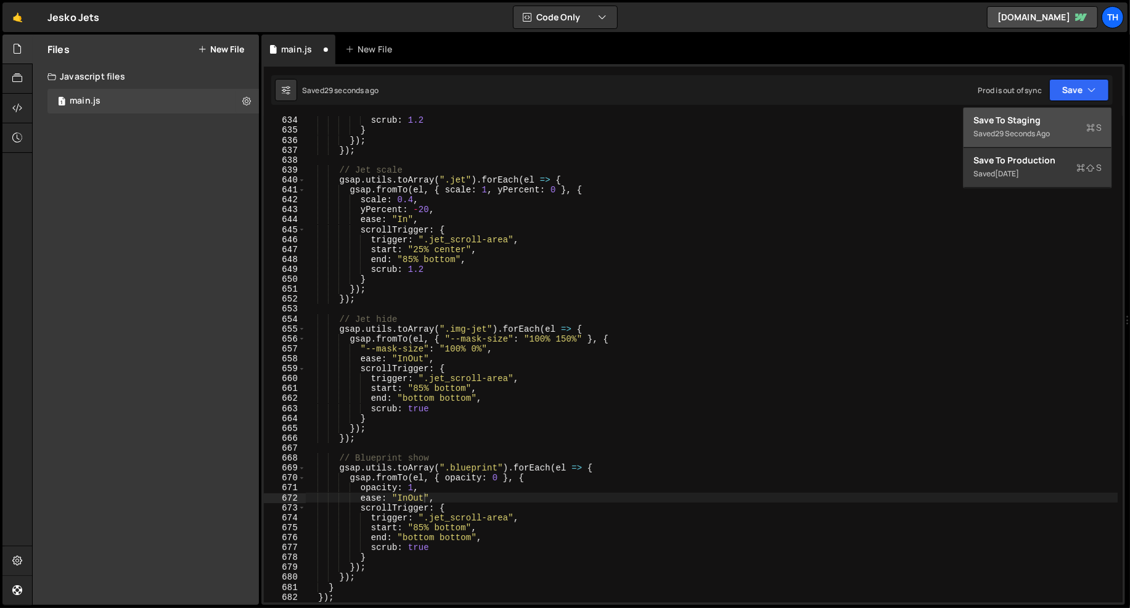
click at [1072, 114] on div "Save to Staging S" at bounding box center [1038, 120] width 128 height 12
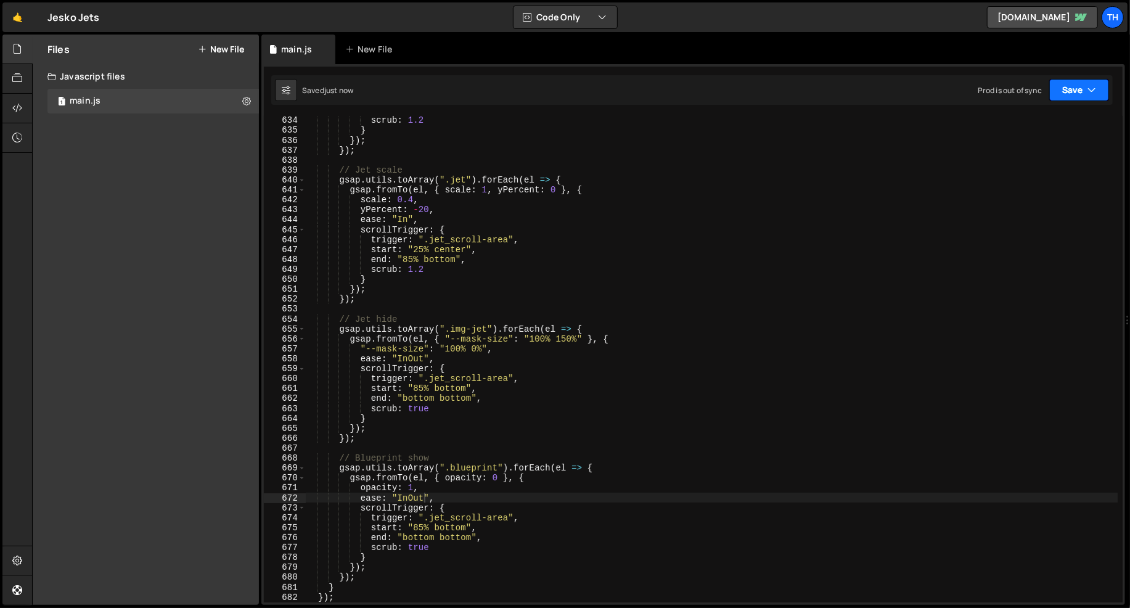
click at [1073, 94] on button "Save" at bounding box center [1079, 90] width 60 height 22
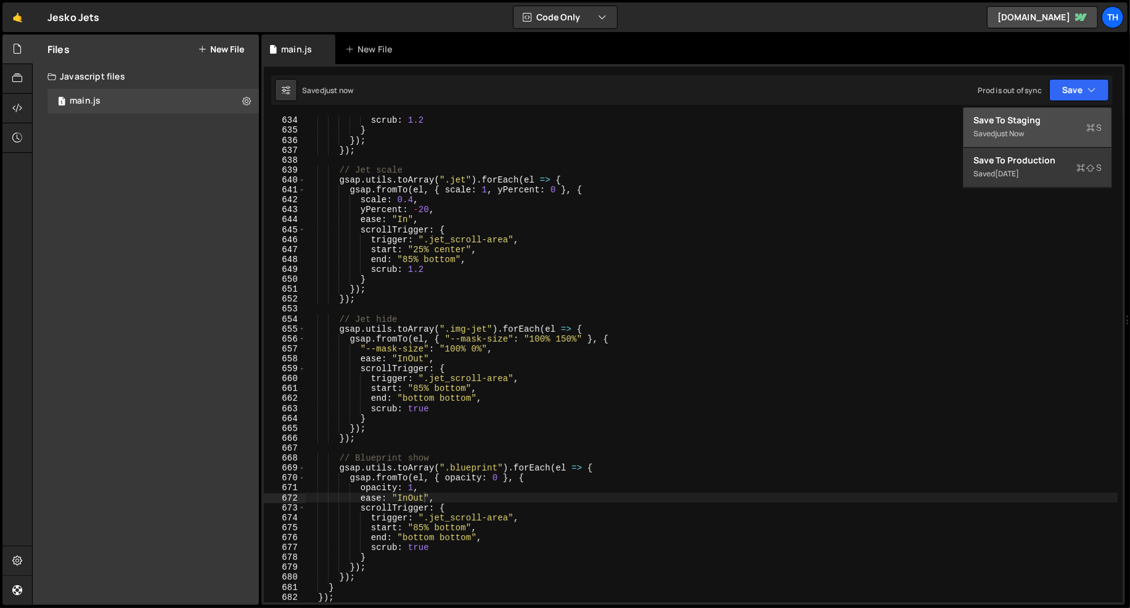
click at [1075, 117] on div "Save to Staging S" at bounding box center [1038, 120] width 128 height 12
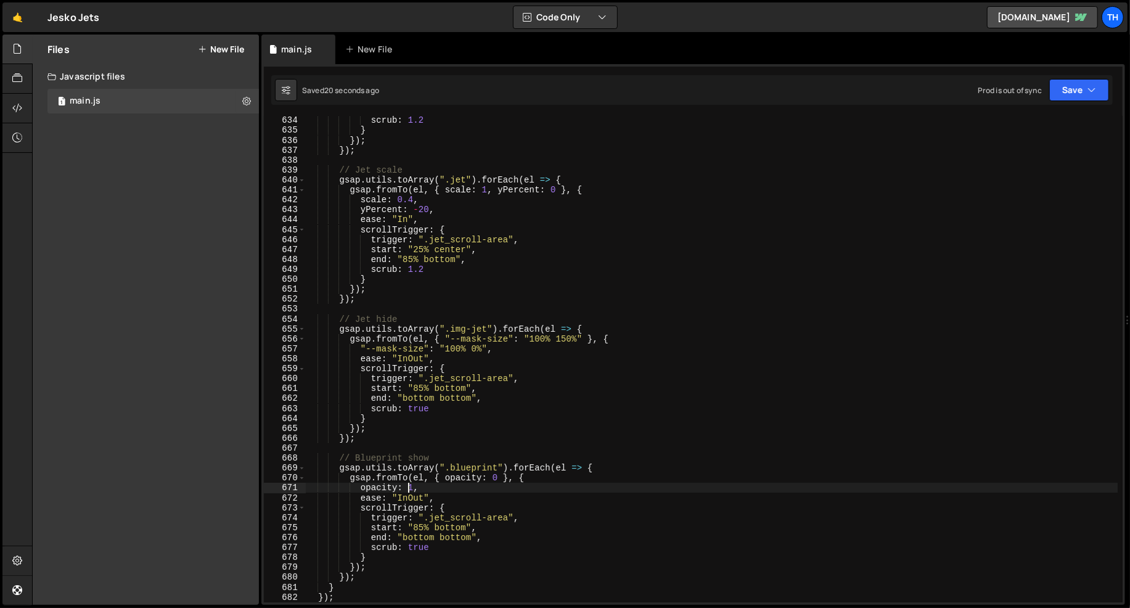
click at [409, 490] on div "scrub : 1.2 } }) ; }) ; // Jet scale gsap . utils . toArray ( ".jet" ) . forEac…" at bounding box center [711, 368] width 813 height 507
click at [409, 495] on div "scrub : 1.2 } }) ; }) ; // Jet scale gsap . utils . toArray ( ".jet" ) . forEac…" at bounding box center [711, 368] width 813 height 507
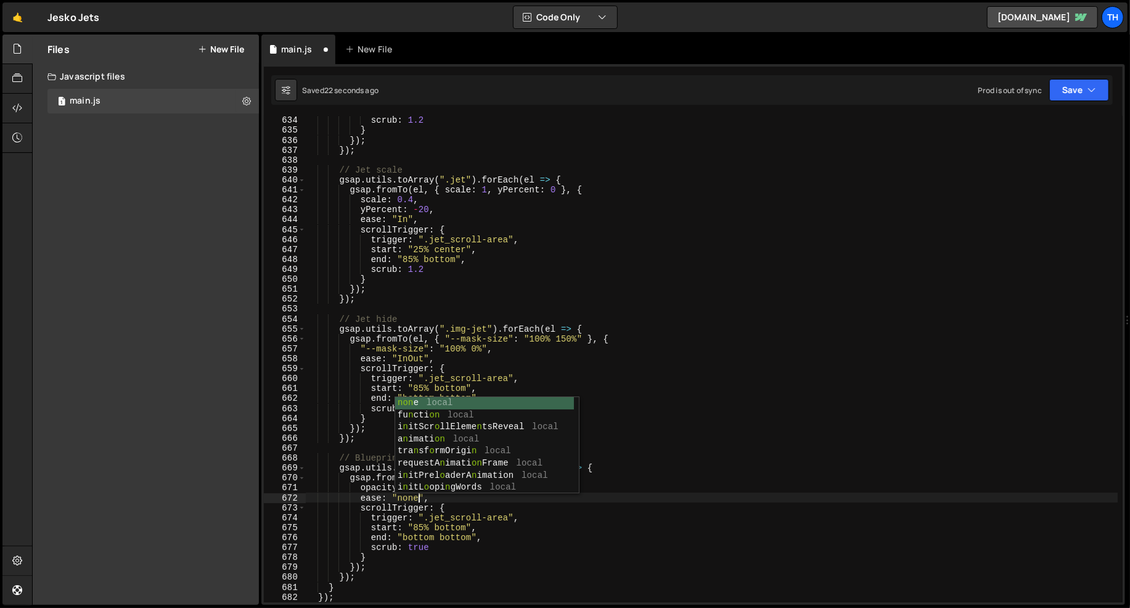
scroll to position [0, 7]
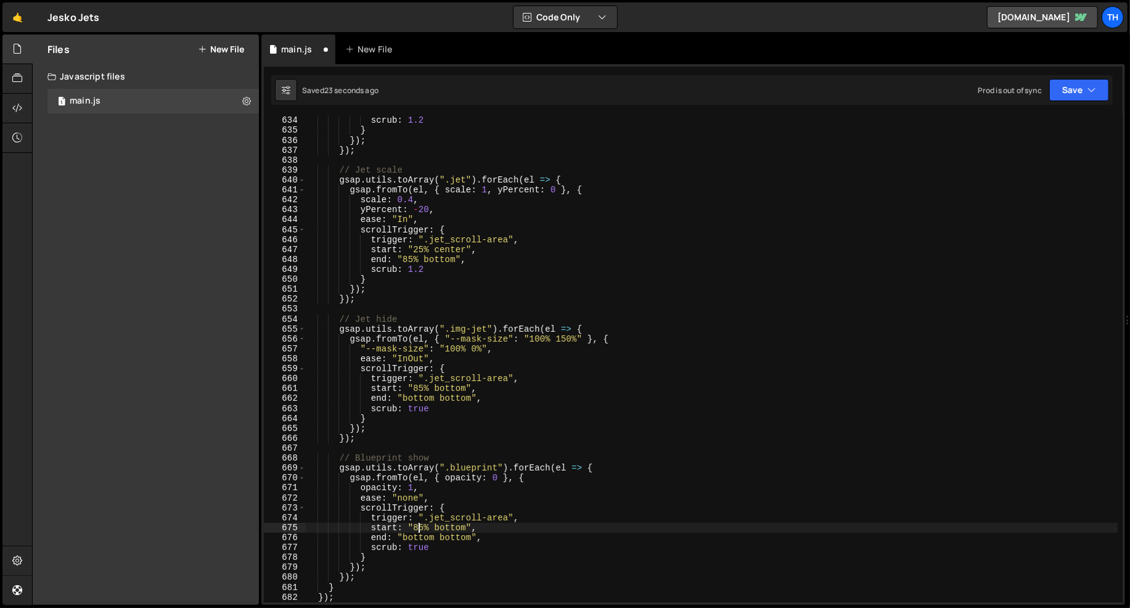
click at [419, 530] on div "scrub : 1.2 } }) ; }) ; // Jet scale gsap . utils . toArray ( ".jet" ) . forEac…" at bounding box center [711, 368] width 813 height 507
click at [414, 498] on div "scrub : 1.2 } }) ; }) ; // Jet scale gsap . utils . toArray ( ".jet" ) . forEac…" at bounding box center [711, 368] width 813 height 507
click at [416, 361] on div "scrub : 1.2 } }) ; }) ; // Jet scale gsap . utils . toArray ( ".jet" ) . forEac…" at bounding box center [711, 368] width 813 height 507
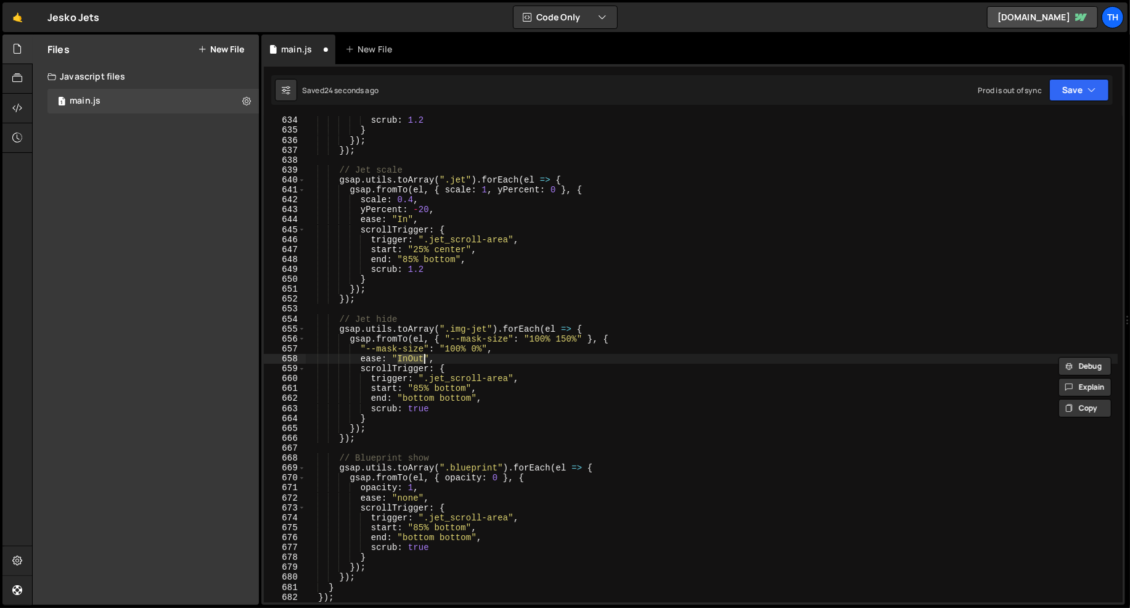
paste textarea "none"
click at [1094, 88] on icon "button" at bounding box center [1092, 90] width 9 height 12
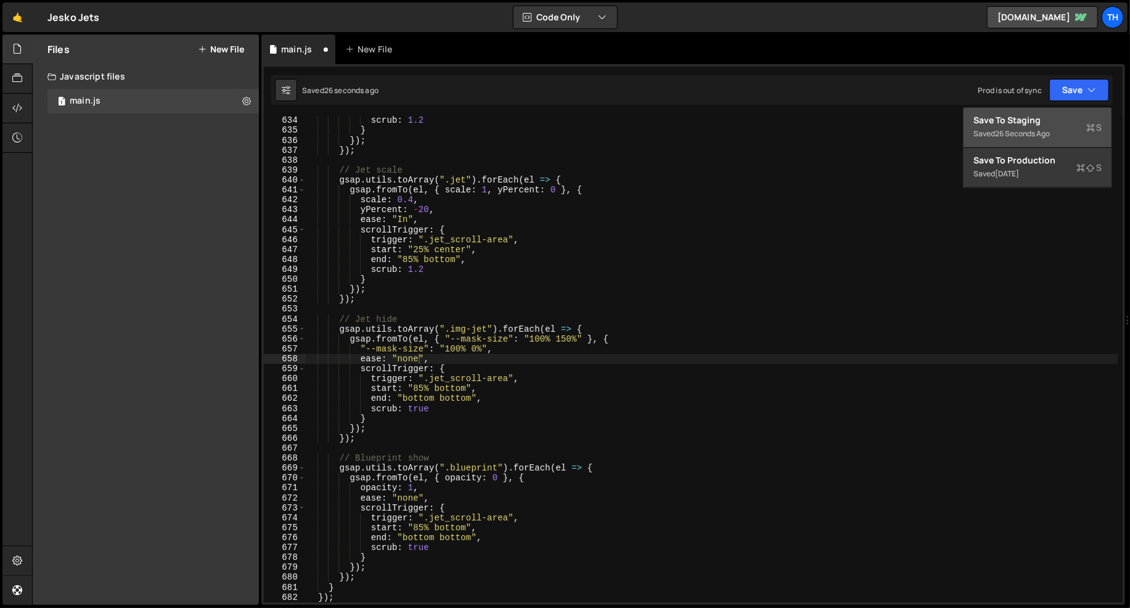
click at [1078, 120] on div "Save to Staging S" at bounding box center [1038, 120] width 128 height 12
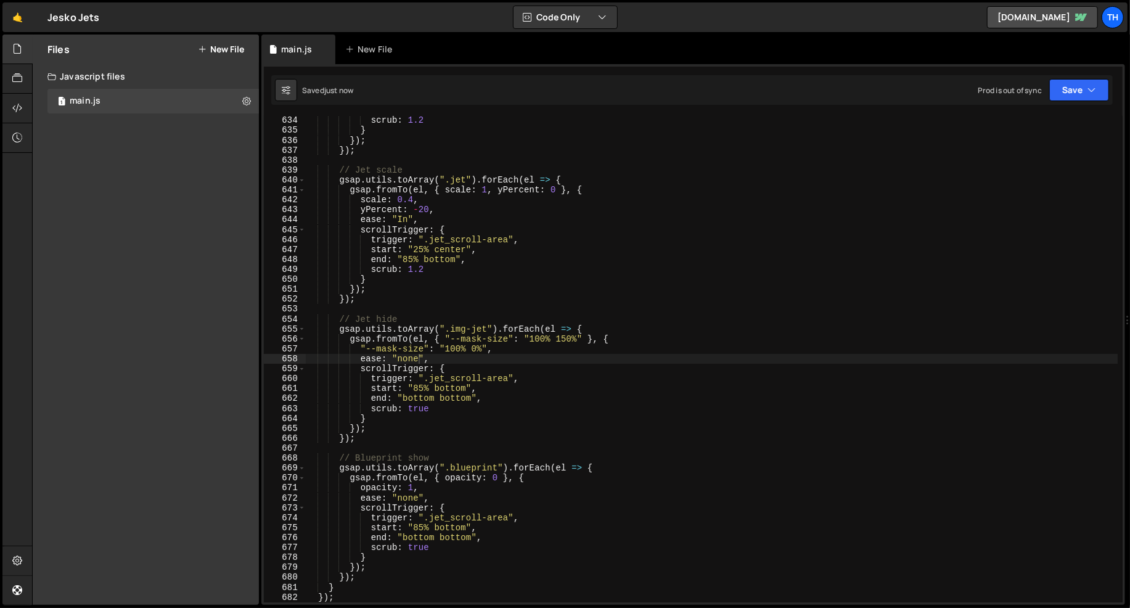
scroll to position [0, 1]
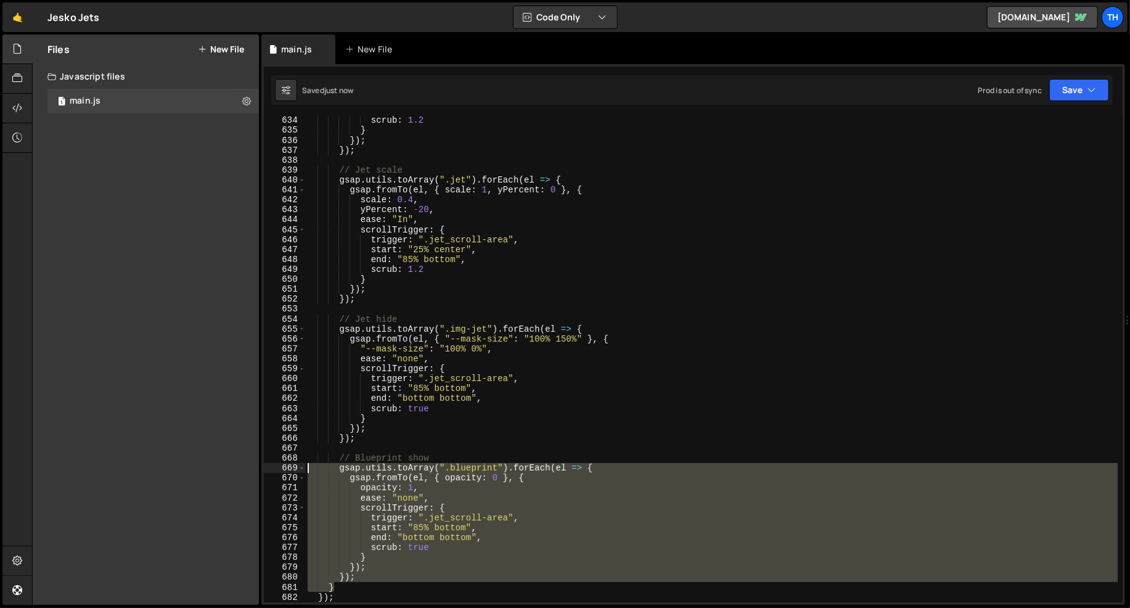
drag, startPoint x: 366, startPoint y: 583, endPoint x: 216, endPoint y: 466, distance: 190.6
click at [216, 466] on div "Files New File Javascript files 1 main.js 0 CSS files Copy share link Edit File…" at bounding box center [581, 320] width 1098 height 571
click at [331, 565] on div "scrub : 1.2 } }) ; }) ; // Jet scale gsap . utils . toArray ( ".jet" ) . forEac…" at bounding box center [711, 359] width 813 height 486
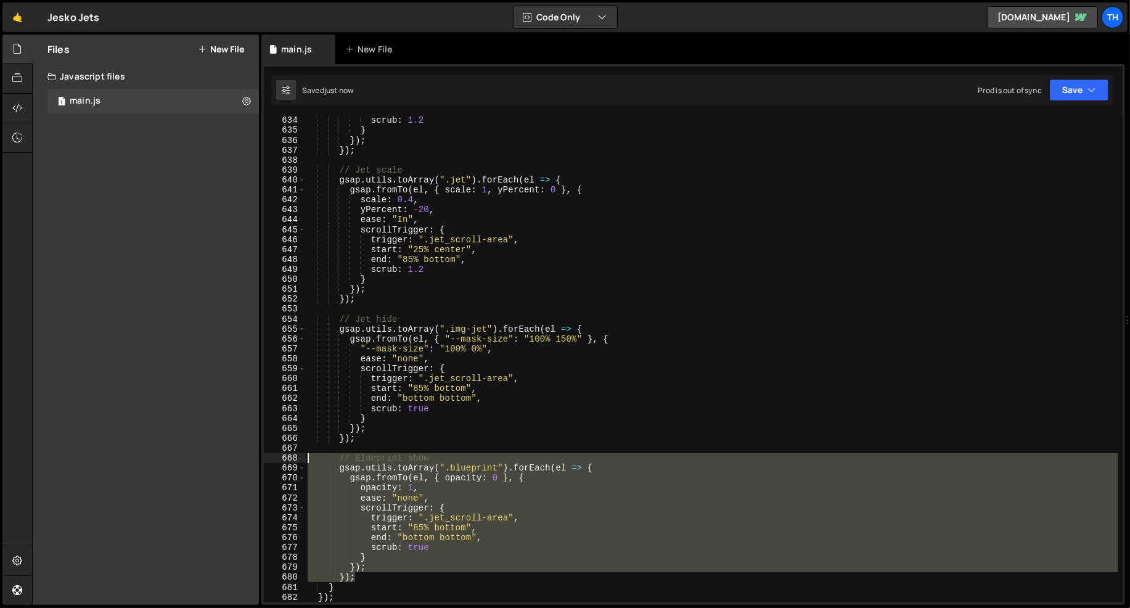
drag, startPoint x: 372, startPoint y: 578, endPoint x: 173, endPoint y: 460, distance: 231.9
click at [173, 460] on div "Files New File Javascript files 1 main.js 0 CSS files Copy share link Edit File…" at bounding box center [581, 320] width 1098 height 571
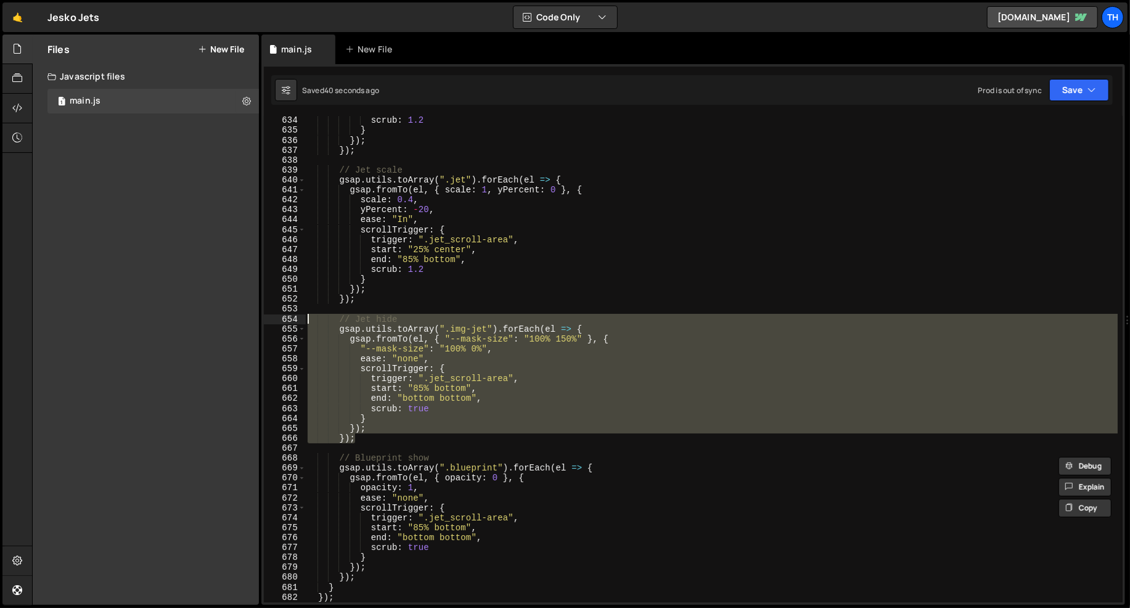
drag, startPoint x: 370, startPoint y: 436, endPoint x: 238, endPoint y: 320, distance: 175.6
click at [238, 320] on div "Files New File Javascript files 1 main.js 0 CSS files Copy share link Edit File…" at bounding box center [581, 320] width 1098 height 571
click at [456, 330] on div "scrub : 1.2 } }) ; }) ; // Jet scale gsap . utils . toArray ( ".jet" ) . forEac…" at bounding box center [711, 359] width 813 height 486
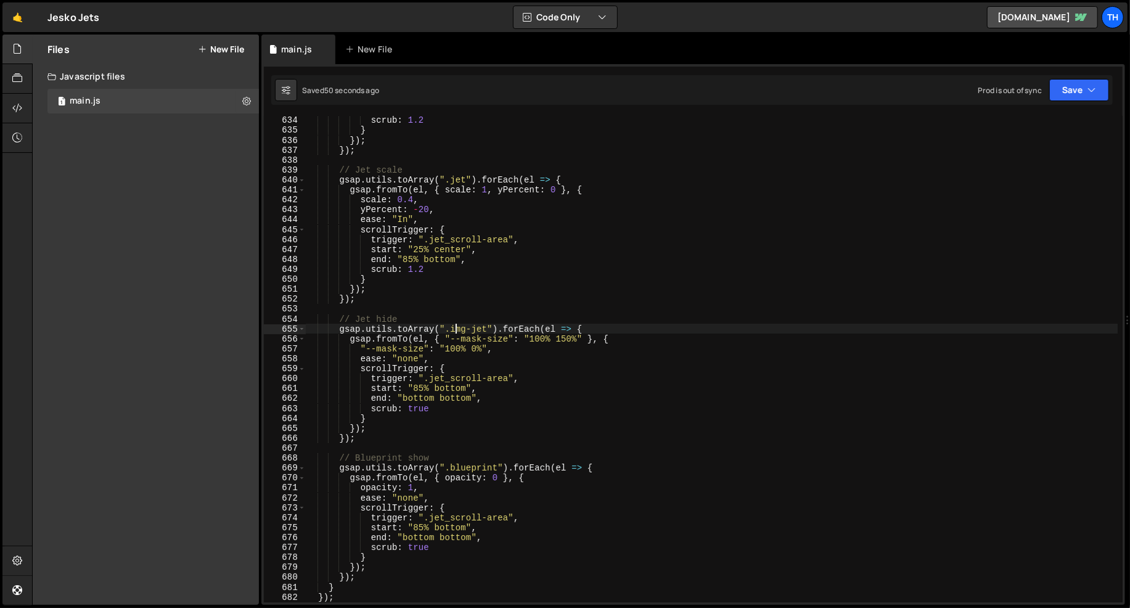
click at [455, 465] on div "scrub : 1.2 } }) ; }) ; // Jet scale gsap . utils . toArray ( ".jet" ) . forEac…" at bounding box center [711, 368] width 813 height 507
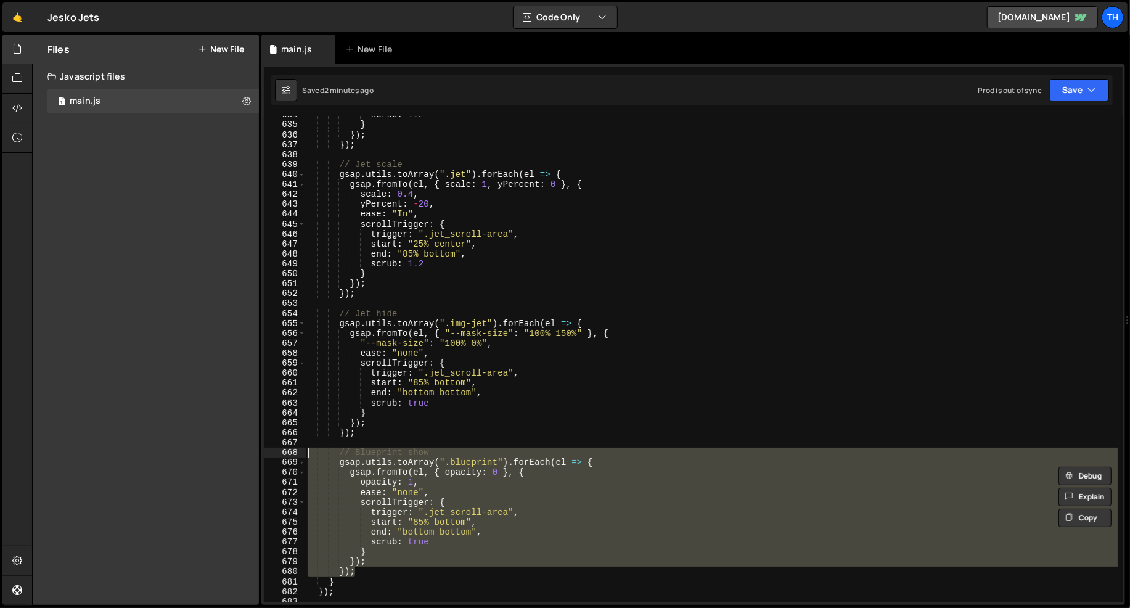
drag, startPoint x: 374, startPoint y: 570, endPoint x: 223, endPoint y: 454, distance: 191.3
click at [223, 454] on div "Files New File Javascript files 1 main.js 0 CSS files Copy share link Edit File…" at bounding box center [581, 320] width 1098 height 571
paste textarea "});"
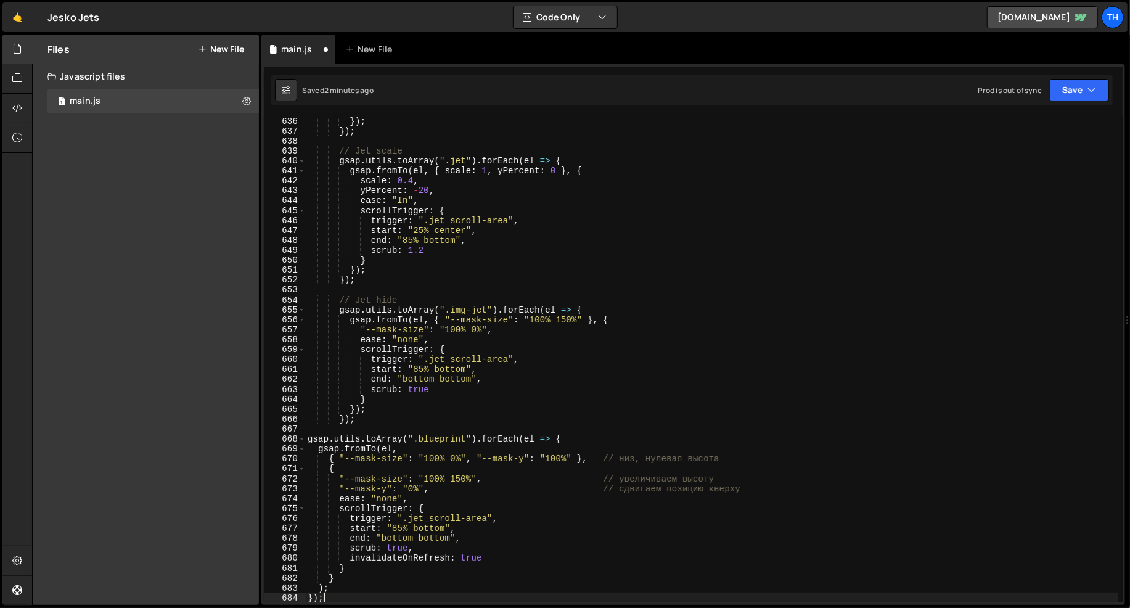
scroll to position [6308, 0]
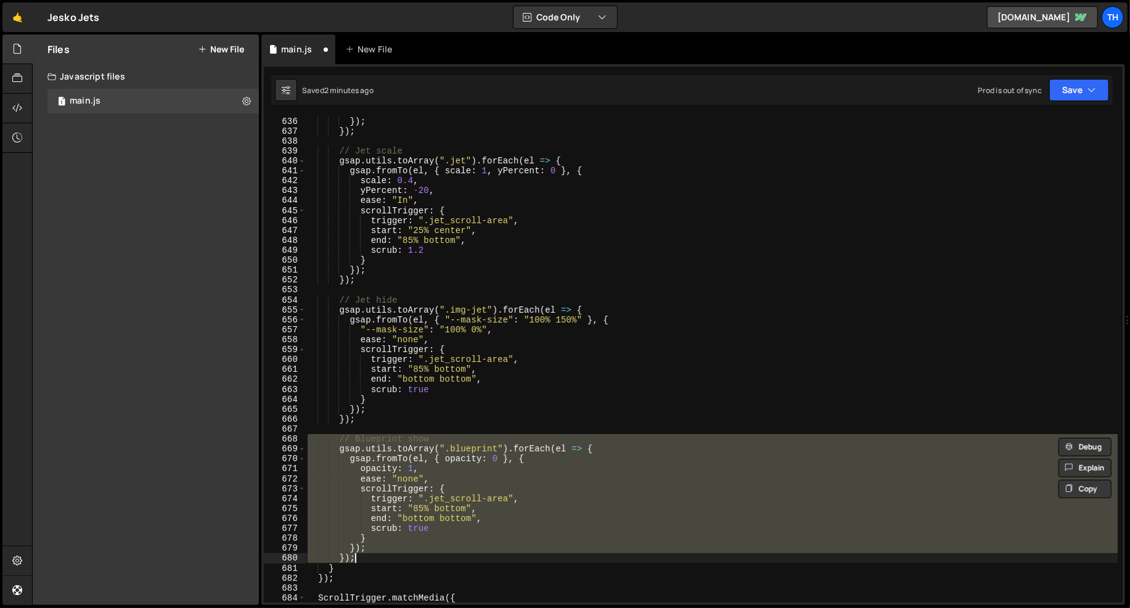
click at [356, 567] on div "} }) ; }) ; // Jet scale gsap . utils . toArray ( ".jet" ) . forEach ( el => { …" at bounding box center [711, 359] width 813 height 507
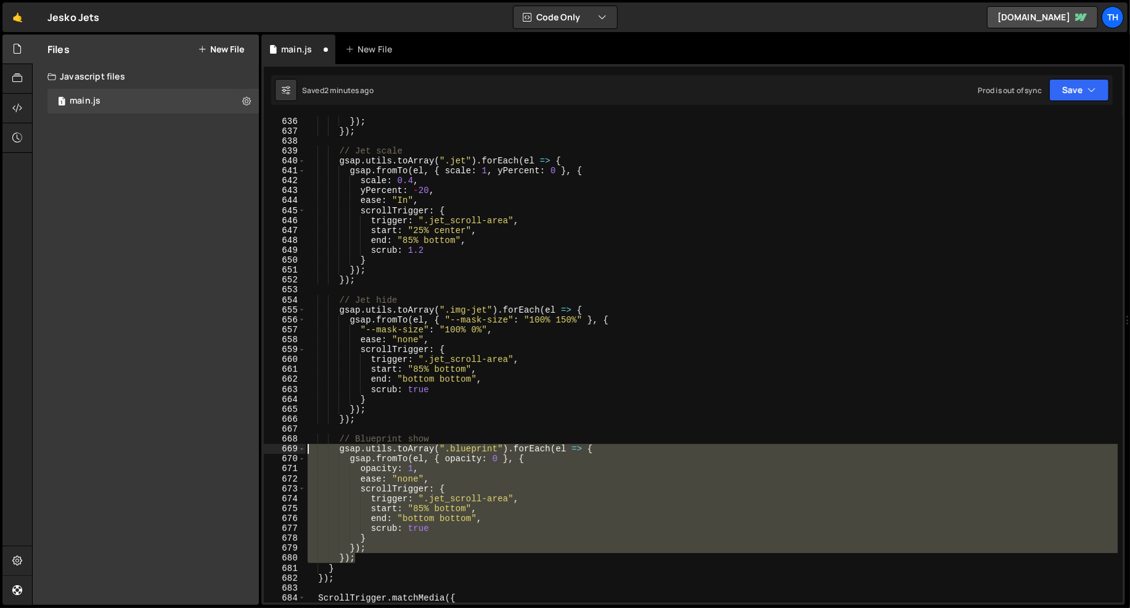
drag, startPoint x: 363, startPoint y: 557, endPoint x: 203, endPoint y: 450, distance: 192.4
click at [203, 450] on div "Files New File Javascript files 1 main.js 0 CSS files Copy share link Edit File…" at bounding box center [581, 320] width 1098 height 571
paste textarea "});"
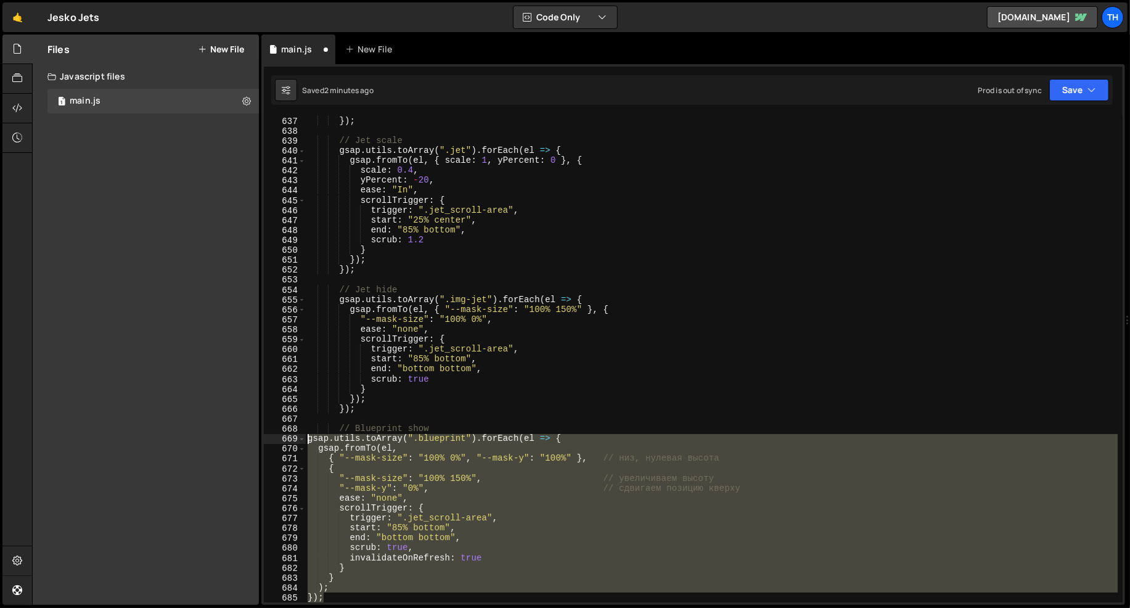
drag, startPoint x: 328, startPoint y: 597, endPoint x: 212, endPoint y: 443, distance: 192.9
click at [212, 443] on div "Files New File Javascript files 1 main.js 0 CSS files Copy share link Edit File…" at bounding box center [581, 320] width 1098 height 571
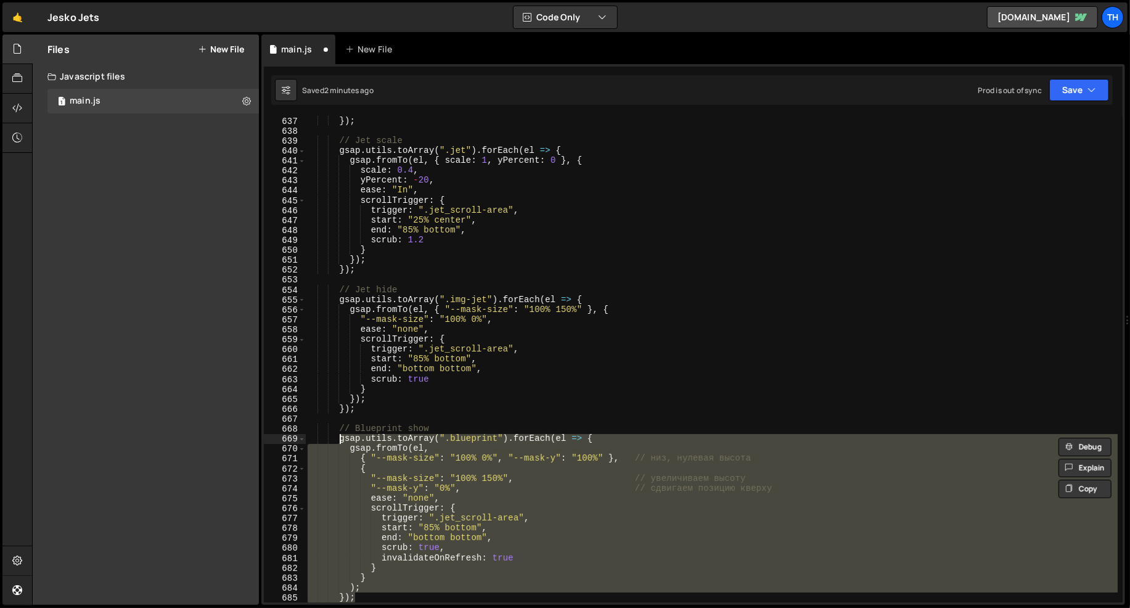
click at [1082, 102] on div "Saved 2 minutes ago Prod is out of sync Upgrade to Edit Save Save to Staging S …" at bounding box center [692, 90] width 842 height 30
click at [1082, 98] on button "Save" at bounding box center [1079, 90] width 60 height 22
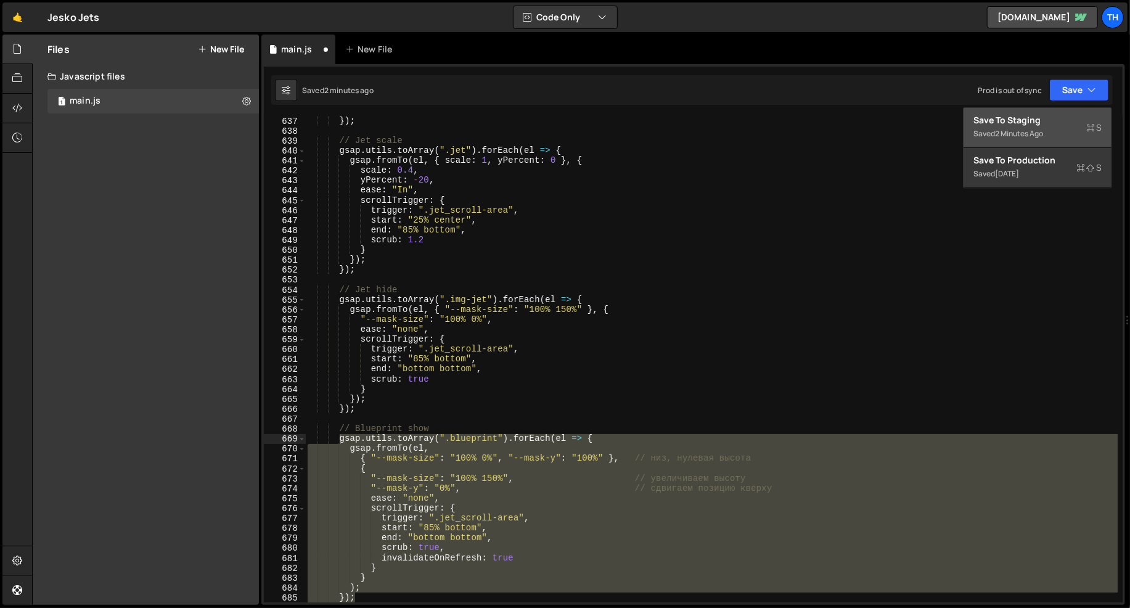
click at [1064, 118] on div "Save to Staging S" at bounding box center [1038, 120] width 128 height 12
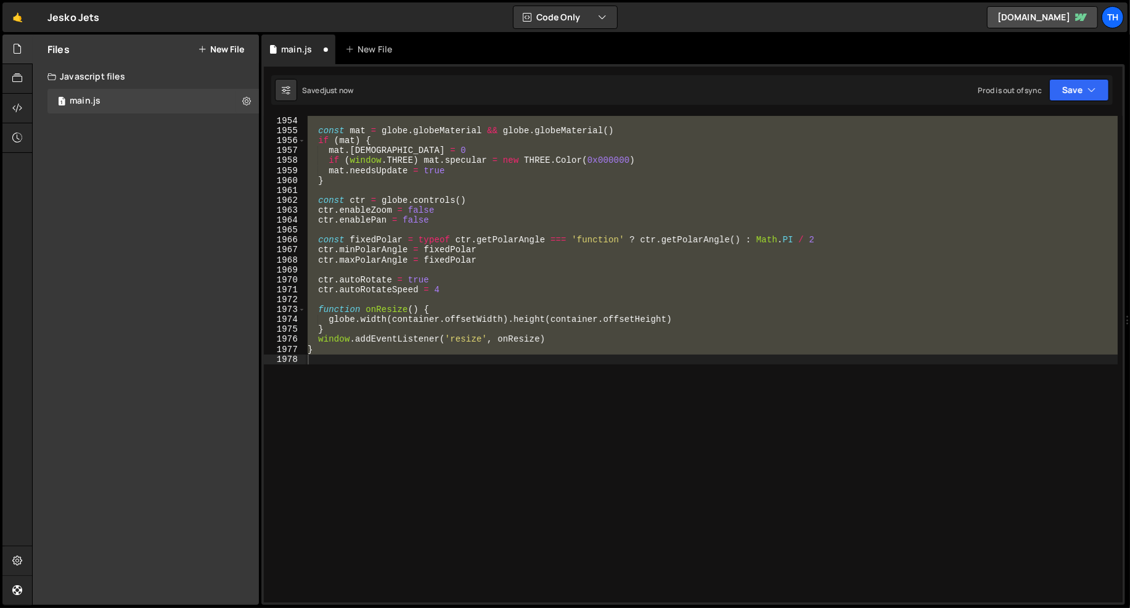
scroll to position [19401, 0]
type textarea "}"
click at [642, 270] on div ". height ( container . offsetHeight ) const mat = globe . globeMaterial && glob…" at bounding box center [711, 359] width 813 height 486
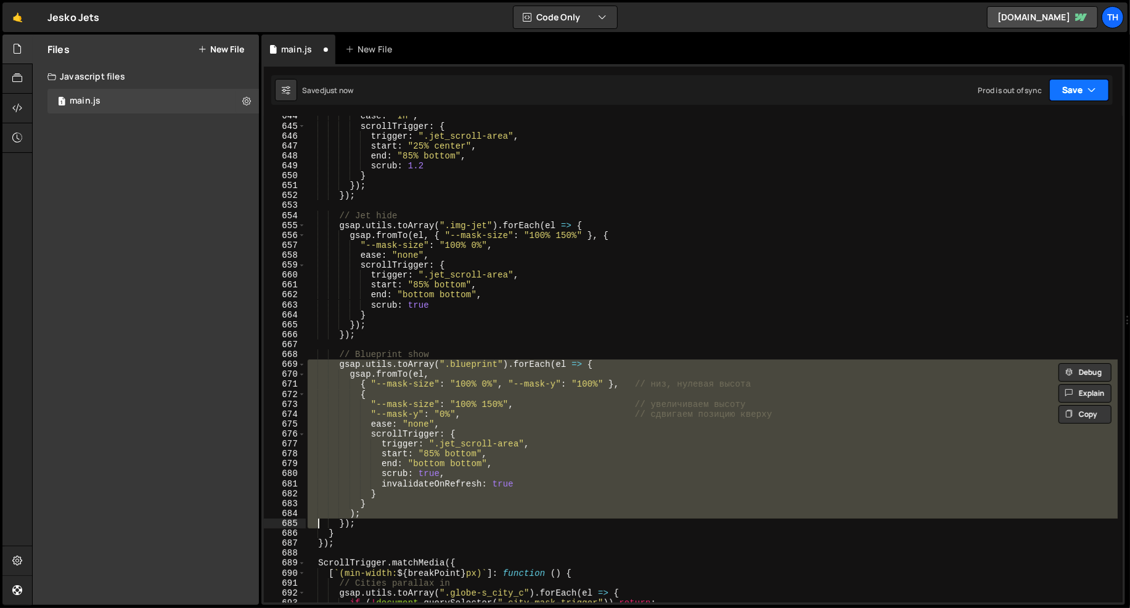
click at [1077, 85] on button "Save" at bounding box center [1079, 90] width 60 height 22
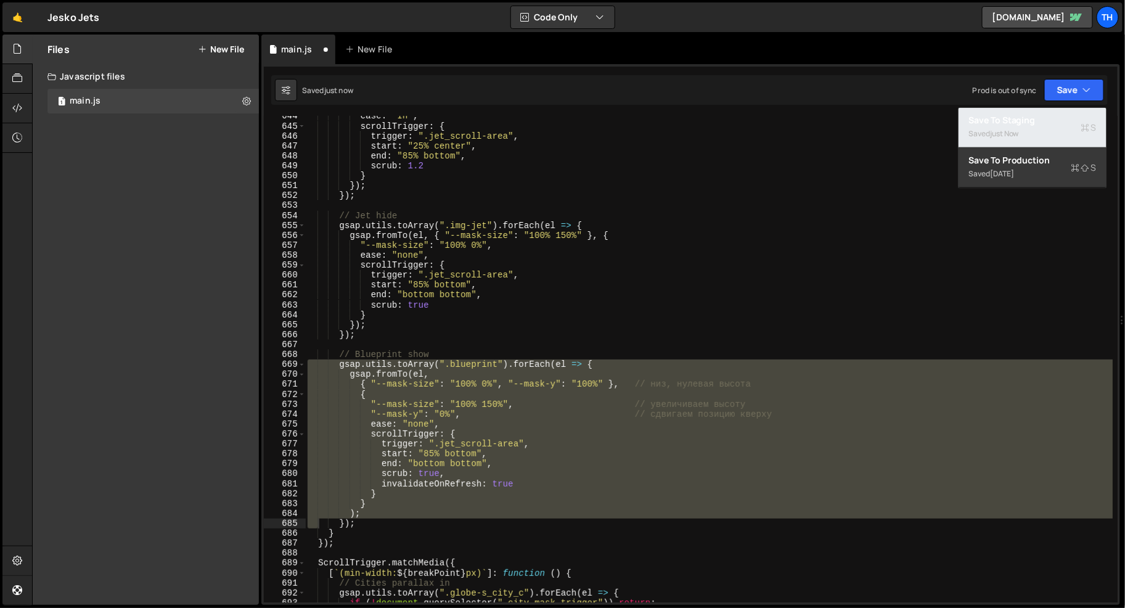
click at [1040, 130] on div "Saved just now" at bounding box center [1033, 133] width 128 height 15
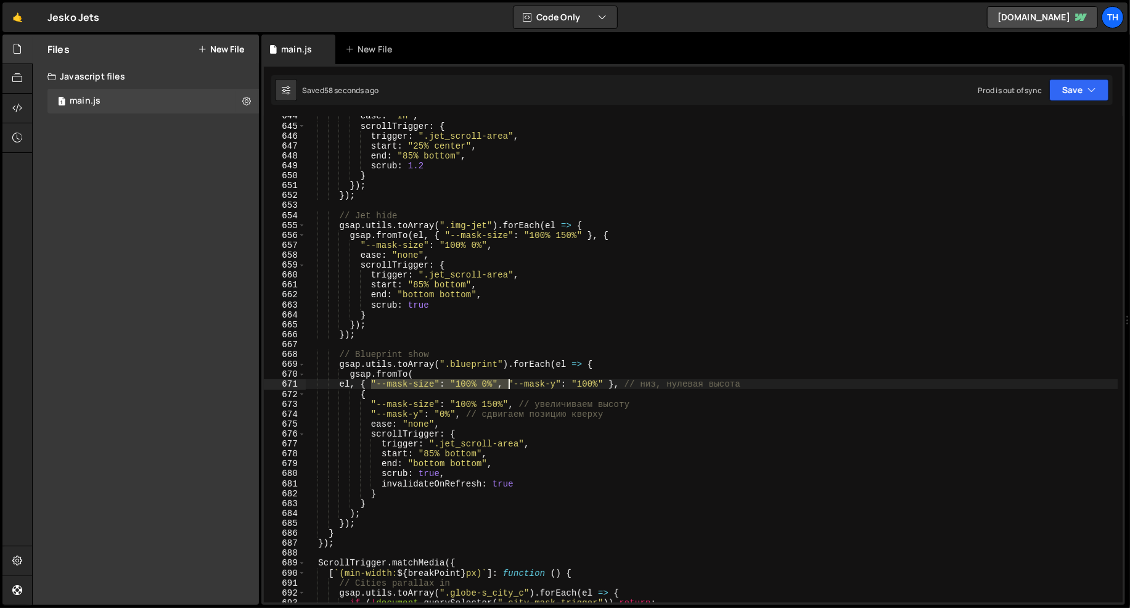
drag, startPoint x: 370, startPoint y: 383, endPoint x: 507, endPoint y: 387, distance: 137.6
click at [507, 387] on div "ease : "In" , scrollTrigger : { trigger : ".jet_scroll-area" , start : "25% cen…" at bounding box center [711, 364] width 813 height 507
drag, startPoint x: 483, startPoint y: 384, endPoint x: 633, endPoint y: 385, distance: 149.2
click at [633, 385] on div "ease : "In" , scrollTrigger : { trigger : ".jet_scroll-area" , start : "25% cen…" at bounding box center [711, 364] width 813 height 507
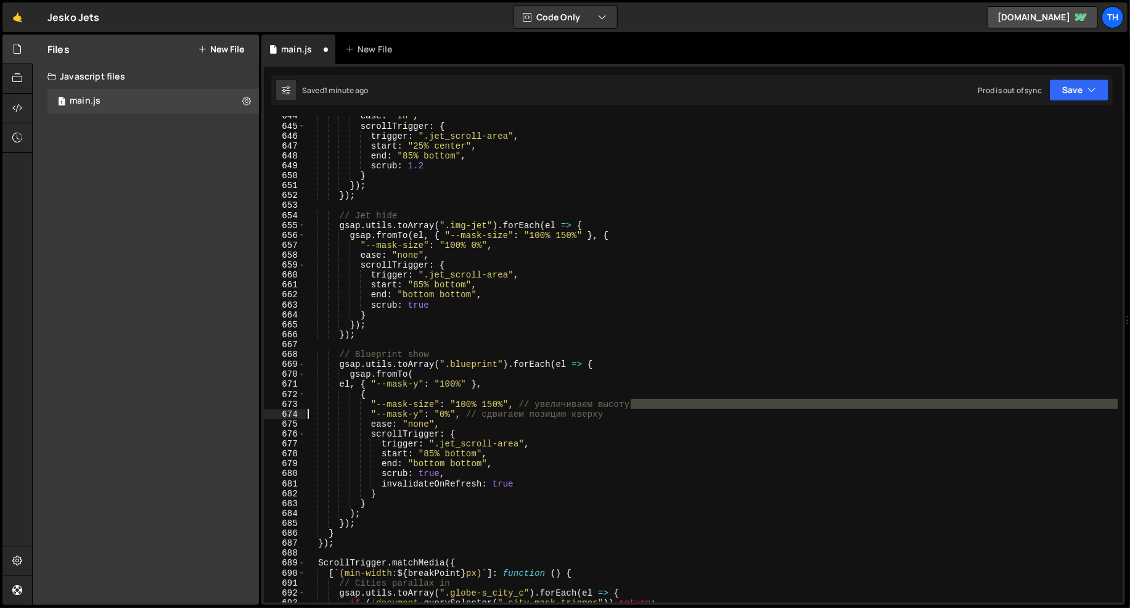
drag, startPoint x: 662, startPoint y: 402, endPoint x: 194, endPoint y: 414, distance: 467.5
click at [194, 414] on div "Files New File Javascript files 1 main.js 0 CSS files Copy share link Edit File…" at bounding box center [581, 320] width 1098 height 571
click at [194, 414] on div "Files New File Javascript files 1 main.js 0 CSS files Copy share link Edit File…" at bounding box center [146, 320] width 226 height 570
click at [650, 405] on div "ease : "In" , scrollTrigger : { trigger : ".jet_scroll-area" , start : "25% cen…" at bounding box center [711, 359] width 813 height 486
type textarea ""--mask-size": "100% 150%", // увеличиваем высоту"
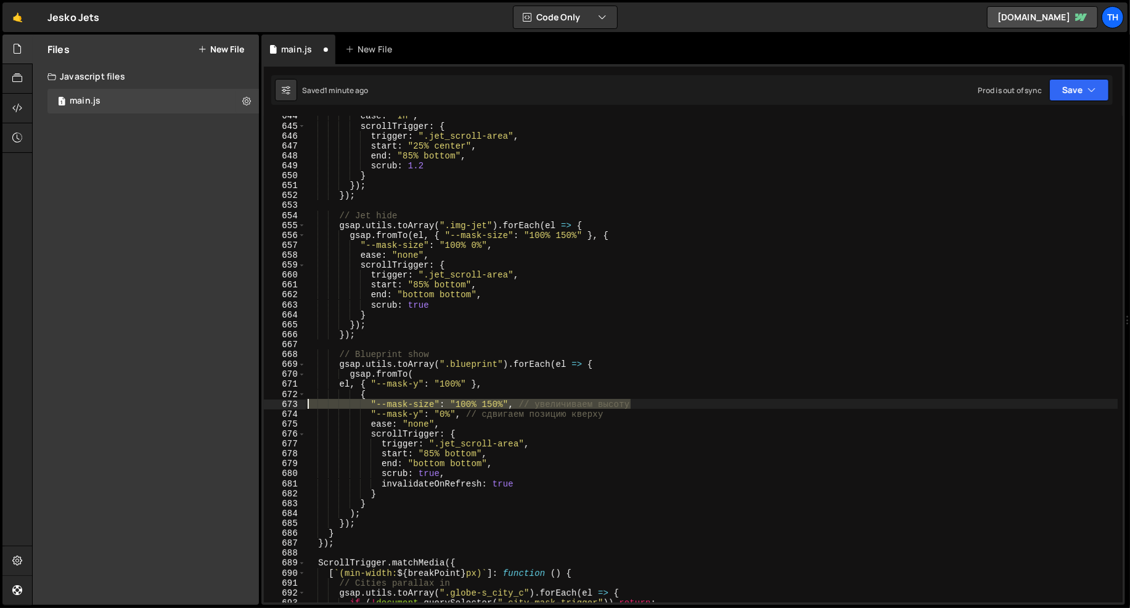
drag, startPoint x: 692, startPoint y: 408, endPoint x: 158, endPoint y: 406, distance: 534.0
click at [158, 406] on div "Files New File Javascript files 1 main.js 0 CSS files Copy share link Edit File…" at bounding box center [581, 320] width 1098 height 571
type textarea "ʼ"
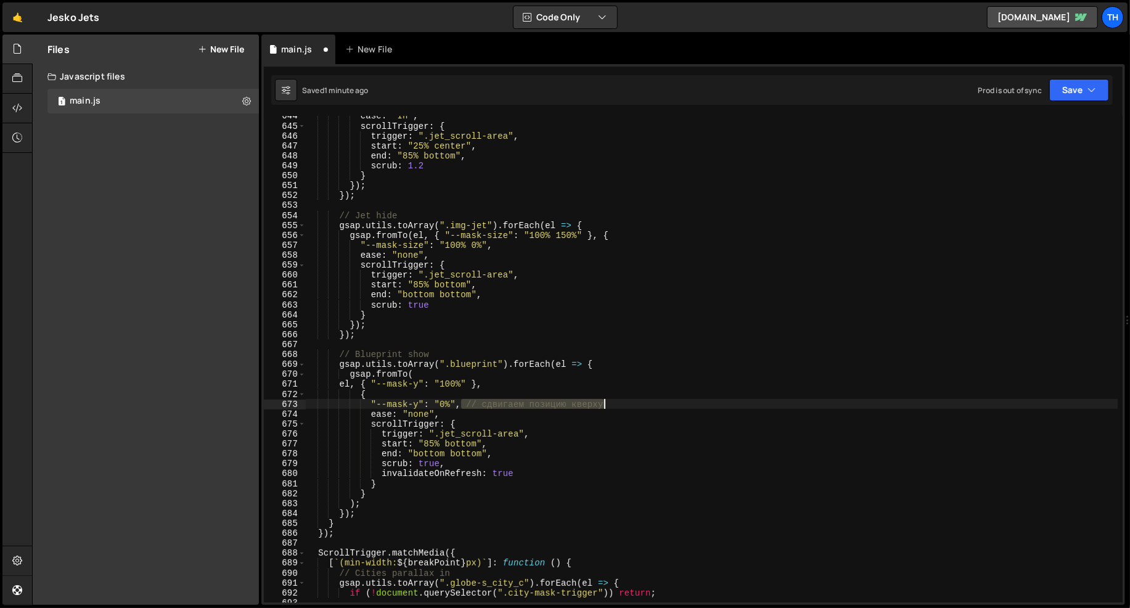
drag, startPoint x: 461, startPoint y: 401, endPoint x: 662, endPoint y: 403, distance: 201.0
click at [662, 403] on div "ease : "In" , scrollTrigger : { trigger : ".jet_scroll-area" , start : "25% cen…" at bounding box center [711, 364] width 813 height 507
click at [1077, 88] on button "Save" at bounding box center [1079, 90] width 60 height 22
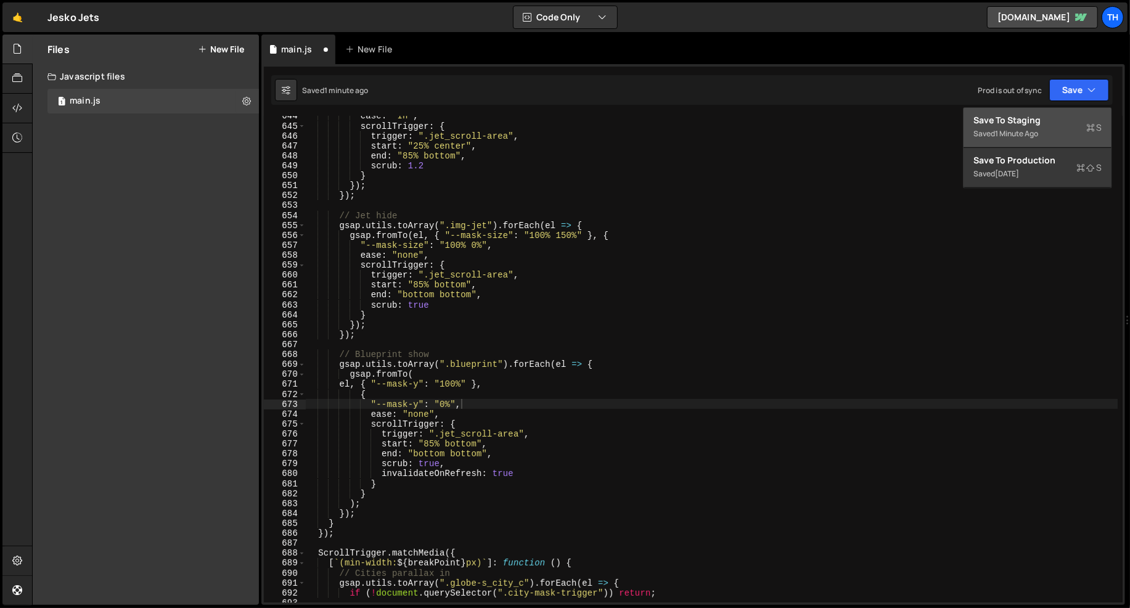
click at [1050, 121] on div "Save to Staging S" at bounding box center [1038, 120] width 128 height 12
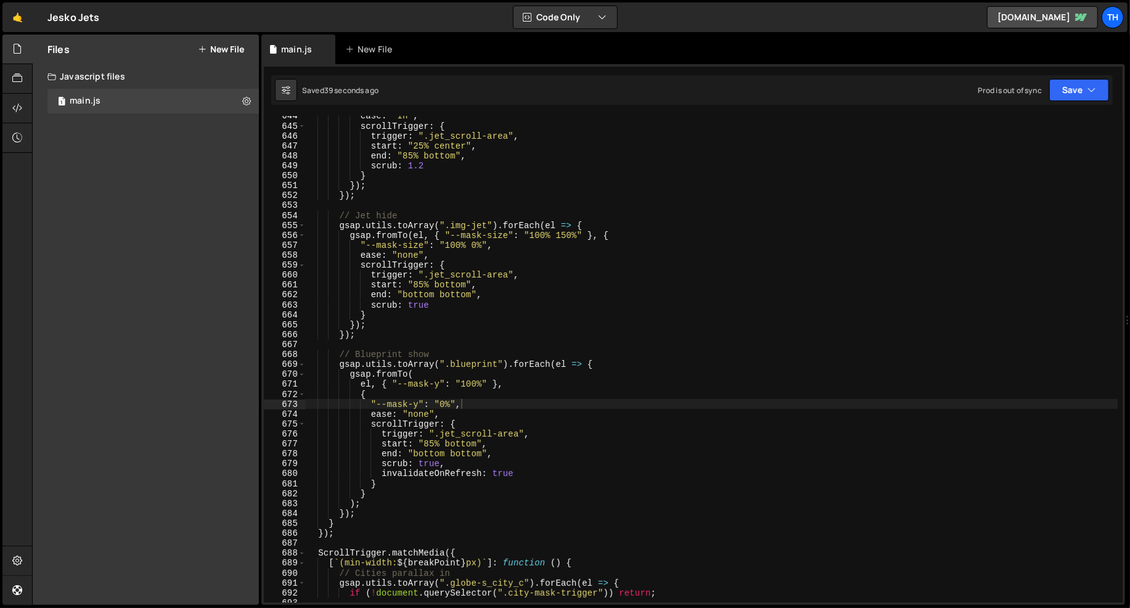
click at [449, 354] on div "ease : "In" , scrollTrigger : { trigger : ".jet_scroll-area" , start : "25% cen…" at bounding box center [711, 364] width 813 height 507
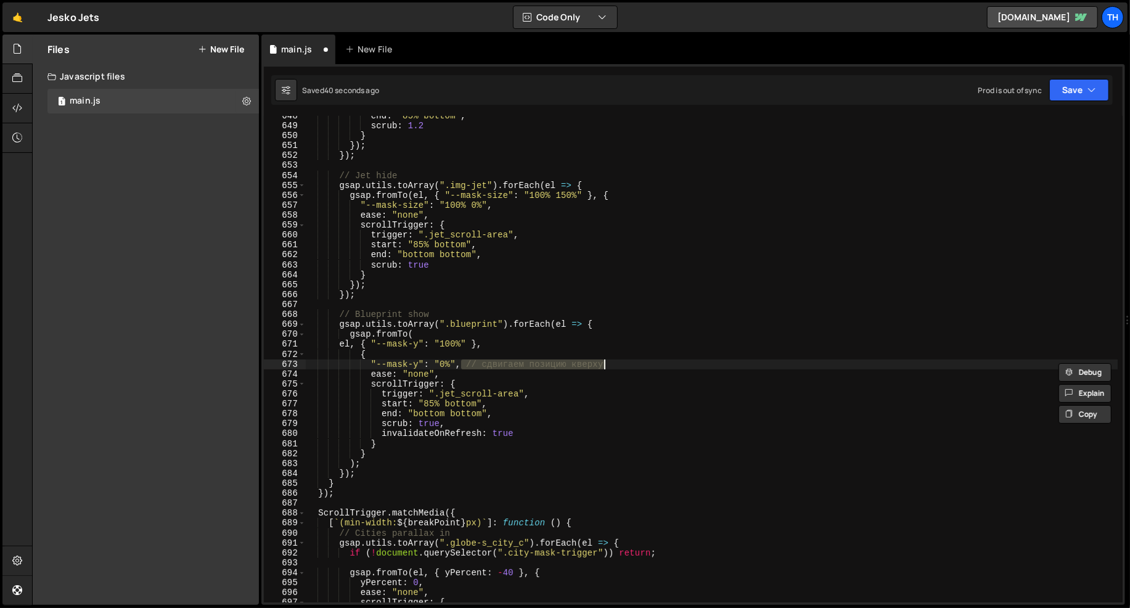
scroll to position [6432, 0]
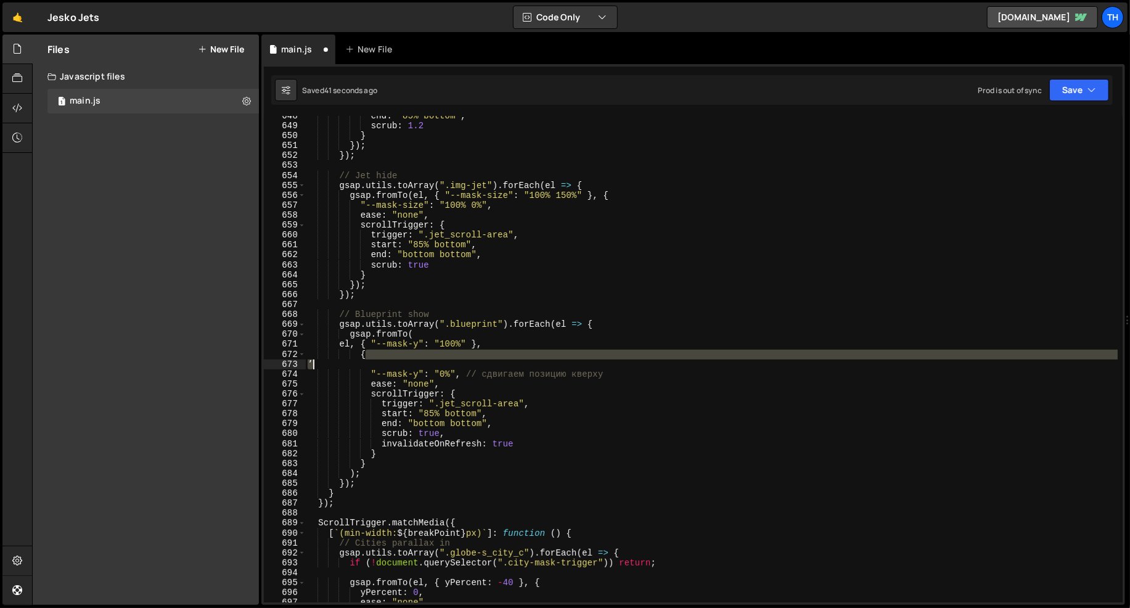
type textarea "{ ʼ"
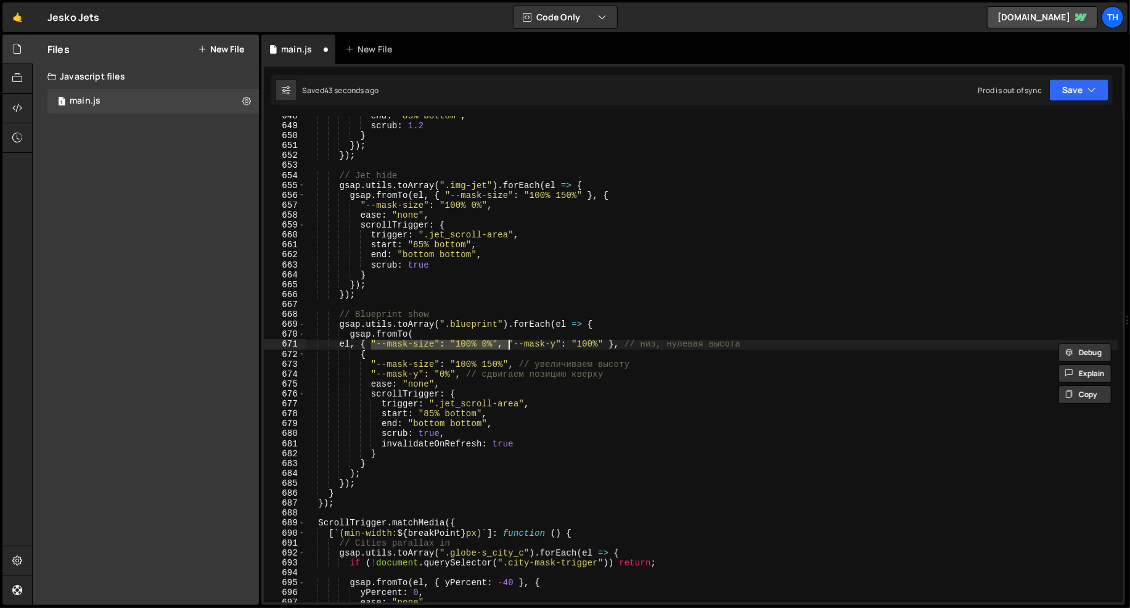
click at [428, 367] on div "end : "85% bottom" , scrub : 1.2 } }) ; }) ; // Jet hide gsap . utils . toArray…" at bounding box center [711, 364] width 813 height 507
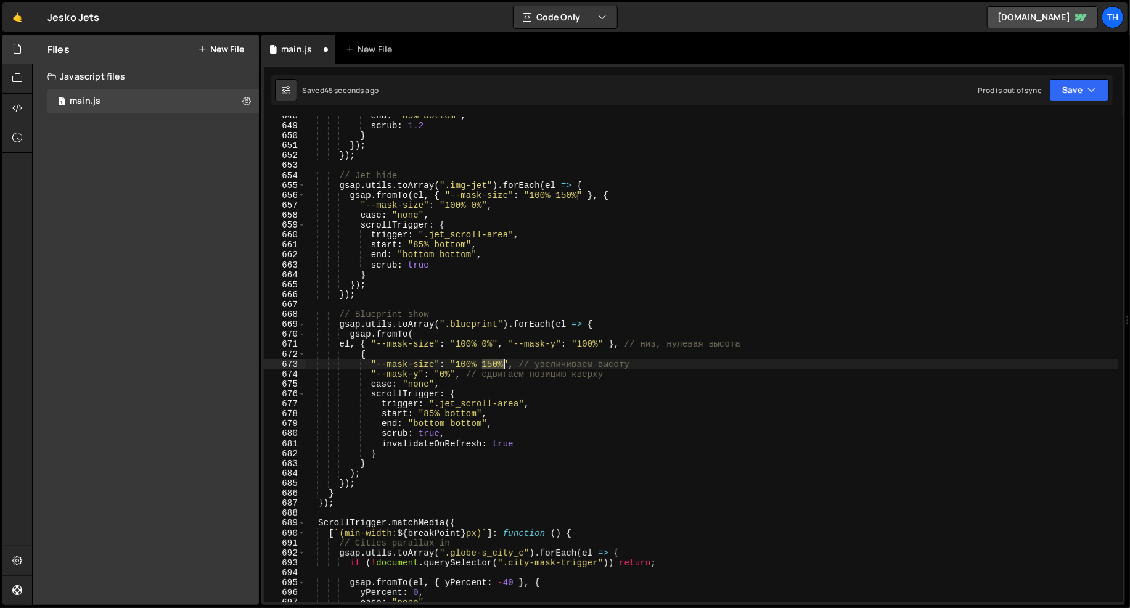
drag, startPoint x: 482, startPoint y: 363, endPoint x: 504, endPoint y: 364, distance: 21.6
click at [504, 364] on div "end : "85% bottom" , scrub : 1.2 } }) ; }) ; // Jet hide gsap . utils . toArray…" at bounding box center [711, 364] width 813 height 507
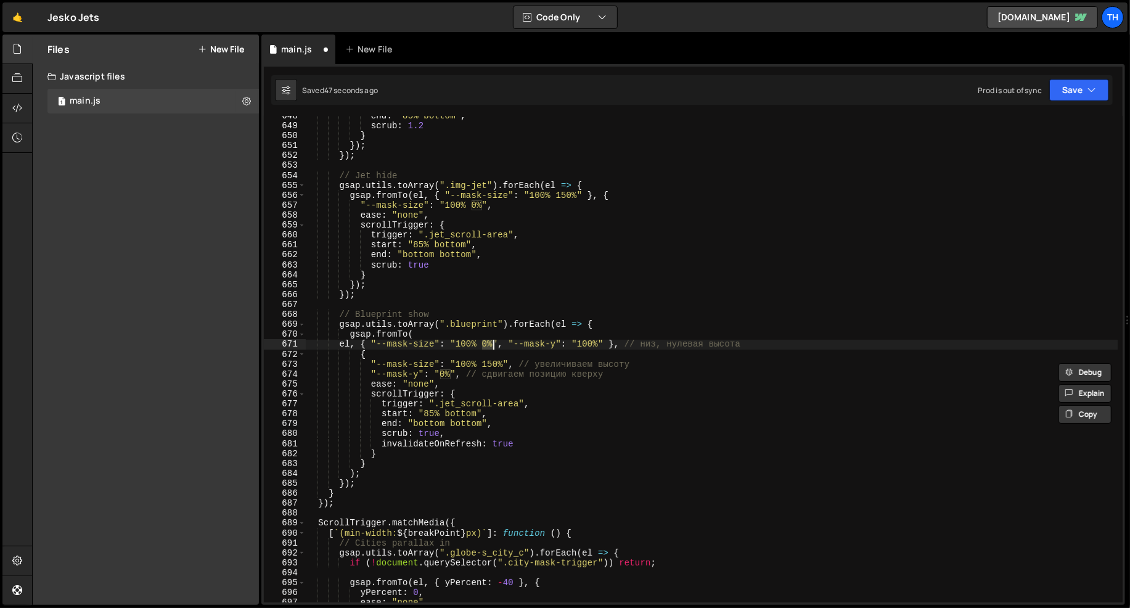
drag, startPoint x: 482, startPoint y: 342, endPoint x: 492, endPoint y: 343, distance: 9.9
click at [492, 343] on div "end : "85% bottom" , scrub : 1.2 } }) ; }) ; // Jet hide gsap . utils . toArray…" at bounding box center [711, 364] width 813 height 507
paste textarea "15"
click at [462, 388] on div "end : "85% bottom" , scrub : 1.2 } }) ; }) ; // Jet hide gsap . utils . toArray…" at bounding box center [711, 364] width 813 height 507
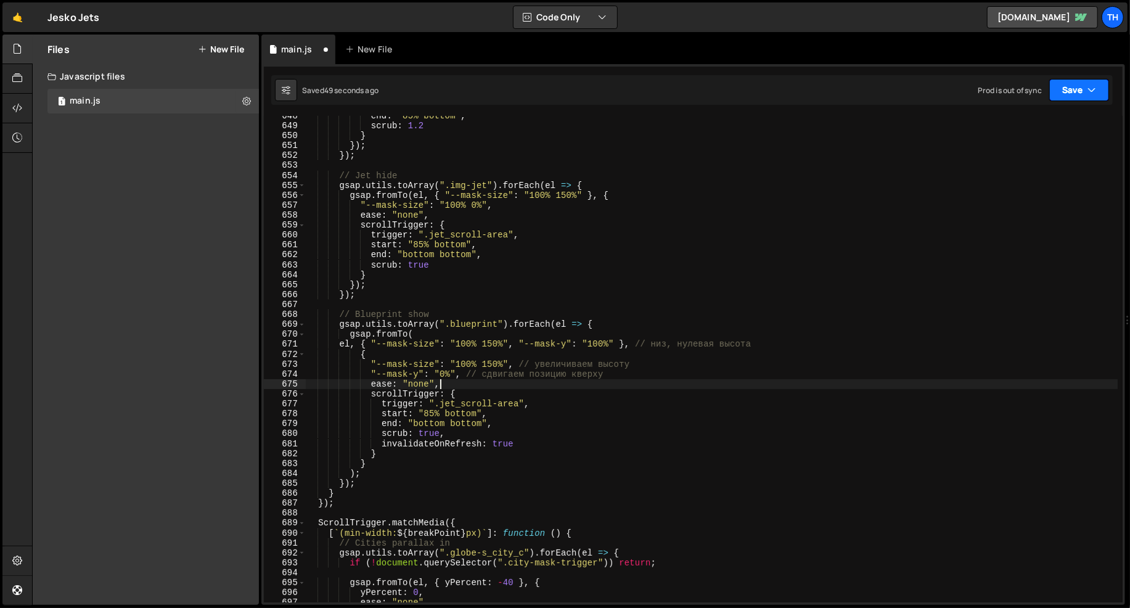
click at [1097, 94] on button "Save" at bounding box center [1079, 90] width 60 height 22
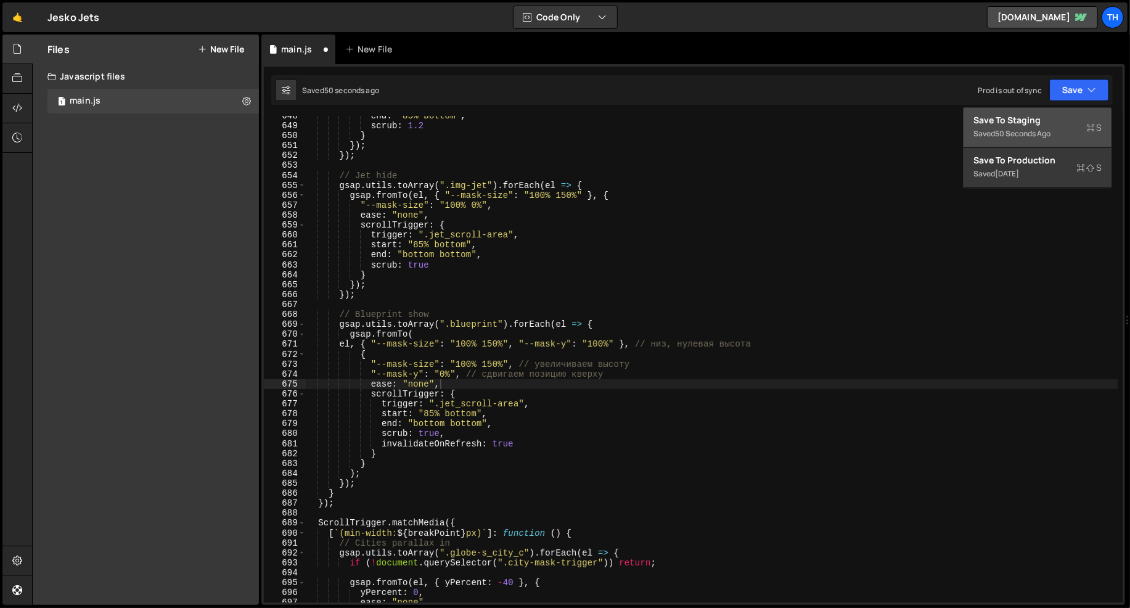
click at [1077, 131] on div "Saved 50 seconds ago" at bounding box center [1038, 133] width 128 height 15
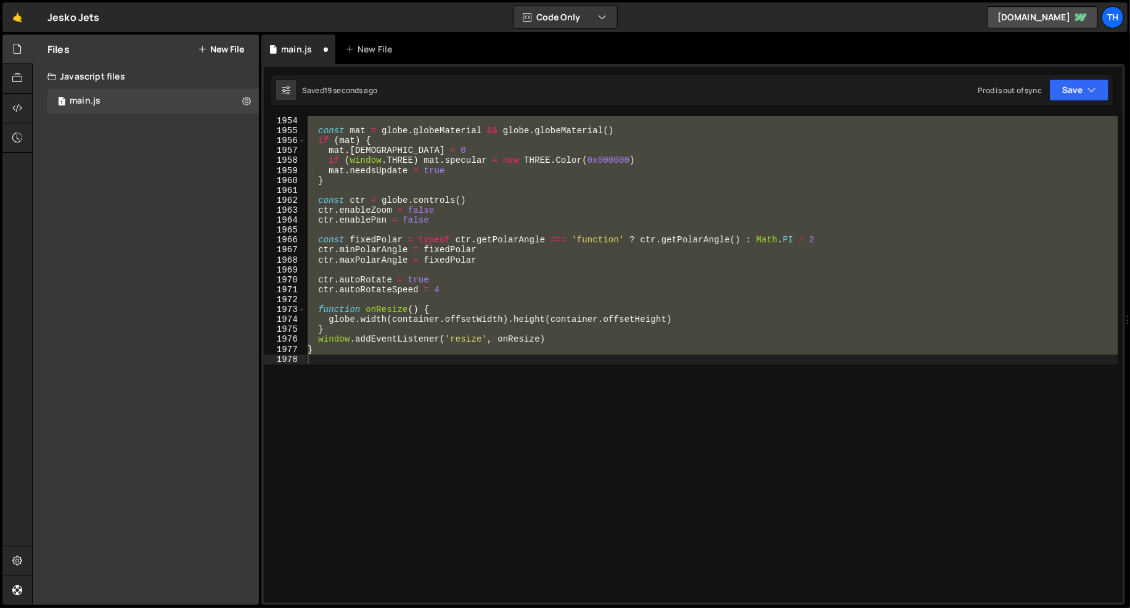
scroll to position [6412, 0]
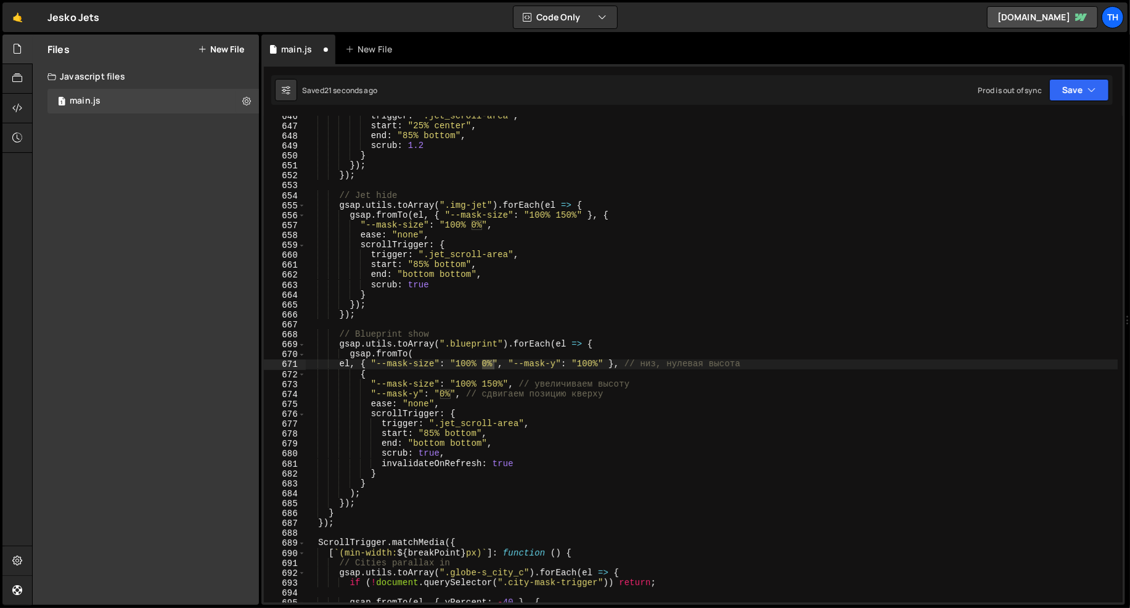
click at [1070, 107] on div "1 Type cmd + s to save your Javascript file. הההההההההההההההההההההההההההההההההה…" at bounding box center [693, 334] width 864 height 541
click at [1070, 99] on button "Save" at bounding box center [1079, 90] width 60 height 22
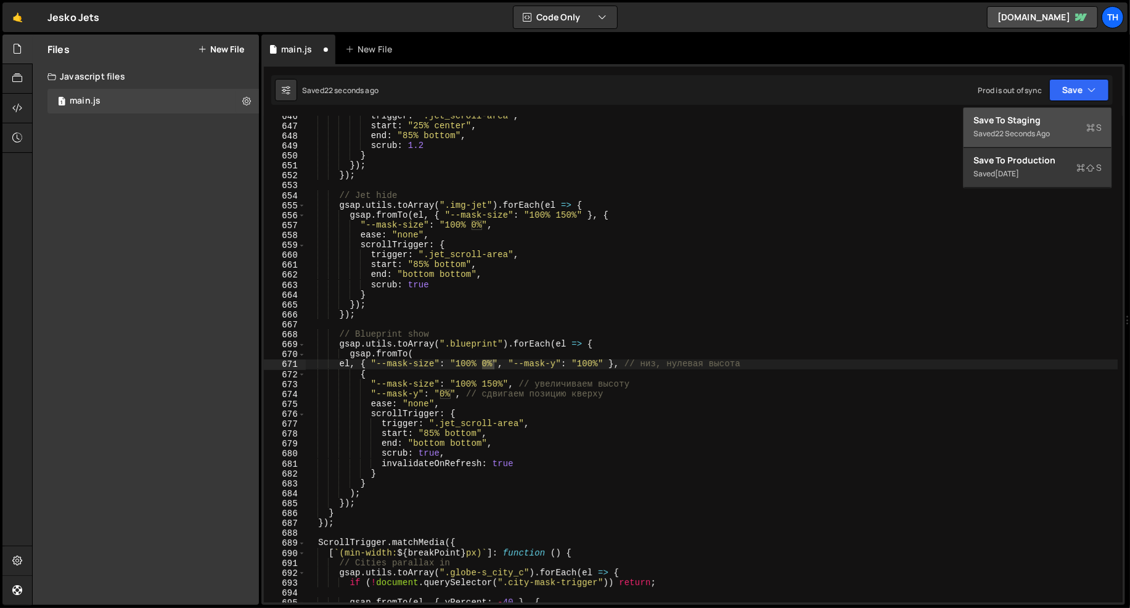
click at [1061, 112] on button "Save to Staging S Saved 22 seconds ago" at bounding box center [1038, 128] width 148 height 40
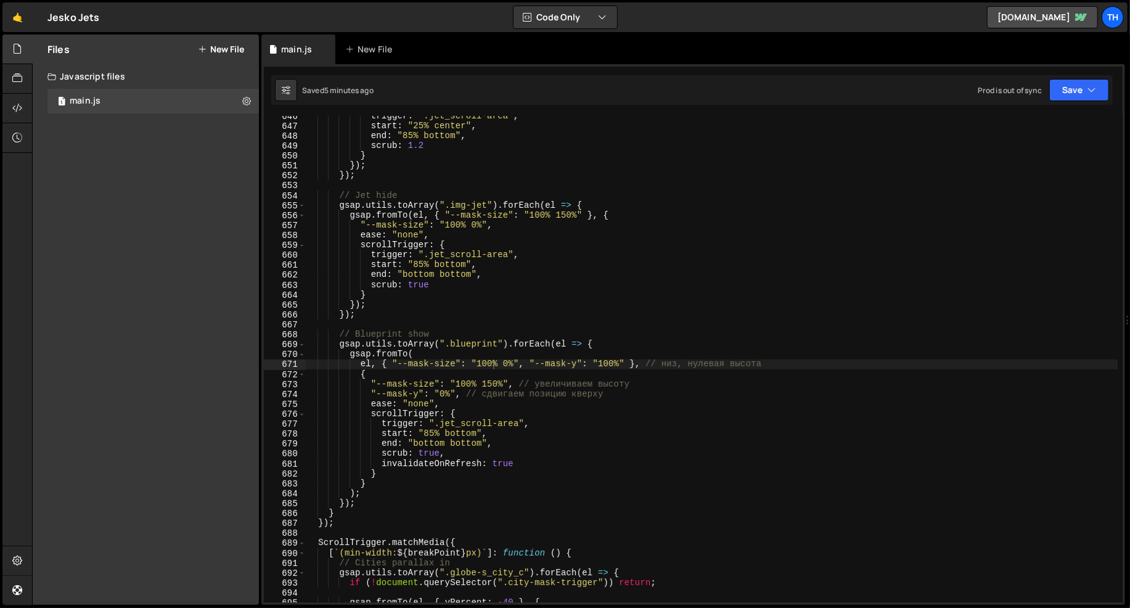
click at [419, 269] on div "trigger : ".jet_scroll-area" , start : "25% center" , end : "85% bottom" , scru…" at bounding box center [711, 364] width 813 height 507
drag, startPoint x: 540, startPoint y: 464, endPoint x: 194, endPoint y: 467, distance: 346.5
click at [194, 467] on div "Files New File Javascript files 1 main.js 0 CSS files Copy share link Edit File…" at bounding box center [581, 320] width 1098 height 571
type textarea "invalidateOnRefresh: true"
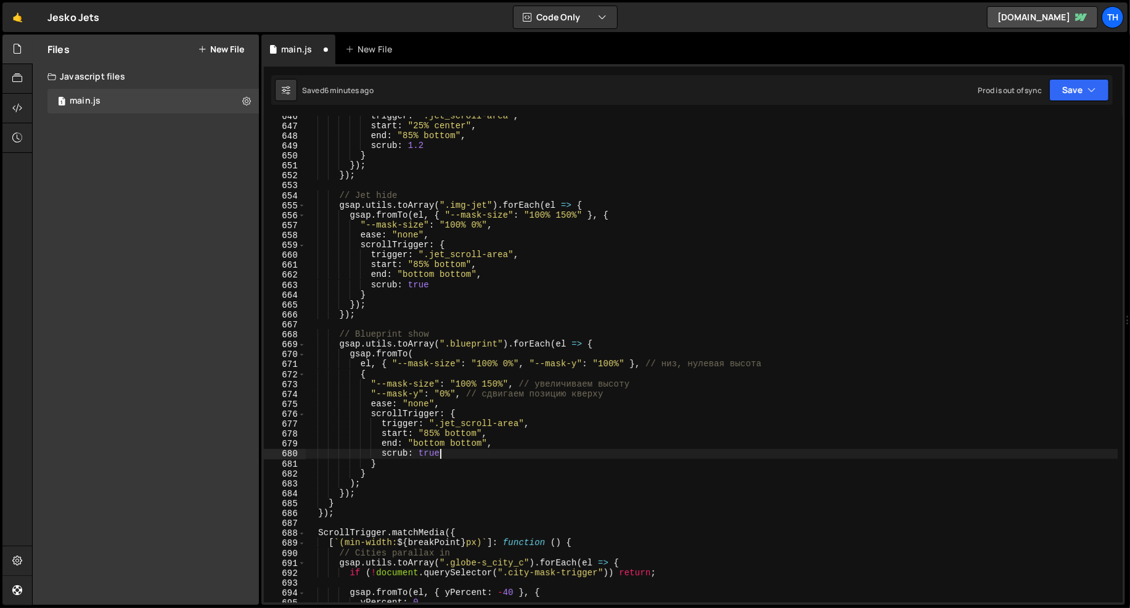
click at [1112, 86] on div "Saved 6 minutes ago Prod is out of sync Upgrade to Edit Save Save to Staging S …" at bounding box center [692, 90] width 842 height 30
click at [1101, 94] on button "Save" at bounding box center [1079, 90] width 60 height 22
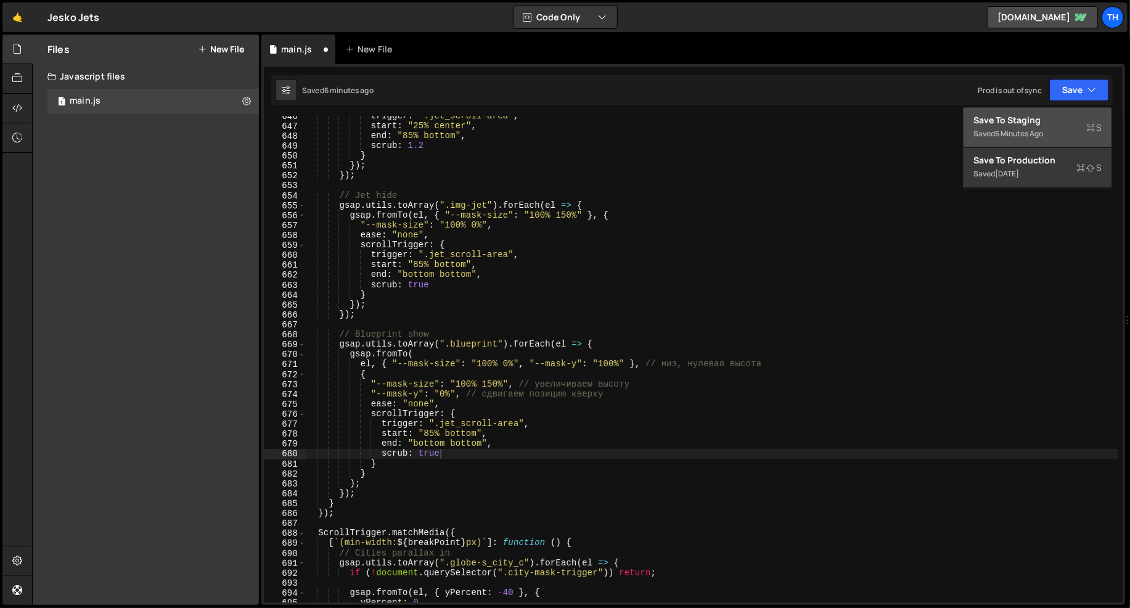
click at [1054, 129] on div "Saved 6 minutes ago" at bounding box center [1038, 133] width 128 height 15
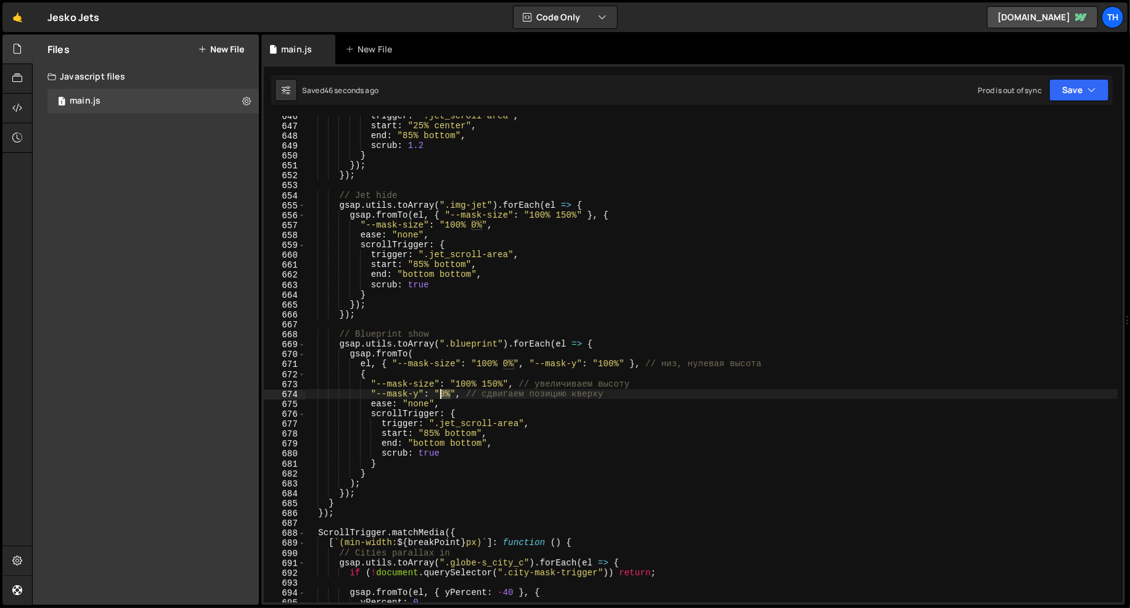
drag, startPoint x: 448, startPoint y: 393, endPoint x: 441, endPoint y: 392, distance: 7.4
click at [441, 392] on div "trigger : ".jet_scroll-area" , start : "25% center" , end : "85% bottom" , scru…" at bounding box center [711, 364] width 813 height 507
click at [458, 396] on div "trigger : ".jet_scroll-area" , start : "25% center" , end : "85% bottom" , scru…" at bounding box center [711, 364] width 813 height 507
click at [443, 392] on div "trigger : ".jet_scroll-area" , start : "25% center" , end : "85% bottom" , scru…" at bounding box center [711, 364] width 813 height 507
click at [416, 337] on div "trigger : ".jet_scroll-area" , start : "25% center" , end : "85% bottom" , scru…" at bounding box center [711, 364] width 813 height 507
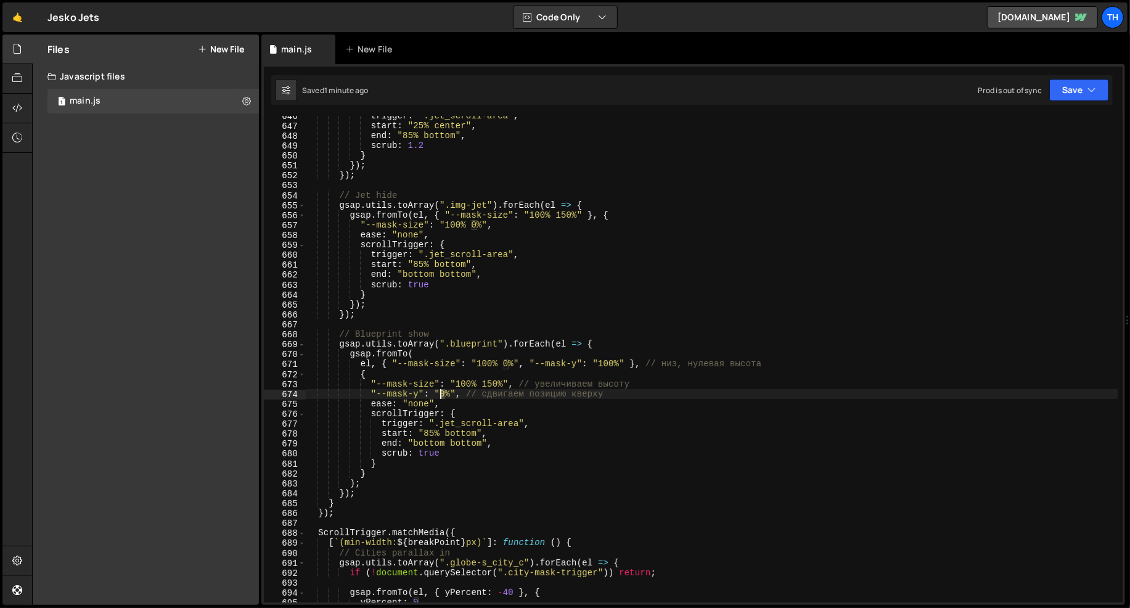
click at [441, 390] on div "trigger : ".jet_scroll-area" , start : "25% center" , end : "85% bottom" , scru…" at bounding box center [711, 364] width 813 height 507
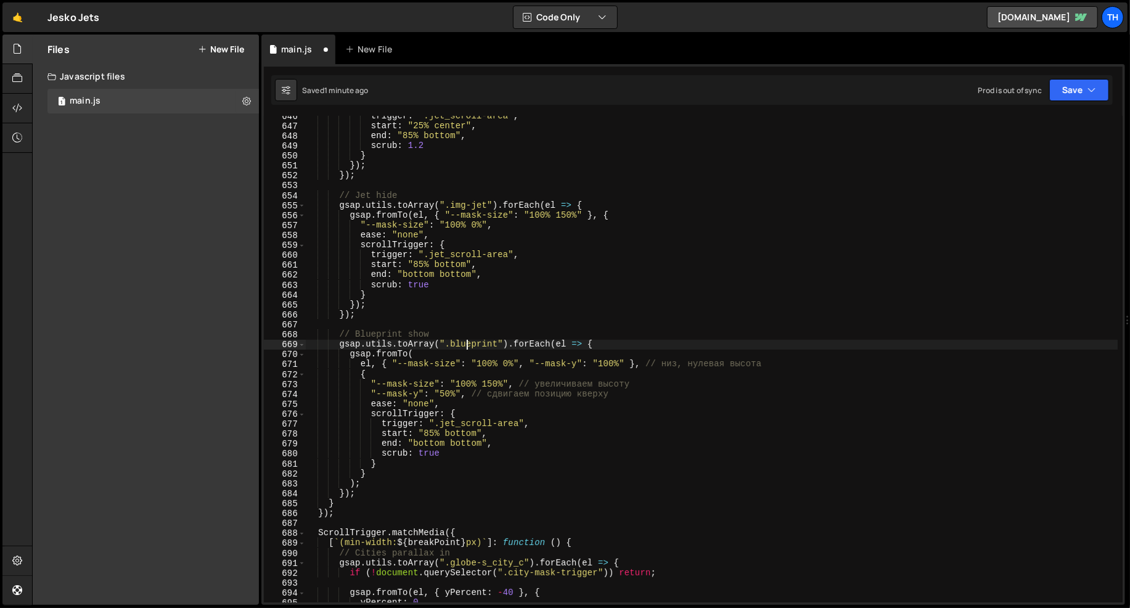
click at [467, 348] on div "trigger : ".jet_scroll-area" , start : "25% center" , end : "85% bottom" , scru…" at bounding box center [711, 364] width 813 height 507
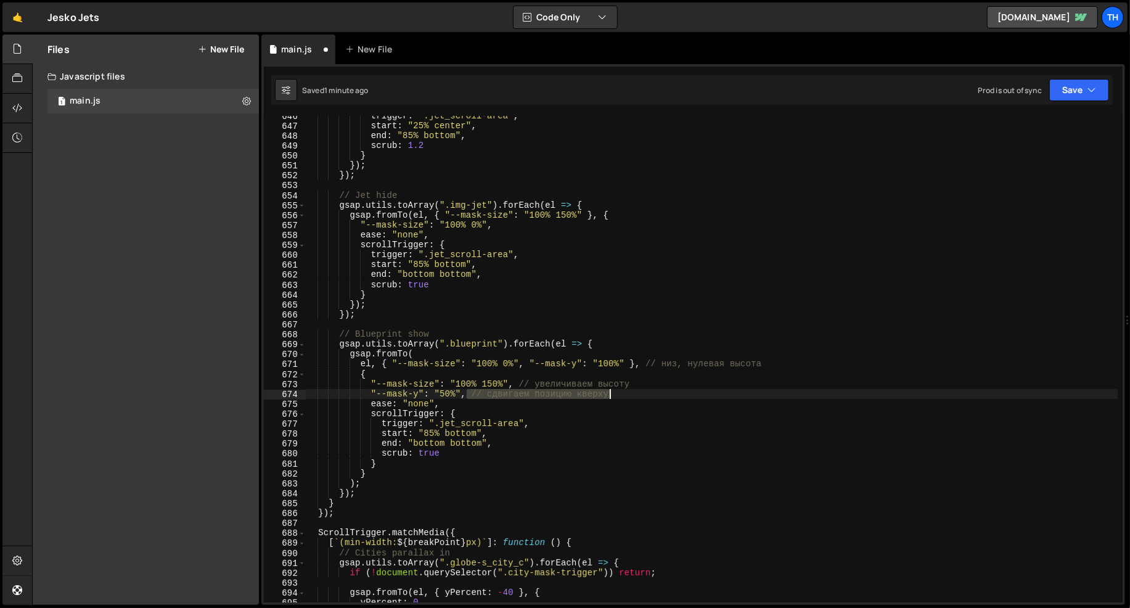
drag, startPoint x: 467, startPoint y: 392, endPoint x: 684, endPoint y: 392, distance: 217.7
click at [684, 392] on div "trigger : ".jet_scroll-area" , start : "25% center" , end : "85% bottom" , scru…" at bounding box center [711, 364] width 813 height 507
drag, startPoint x: 514, startPoint y: 384, endPoint x: 713, endPoint y: 381, distance: 199.8
click at [713, 381] on div "trigger : ".jet_scroll-area" , start : "25% center" , end : "85% bottom" , scru…" at bounding box center [711, 364] width 813 height 507
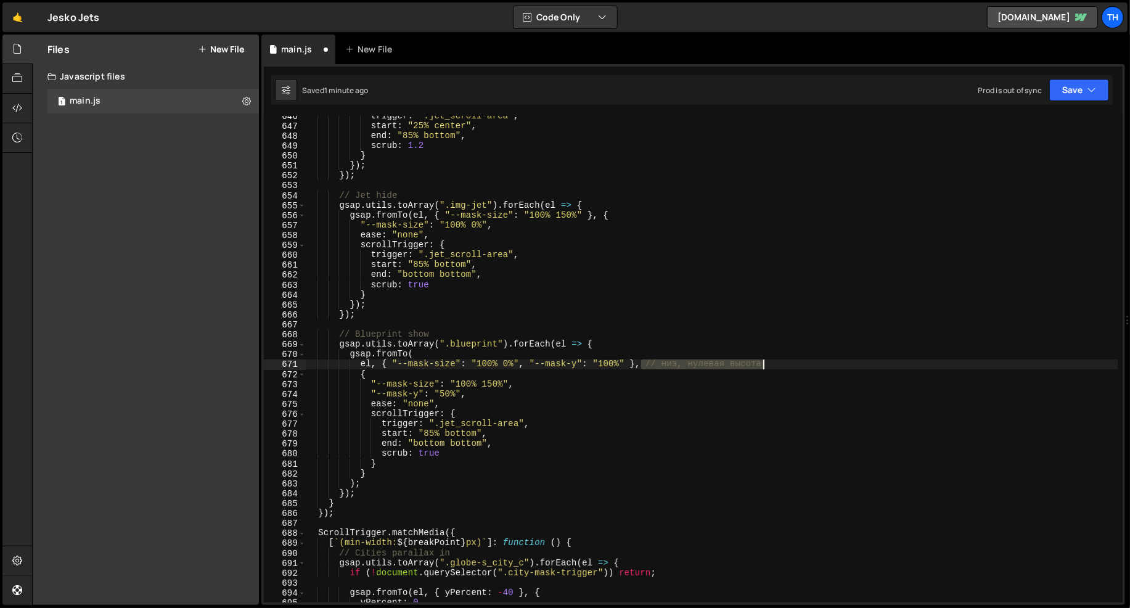
drag, startPoint x: 642, startPoint y: 364, endPoint x: 816, endPoint y: 361, distance: 173.9
click at [816, 361] on div "trigger : ".jet_scroll-area" , start : "25% center" , end : "85% bottom" , scru…" at bounding box center [711, 364] width 813 height 507
click at [1058, 100] on button "Save" at bounding box center [1079, 90] width 60 height 22
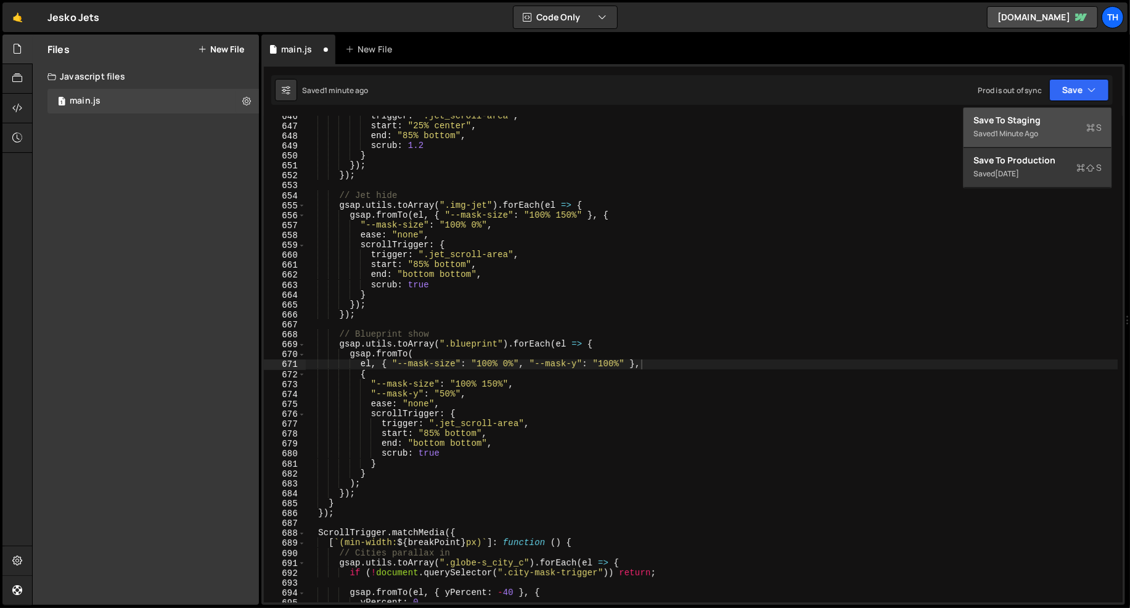
click at [1056, 121] on div "Save to Staging S" at bounding box center [1038, 120] width 128 height 12
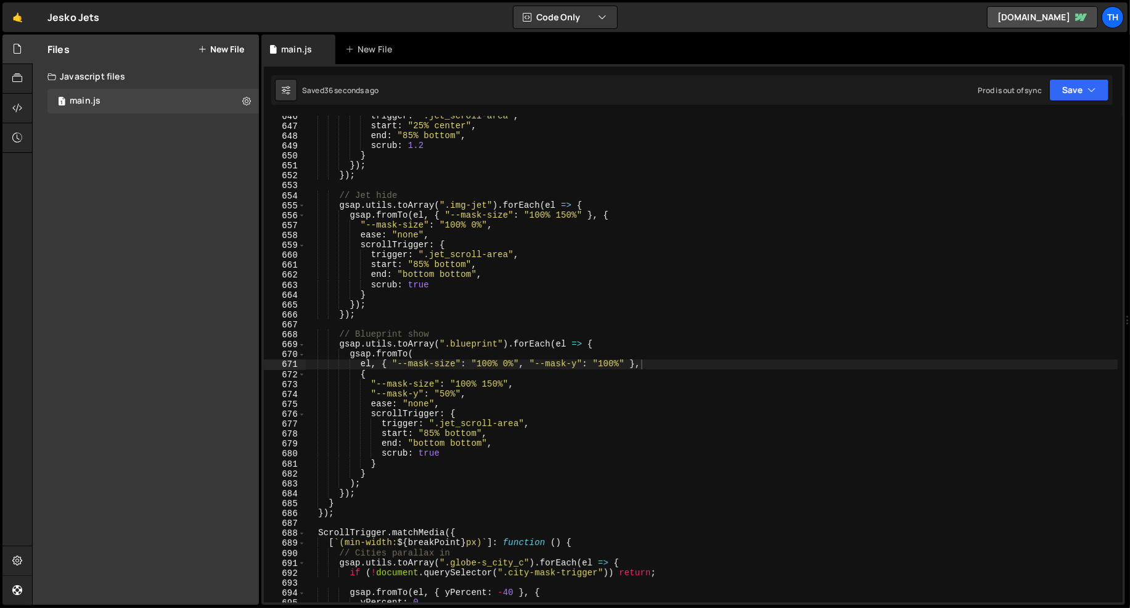
click at [539, 353] on div "trigger : ".jet_scroll-area" , start : "25% center" , end : "85% bottom" , scru…" at bounding box center [711, 364] width 813 height 507
click at [609, 361] on div "trigger : ".jet_scroll-area" , start : "25% center" , end : "85% bottom" , scru…" at bounding box center [711, 364] width 813 height 507
click at [577, 273] on div "trigger : ".jet_scroll-area" , start : "25% center" , end : "85% bottom" , scru…" at bounding box center [711, 364] width 813 height 507
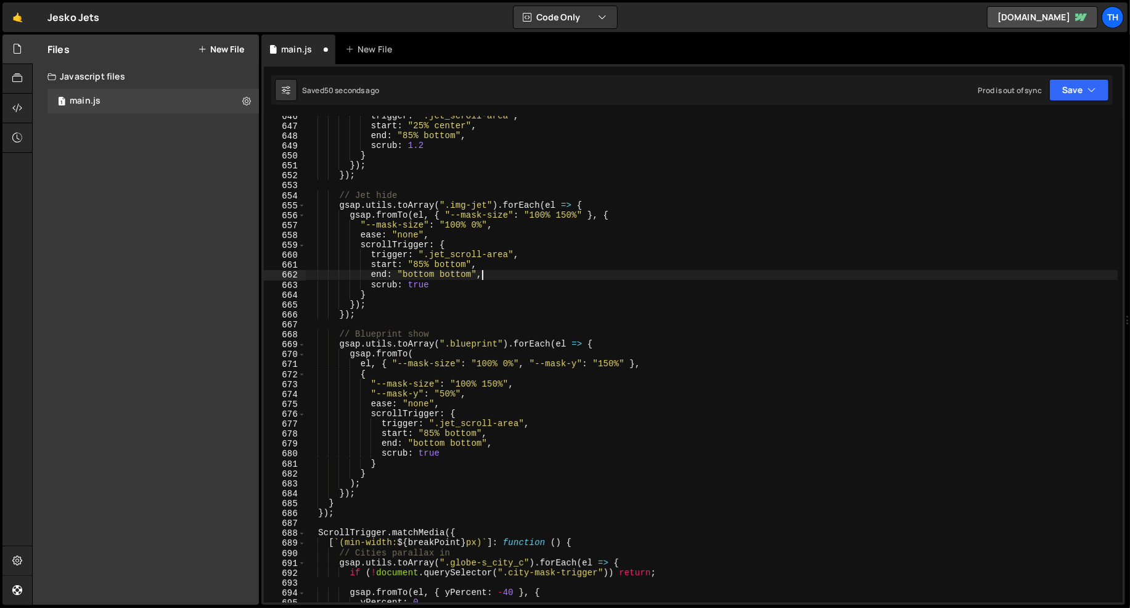
scroll to position [0, 11]
click at [1062, 88] on button "Save" at bounding box center [1079, 90] width 60 height 22
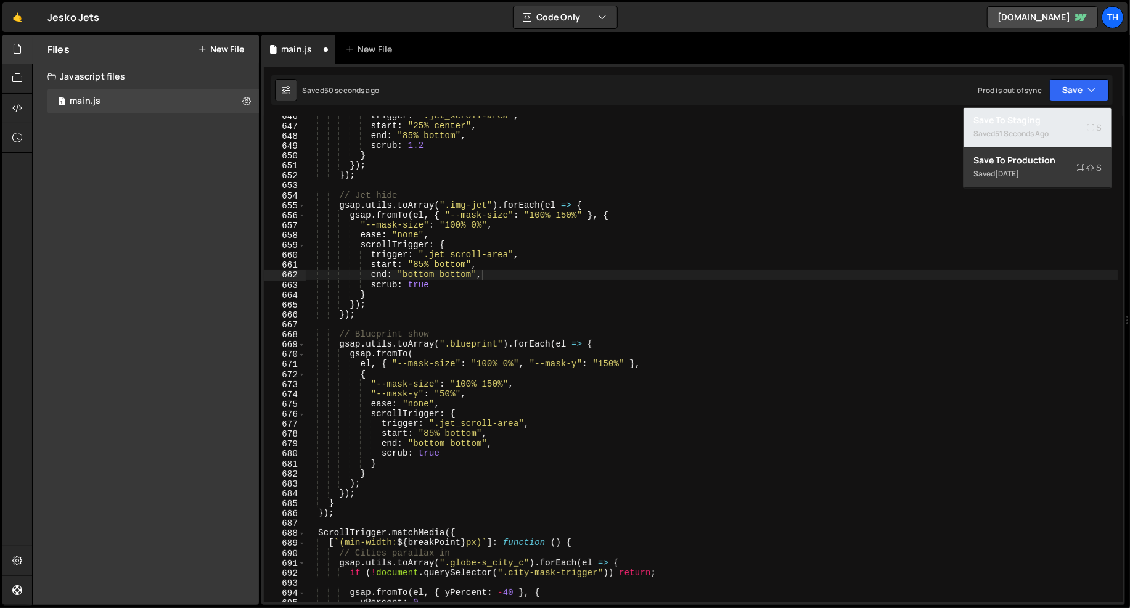
click at [1052, 118] on div "Save to Staging S" at bounding box center [1038, 120] width 128 height 12
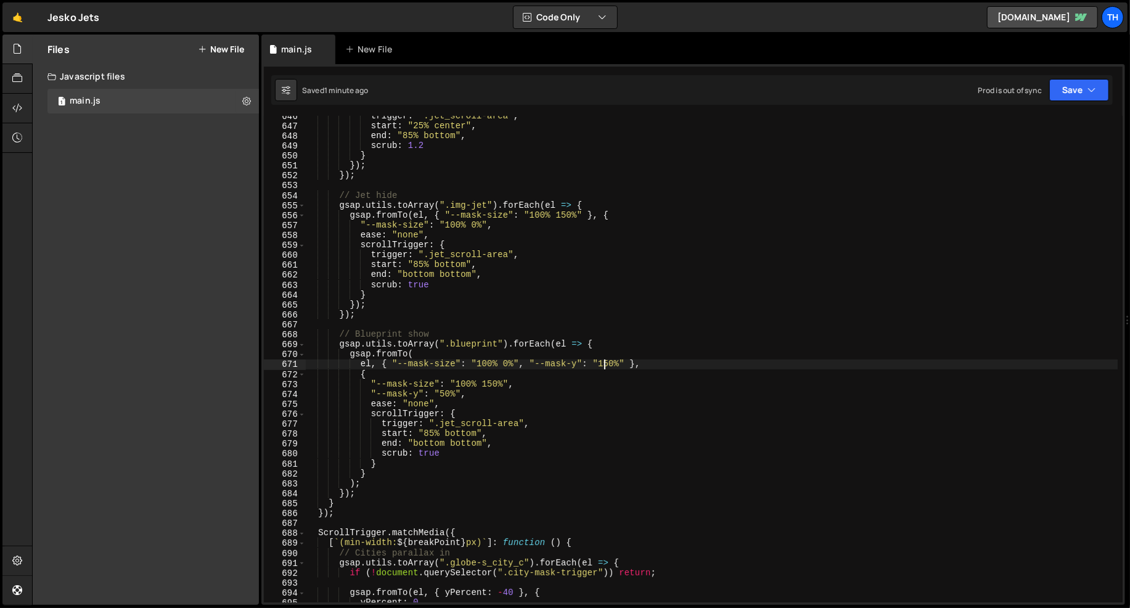
click at [605, 361] on div "trigger : ".jet_scroll-area" , start : "25% center" , end : "85% bottom" , scru…" at bounding box center [711, 364] width 813 height 507
type textarea "el, { "--mask-size": "100% 0%", "--mask-y": "200%" },"
click at [1065, 96] on button "Save" at bounding box center [1079, 90] width 60 height 22
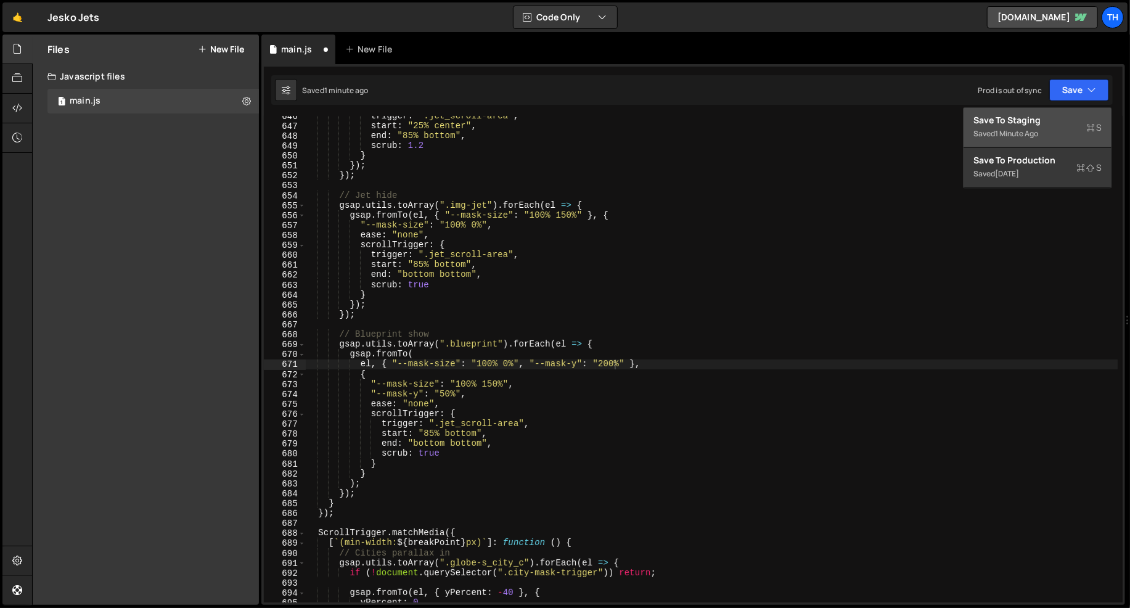
click at [1055, 124] on div "Save to Staging S" at bounding box center [1038, 120] width 128 height 12
